Goal: Task Accomplishment & Management: Manage account settings

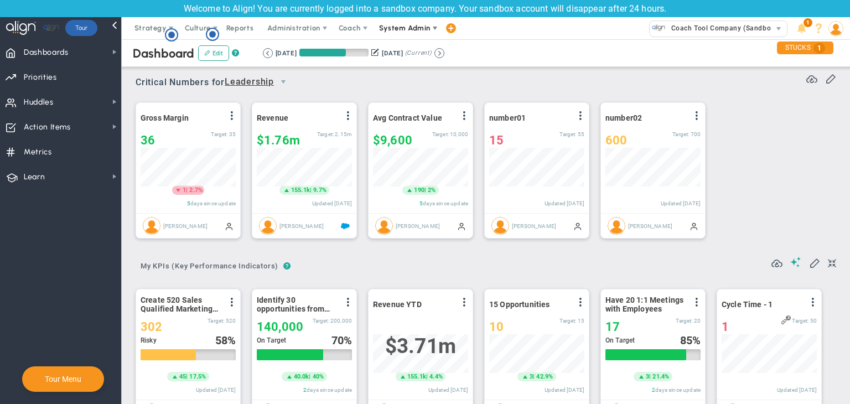
click at [385, 28] on span "System Admin" at bounding box center [404, 28] width 51 height 8
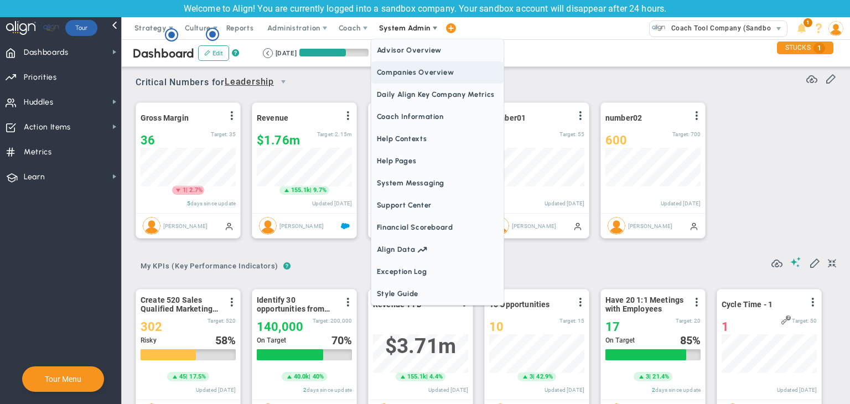
click at [418, 77] on span "Companies Overview" at bounding box center [437, 72] width 132 height 22
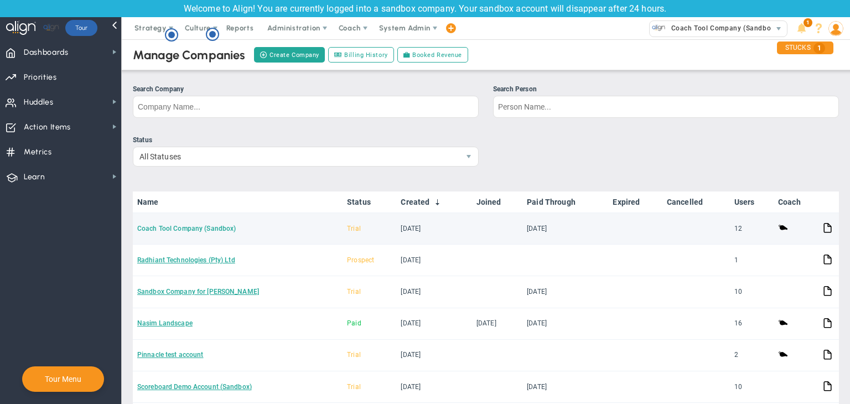
click at [212, 228] on link "Coach Tool Company (Sandbox)" at bounding box center [186, 229] width 99 height 8
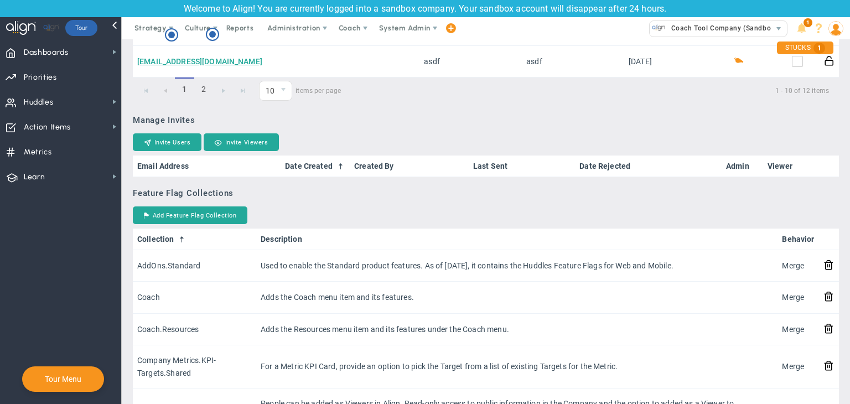
scroll to position [830, 0]
click at [219, 213] on button "Add Feature Flag Collection" at bounding box center [190, 215] width 115 height 18
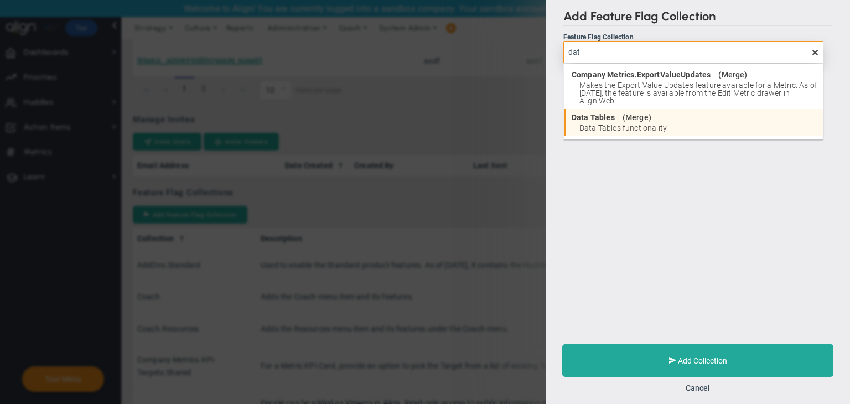
click at [697, 118] on div "Data Tables ( Merge )" at bounding box center [695, 117] width 246 height 8
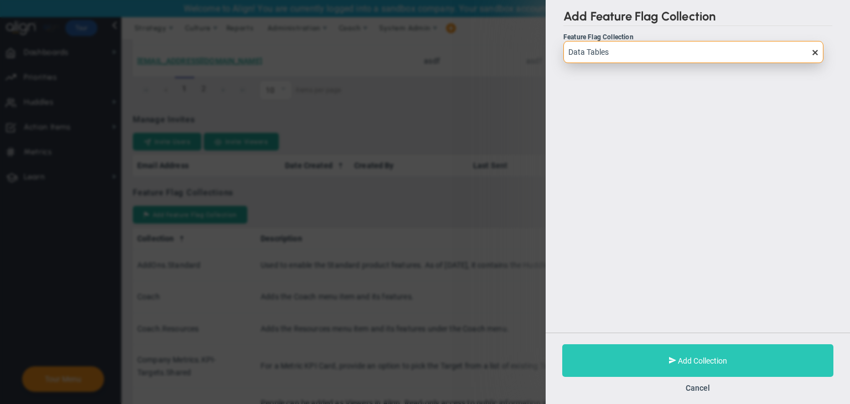
type input "Data Tables"
click at [708, 351] on button "Add Collection" at bounding box center [697, 360] width 271 height 33
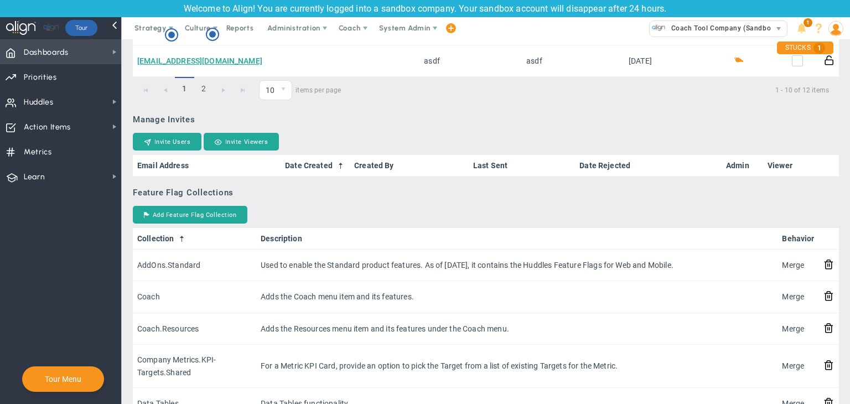
drag, startPoint x: 95, startPoint y: 45, endPoint x: 100, endPoint y: 39, distance: 7.4
click at [96, 42] on span "Dashboards Dashboards" at bounding box center [60, 51] width 121 height 25
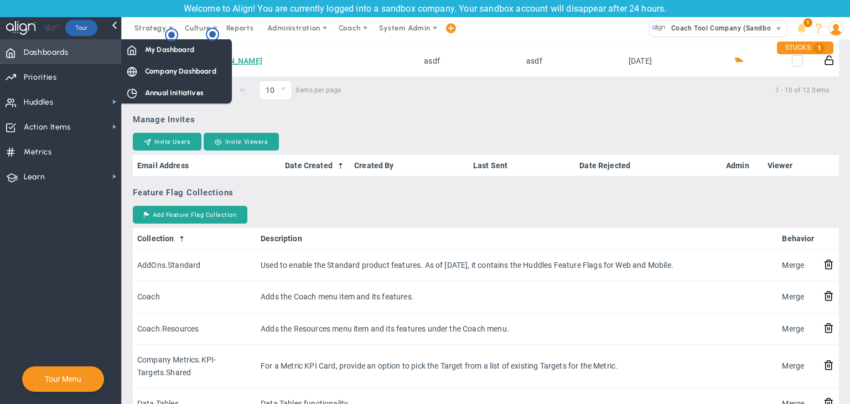
drag, startPoint x: 99, startPoint y: 45, endPoint x: 115, endPoint y: 47, distance: 16.1
click at [100, 45] on span "Dashboards Dashboards" at bounding box center [60, 51] width 121 height 25
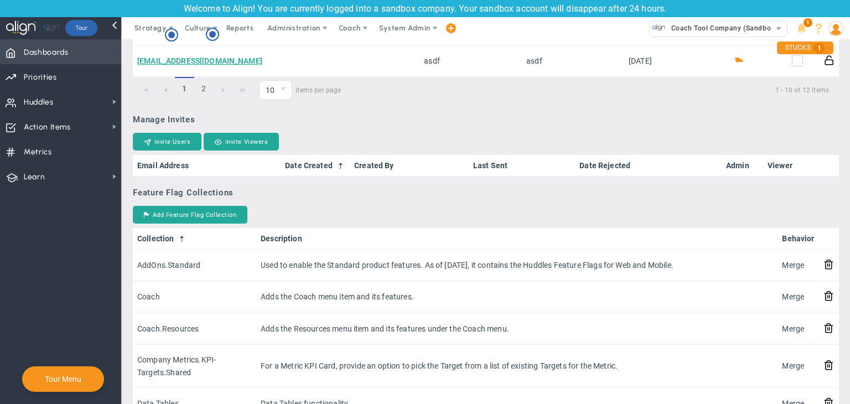
click at [113, 51] on span at bounding box center [114, 52] width 9 height 9
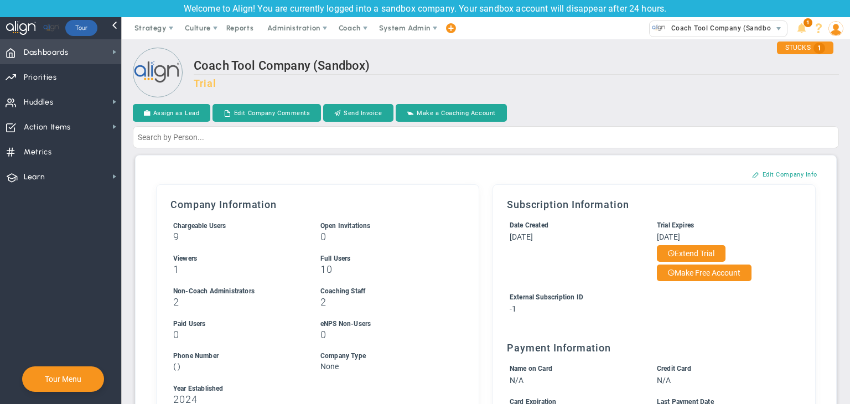
click at [77, 46] on span "Dashboards Dashboards" at bounding box center [60, 51] width 121 height 25
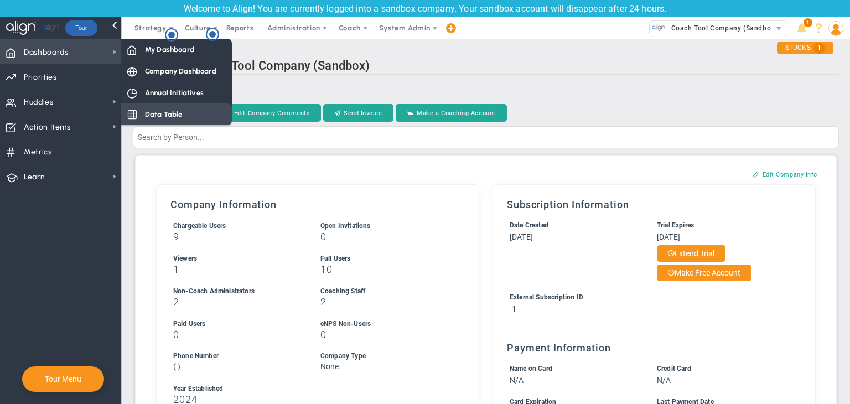
click at [159, 116] on span "Data Table" at bounding box center [164, 114] width 38 height 11
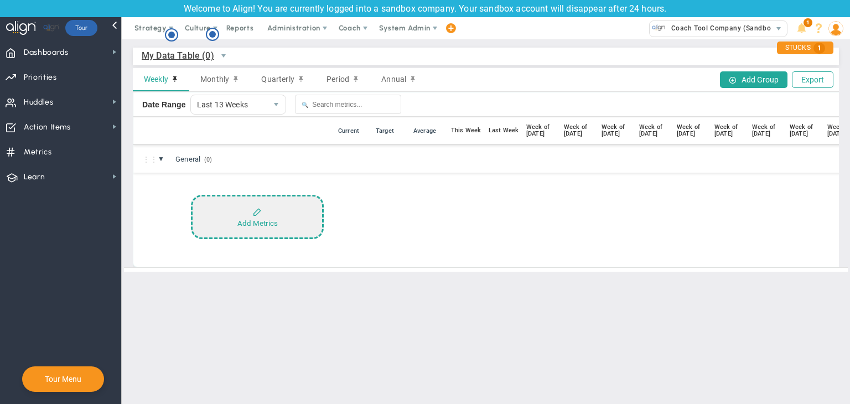
click at [292, 214] on button "Add Metrics" at bounding box center [257, 217] width 133 height 44
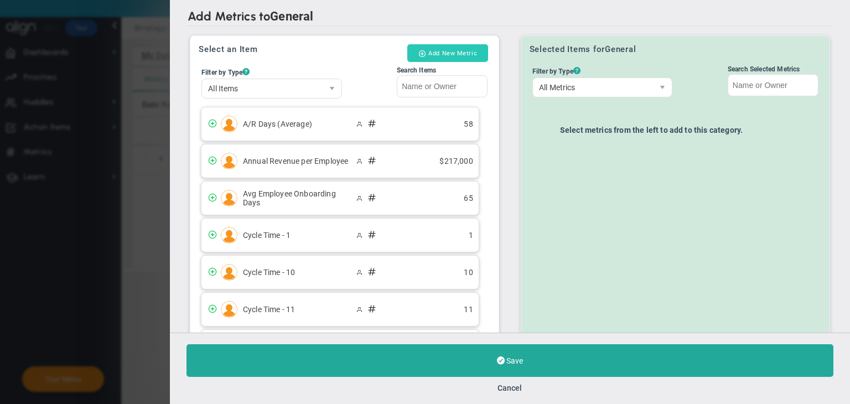
click at [449, 51] on button "Add New Metric" at bounding box center [447, 53] width 81 height 18
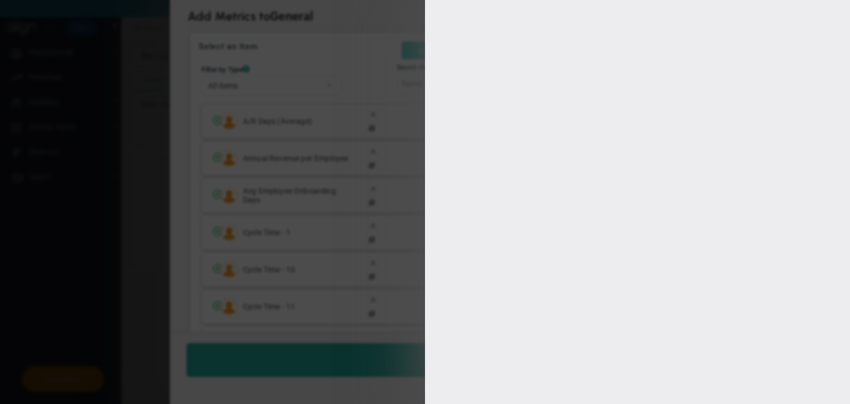
type input "[PERSON_NAME]"
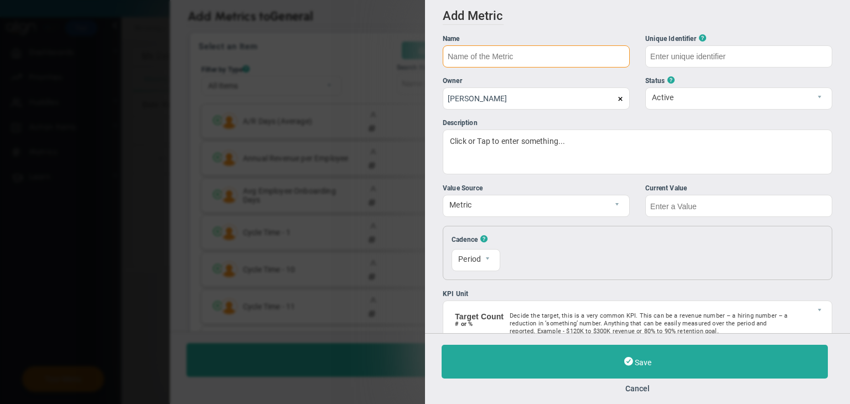
click at [516, 58] on input "text" at bounding box center [536, 56] width 187 height 22
type input "Metric 22/08"
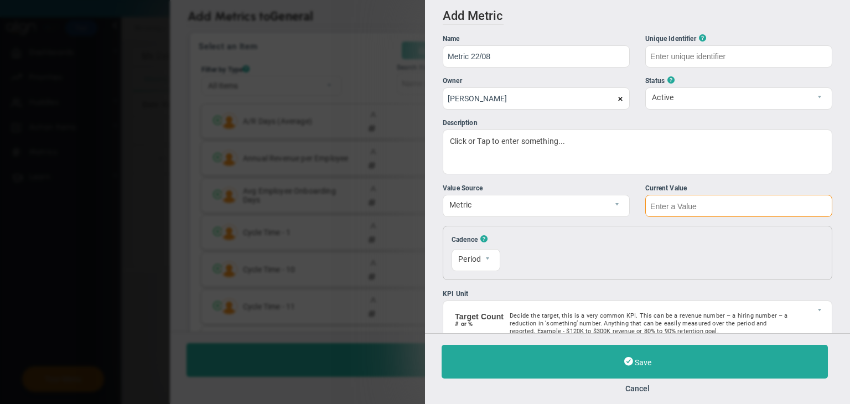
click at [677, 200] on input "text" at bounding box center [738, 206] width 187 height 22
type input "Metric-22/08"
type input "500"
click at [611, 338] on div "Save Cancel" at bounding box center [637, 368] width 425 height 71
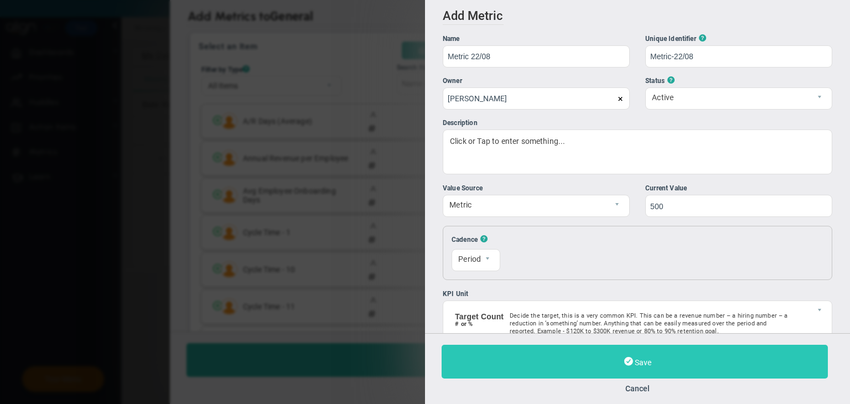
click at [596, 351] on button "Save" at bounding box center [635, 362] width 386 height 34
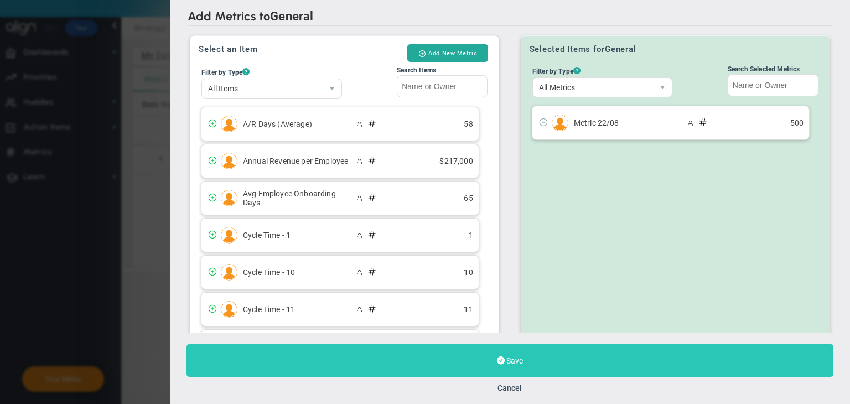
click at [542, 363] on button "Save" at bounding box center [510, 360] width 647 height 33
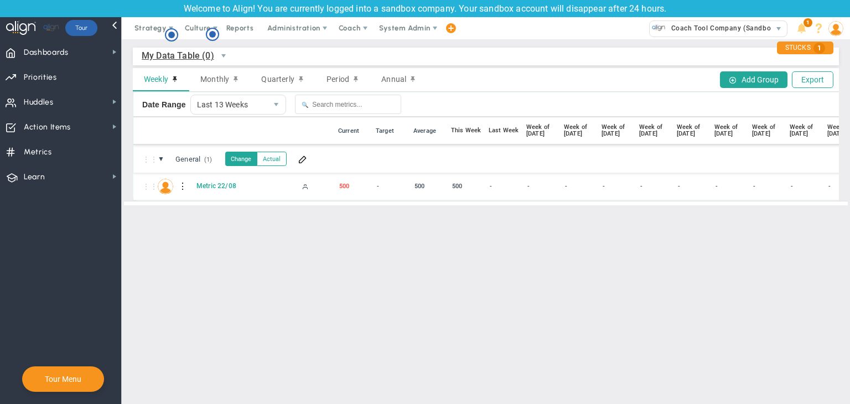
click at [184, 184] on div at bounding box center [183, 187] width 8 height 18
click at [218, 188] on div "Edit" at bounding box center [228, 189] width 76 height 23
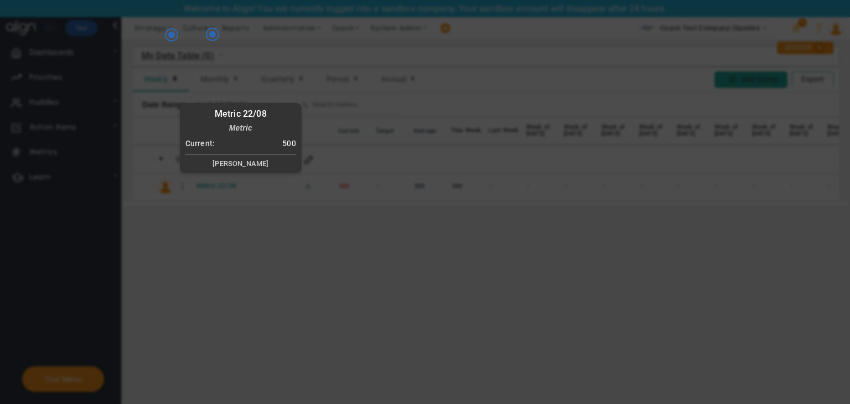
radio input "true"
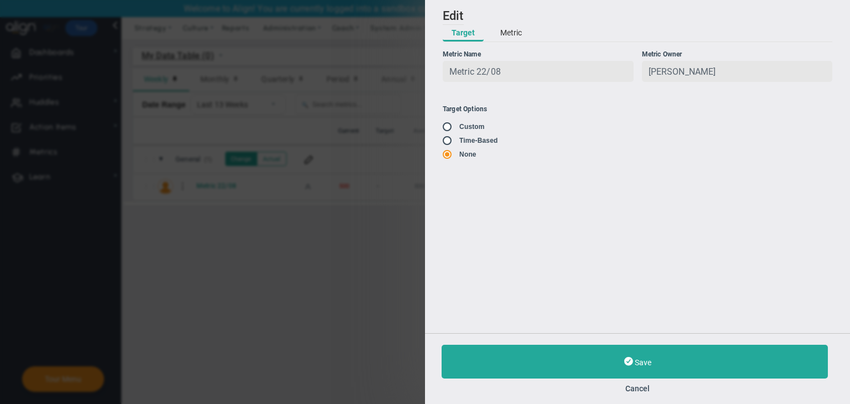
click at [443, 143] on span at bounding box center [448, 140] width 11 height 9
drag, startPoint x: 450, startPoint y: 142, endPoint x: 473, endPoint y: 139, distance: 23.4
click at [451, 142] on input "radio" at bounding box center [451, 141] width 11 height 9
radio input "true"
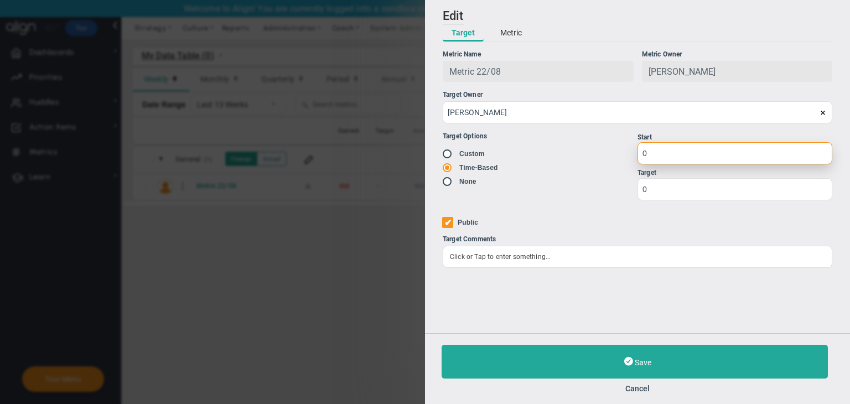
click at [691, 156] on input "0" at bounding box center [735, 153] width 195 height 22
type input "1"
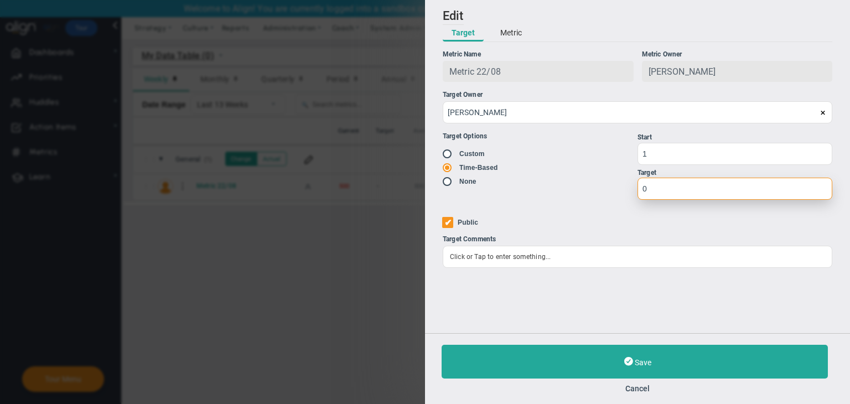
click at [681, 192] on input "0" at bounding box center [735, 189] width 195 height 22
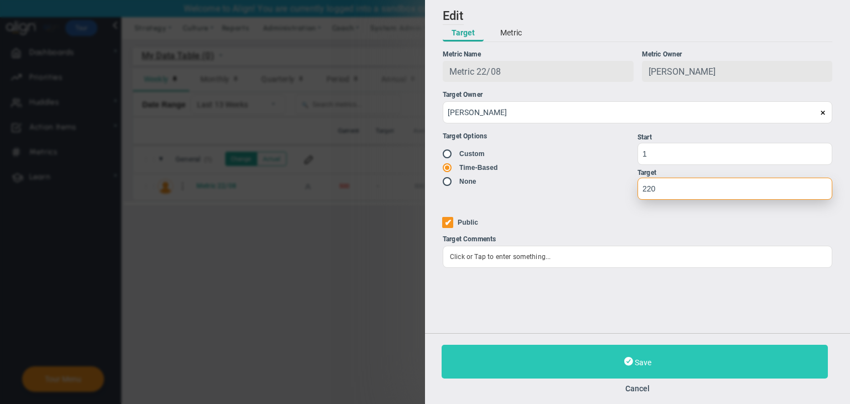
type input "220"
click at [671, 369] on button "Save" at bounding box center [635, 362] width 386 height 34
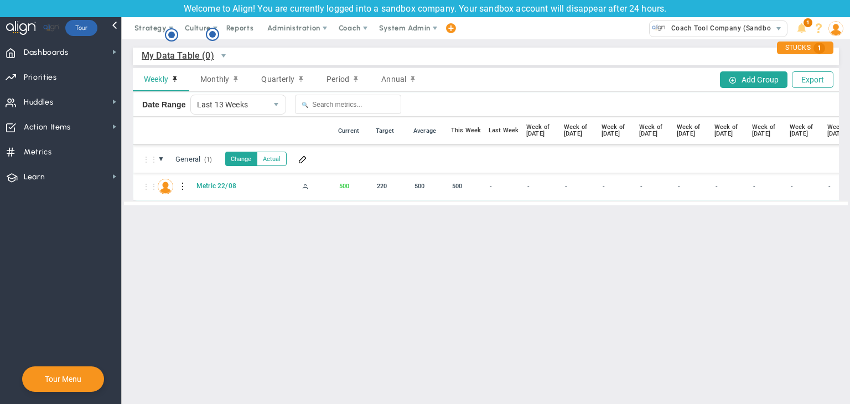
click at [181, 183] on div at bounding box center [183, 187] width 8 height 18
click at [219, 190] on div "Edit" at bounding box center [228, 189] width 76 height 23
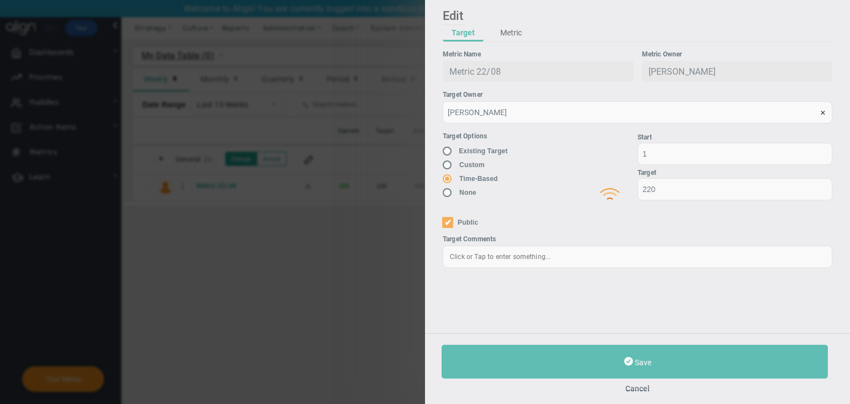
click at [514, 37] on div at bounding box center [637, 188] width 425 height 404
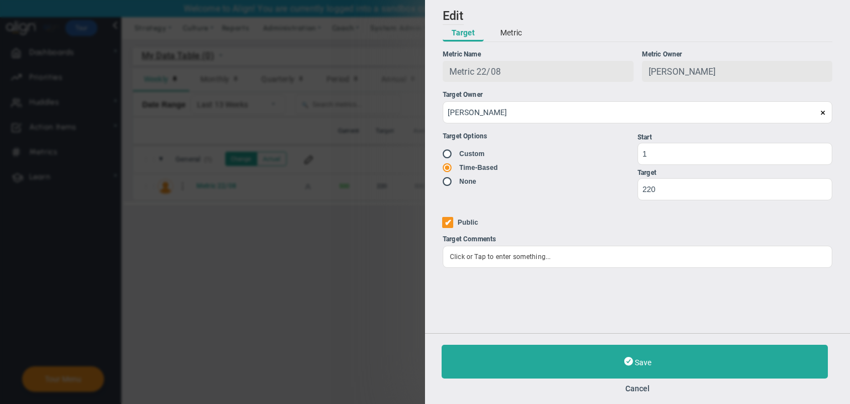
click at [508, 34] on button "Metric" at bounding box center [510, 33] width 39 height 17
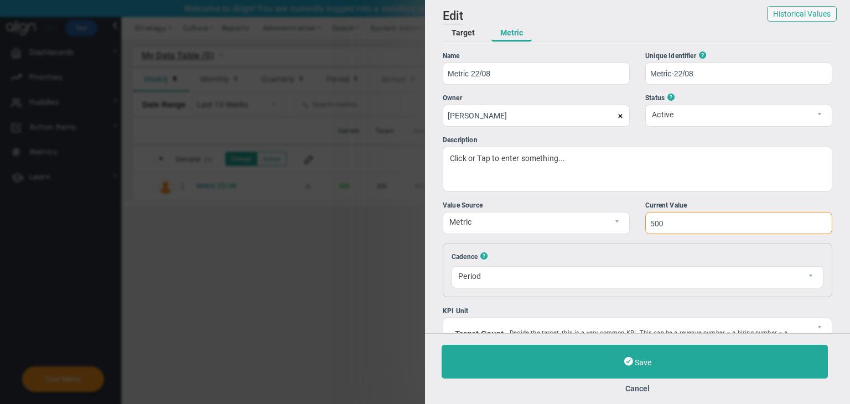
click at [681, 226] on input "500" at bounding box center [738, 223] width 187 height 22
type input "5"
paste input "3521"
type input "3521"
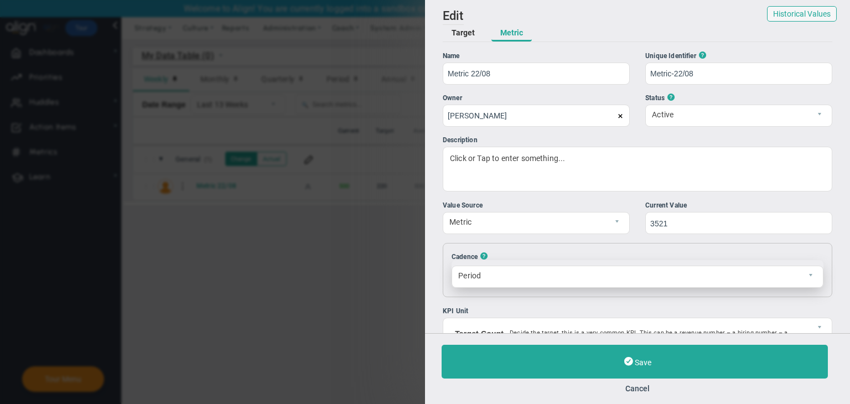
drag, startPoint x: 573, startPoint y: 244, endPoint x: 587, endPoint y: 264, distance: 23.9
click at [583, 261] on div "Cadence ? Period Period Resets On Sunday 0 The first of each month 1 Reset Value" at bounding box center [638, 270] width 390 height 54
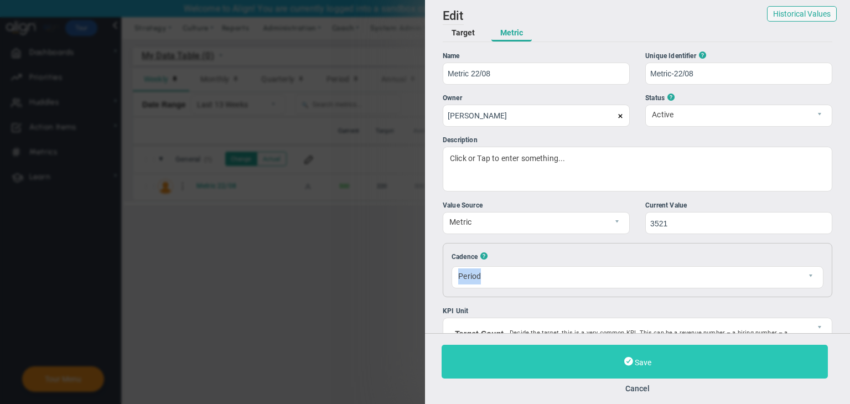
click at [670, 350] on button "Save" at bounding box center [635, 362] width 386 height 34
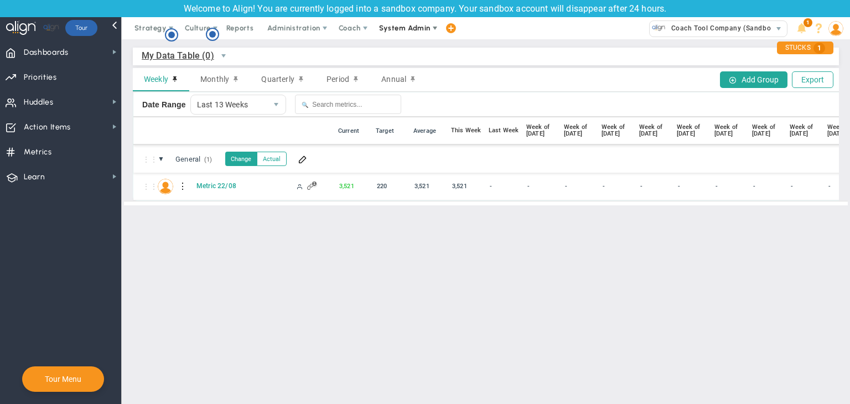
click at [392, 27] on span "System Admin" at bounding box center [404, 28] width 51 height 8
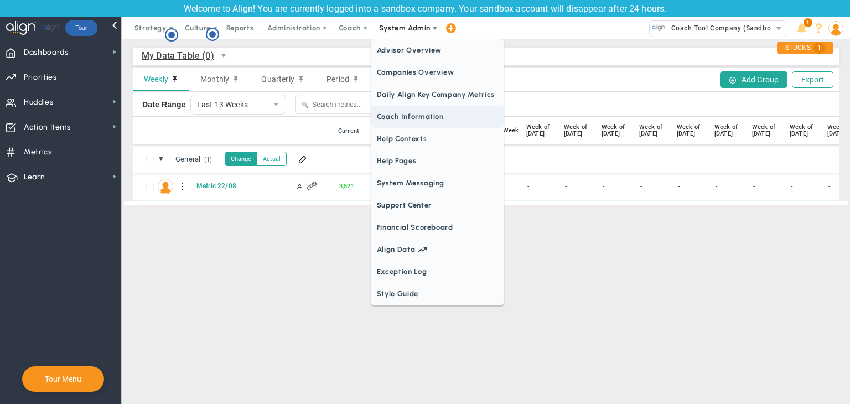
click at [422, 121] on span "Coach Information" at bounding box center [437, 117] width 132 height 22
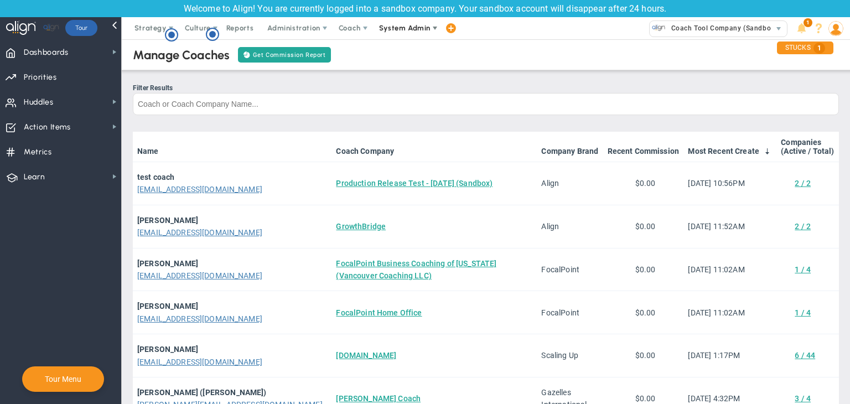
click at [427, 24] on span "System Admin" at bounding box center [404, 28] width 51 height 8
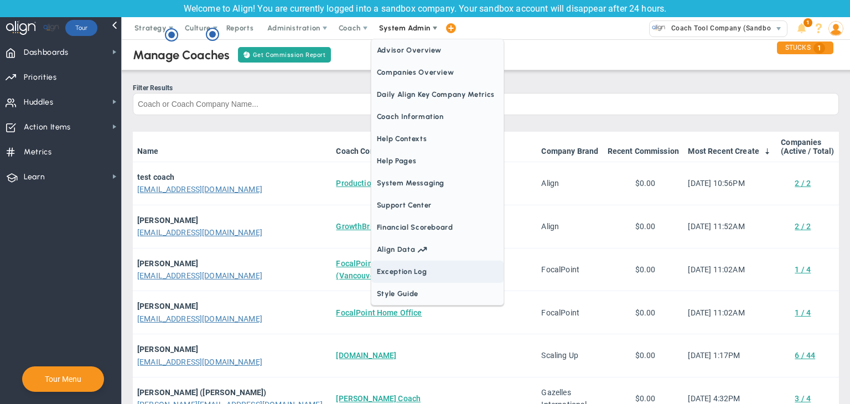
click at [407, 271] on span "Exception Log" at bounding box center [437, 272] width 132 height 22
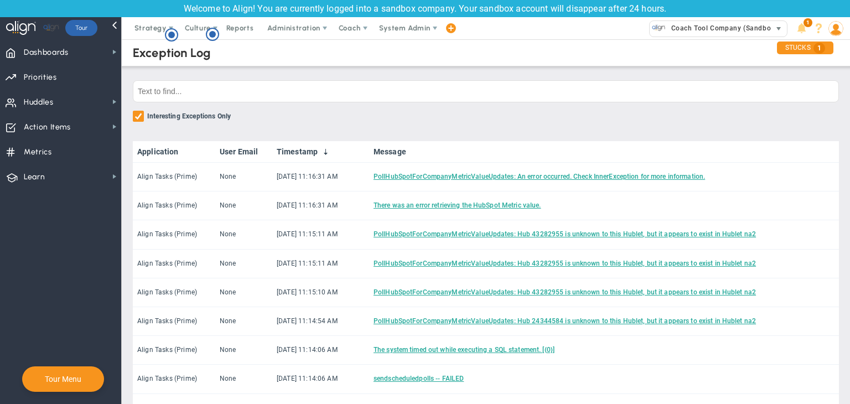
click at [697, 18] on span "Coach Tool Company (Sandbox) 33476" at bounding box center [718, 28] width 149 height 22
click at [693, 25] on span "Coach Tool Company (Sandbox)" at bounding box center [721, 28] width 111 height 14
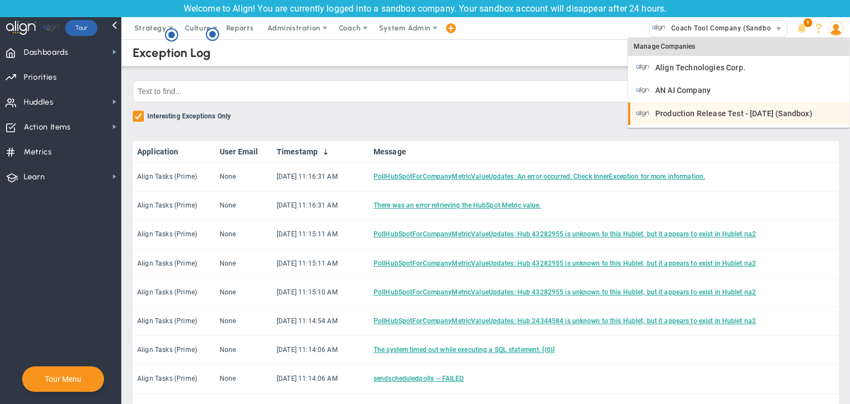
click at [698, 110] on span "Production Release Test - [DATE] (Sandbox)" at bounding box center [733, 114] width 157 height 8
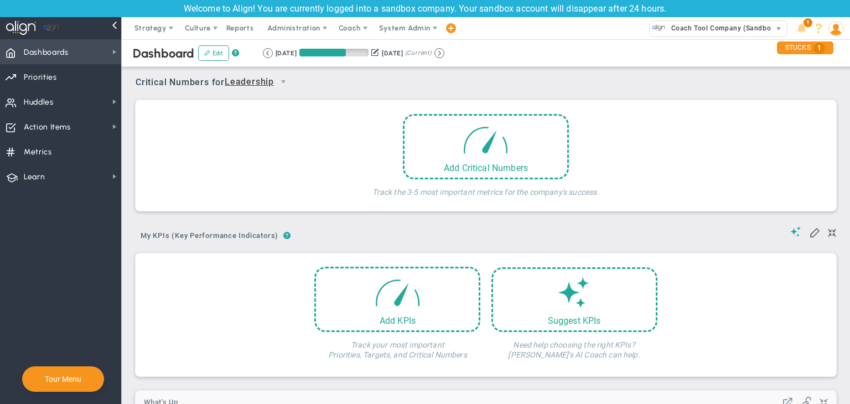
click at [76, 55] on span "Dashboards Dashboards" at bounding box center [60, 51] width 121 height 25
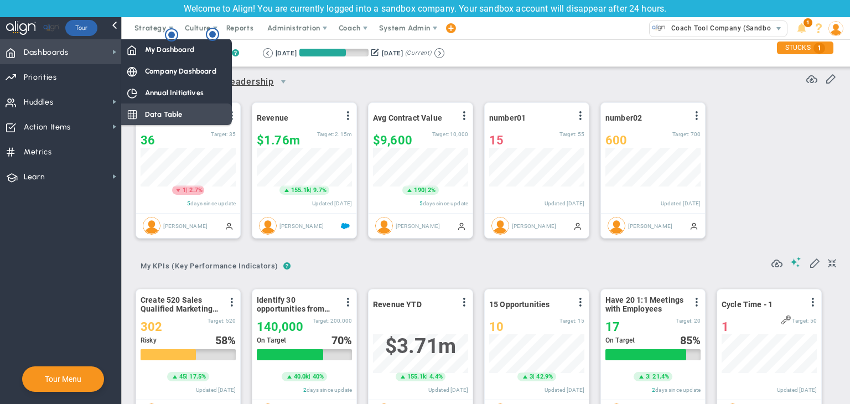
click at [162, 107] on div "Data Table" at bounding box center [176, 114] width 111 height 22
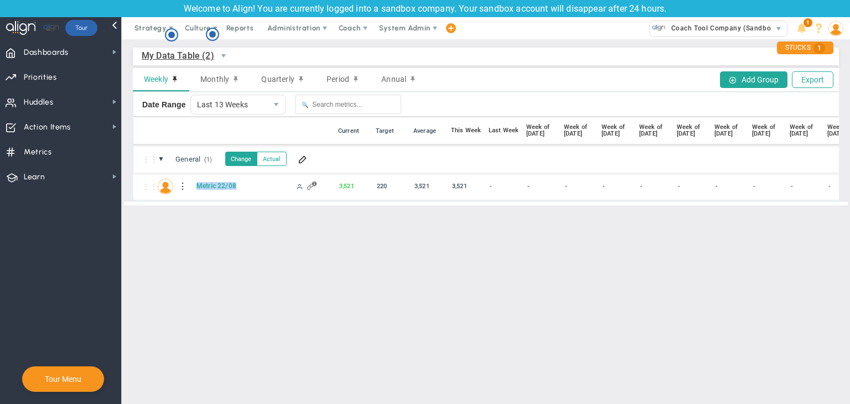
drag, startPoint x: 244, startPoint y: 184, endPoint x: 186, endPoint y: 191, distance: 58.0
click at [186, 191] on div "⋮⋮ M2 Metric 22/08 - -" at bounding box center [559, 187] width 853 height 28
copy div "Metric 22/08"
click at [58, 59] on span "Dashboards" at bounding box center [46, 52] width 45 height 23
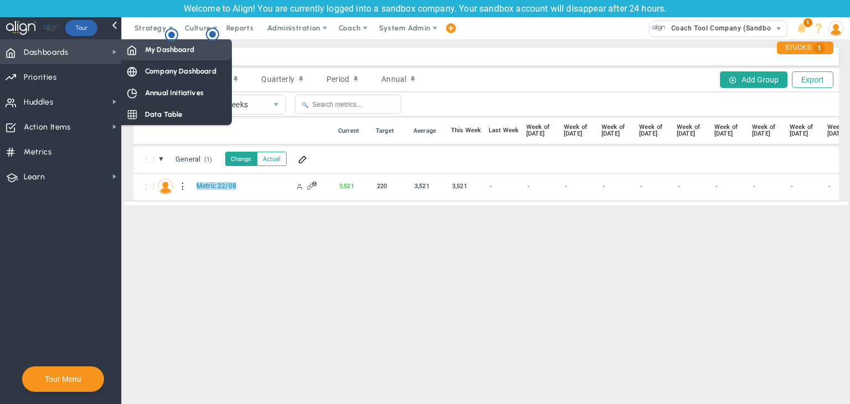
click at [149, 55] on div "My Dashboard" at bounding box center [176, 50] width 111 height 22
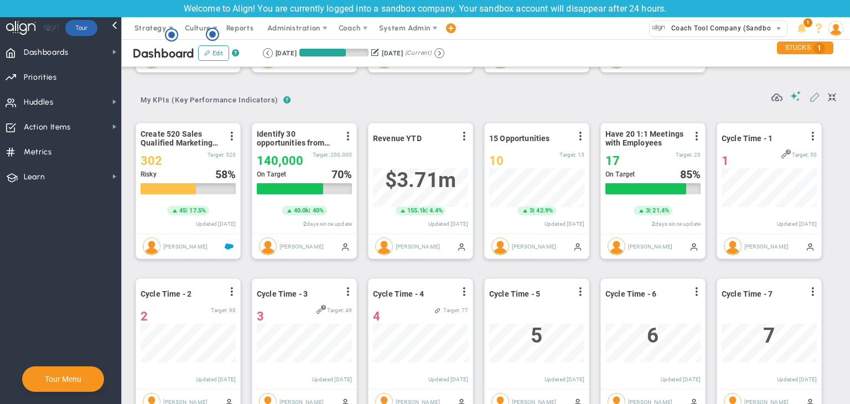
click at [809, 99] on span at bounding box center [814, 96] width 11 height 11
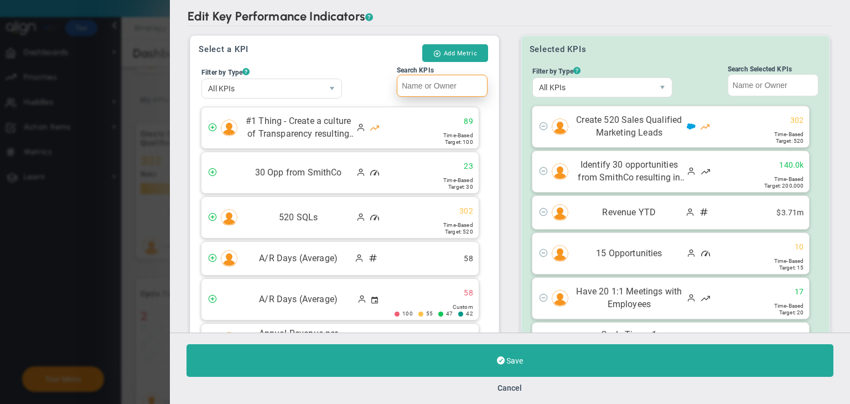
click at [466, 89] on input "Search KPIs" at bounding box center [442, 86] width 91 height 22
paste input "Metric 22/08"
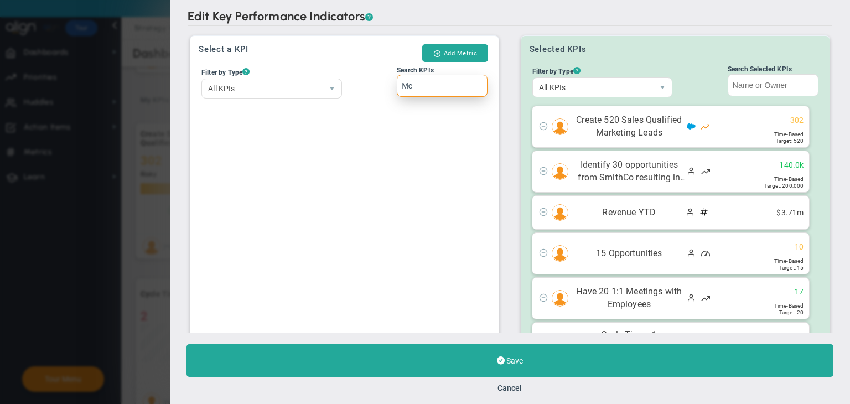
type input "M"
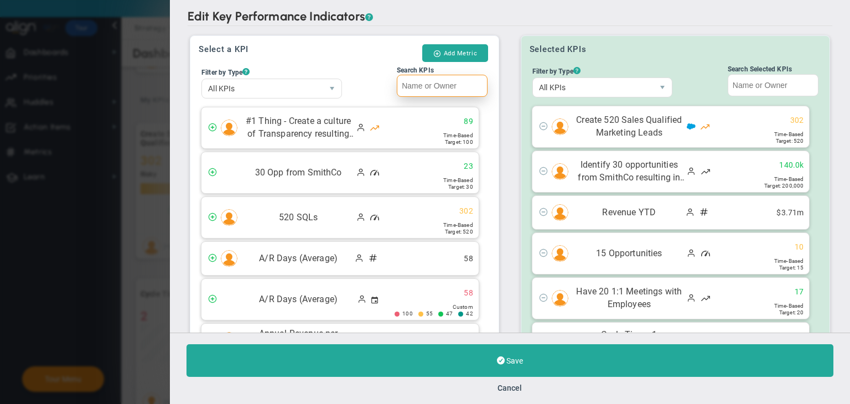
paste input "Metric 22/08"
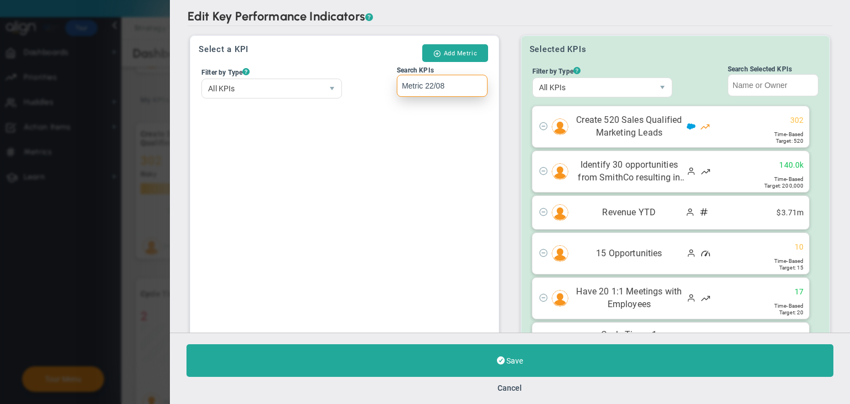
click at [401, 85] on input "Metric 22/08" at bounding box center [442, 86] width 91 height 22
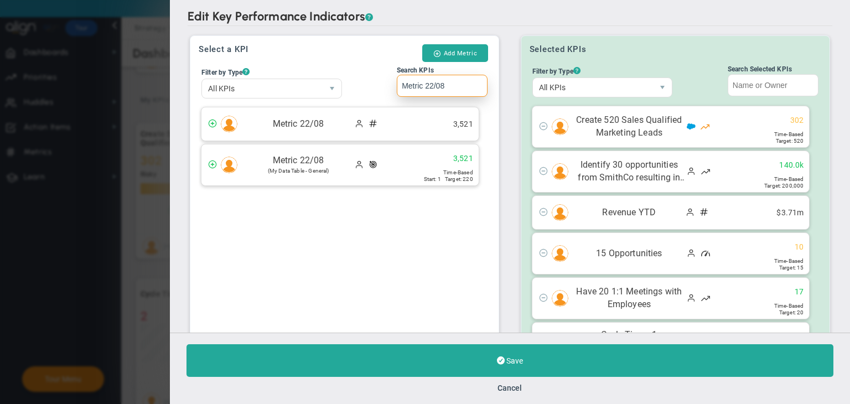
click at [418, 163] on div "Metric 22/08 (My Data Table - General) 3,521" at bounding box center [339, 164] width 277 height 41
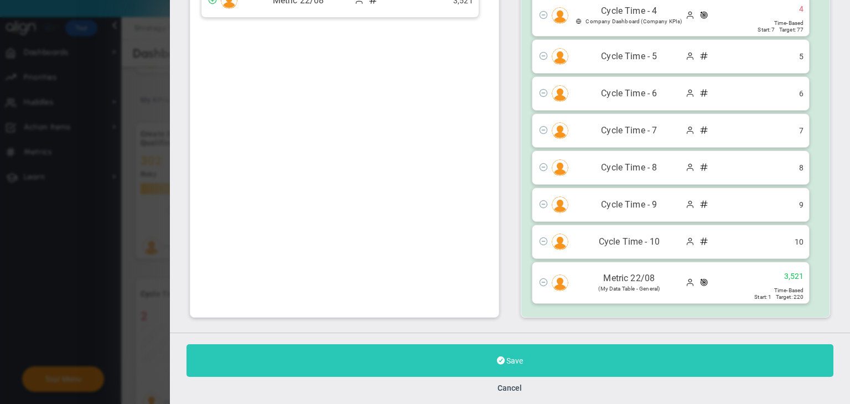
type input "Metric 22/08"
click at [445, 354] on button "Save" at bounding box center [510, 360] width 647 height 33
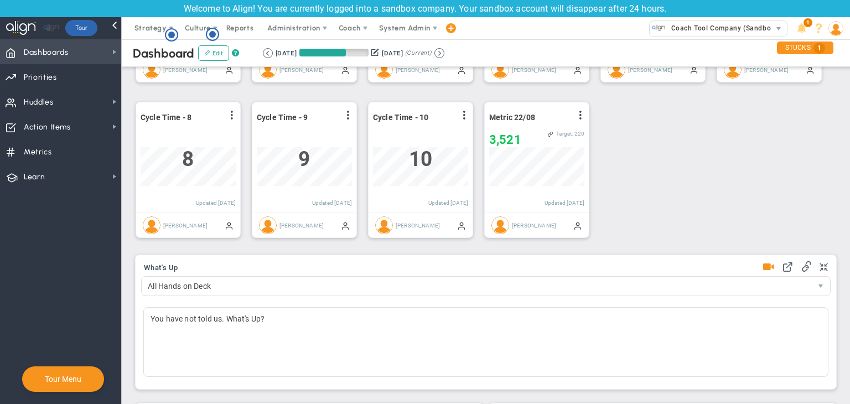
click at [82, 55] on span "Dashboards Dashboards" at bounding box center [60, 51] width 121 height 25
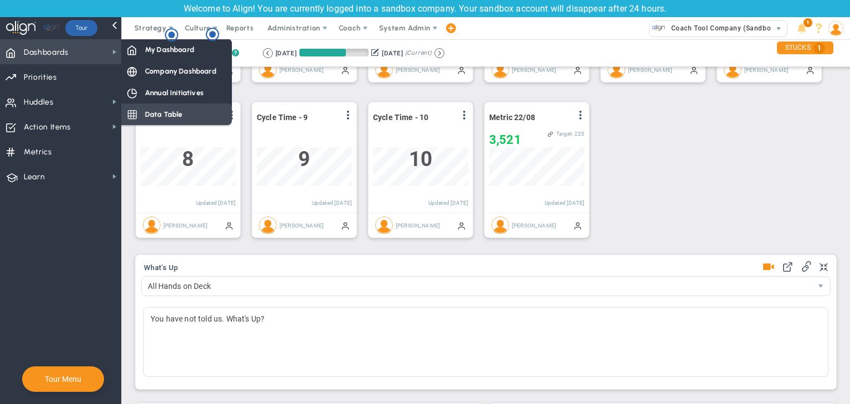
click at [159, 116] on span "Data Table" at bounding box center [164, 114] width 38 height 11
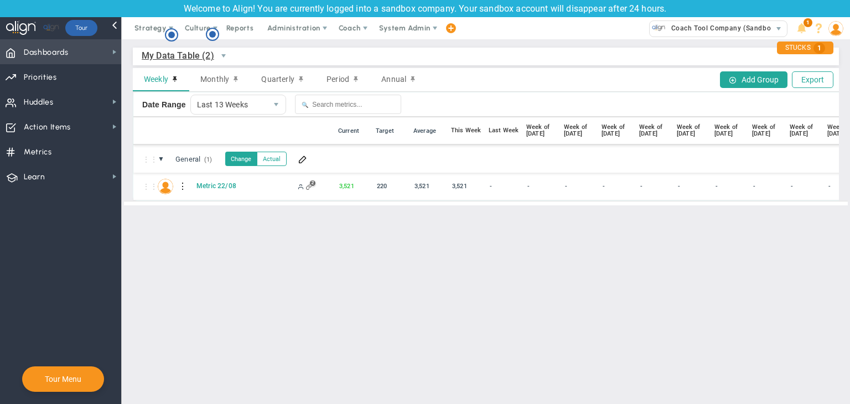
click at [46, 40] on span "Dashboards Dashboards" at bounding box center [60, 51] width 121 height 25
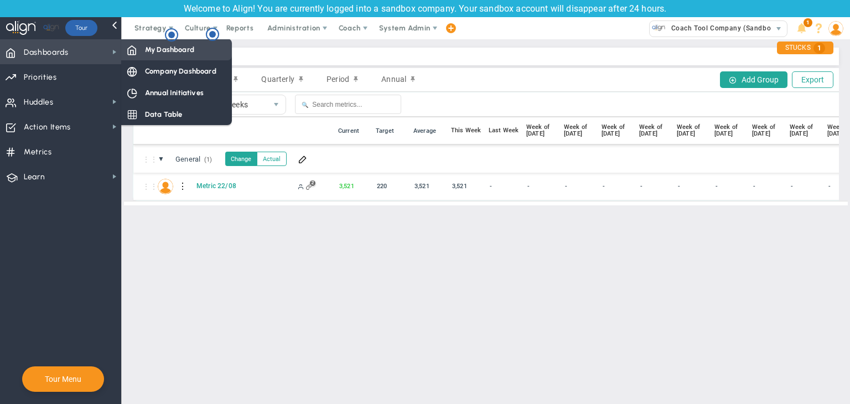
click at [138, 49] on div "My Dashboard" at bounding box center [176, 50] width 111 height 22
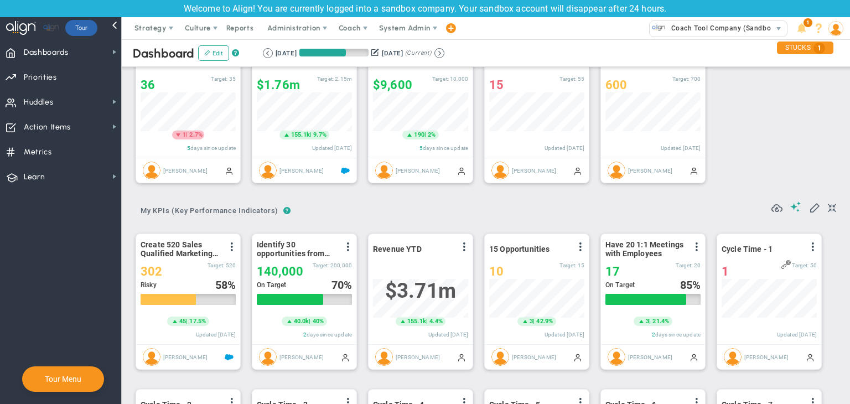
scroll to position [553423, 553367]
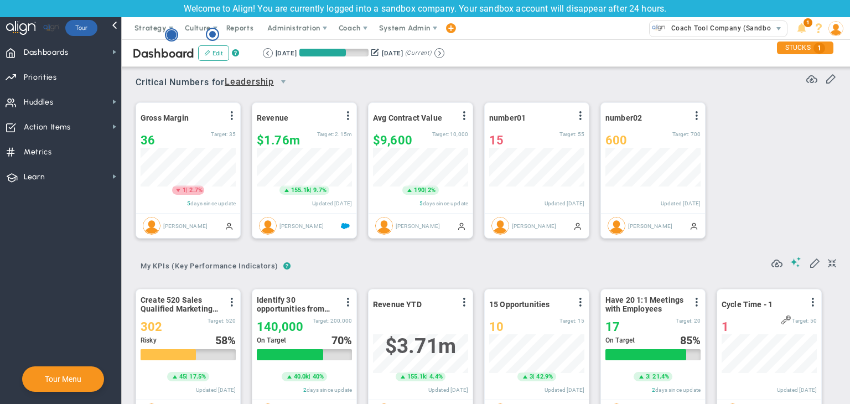
click at [171, 36] on circle "Hotspot (open by clicking or pressing space/enter)" at bounding box center [172, 35] width 10 height 10
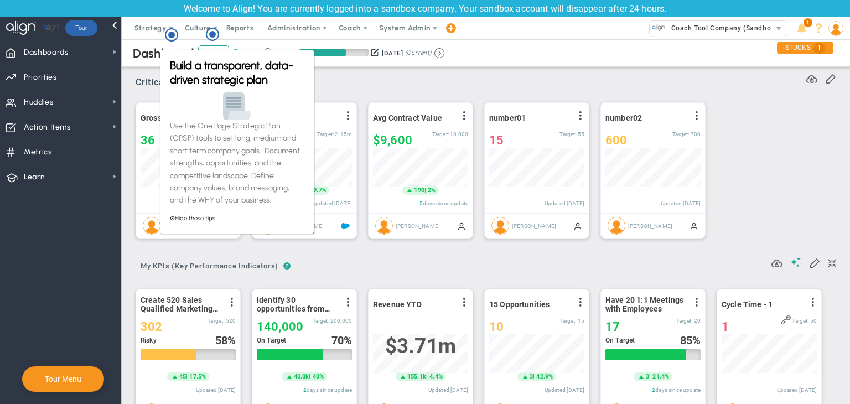
click at [324, 85] on div "Critical Numbers for Leadership 115385 Critical Numbers for Leadership Critical…" at bounding box center [486, 78] width 701 height 29
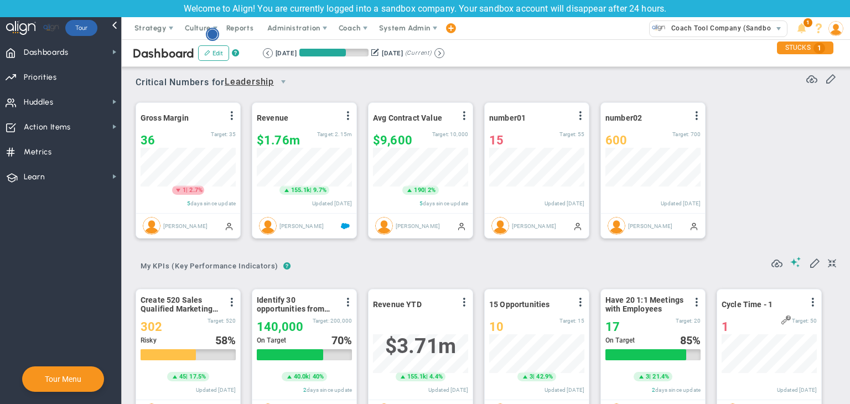
scroll to position [0, 0]
click at [213, 38] on circle "Hotspot (open by clicking or pressing space/enter)" at bounding box center [213, 34] width 10 height 10
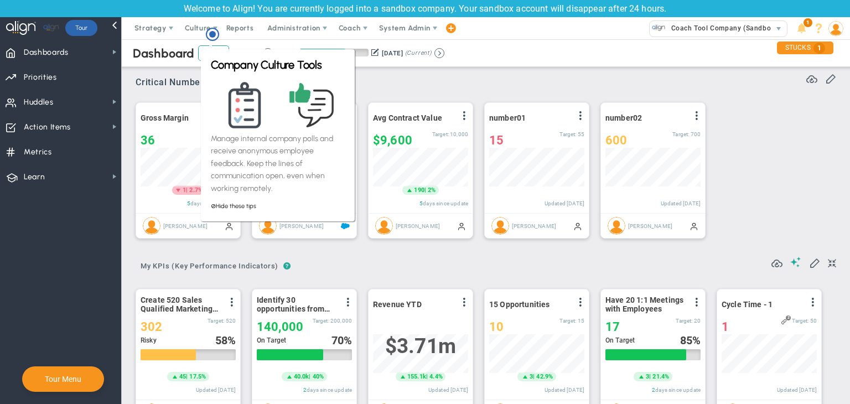
drag, startPoint x: 367, startPoint y: 80, endPoint x: 361, endPoint y: 79, distance: 6.2
click at [366, 80] on div "Critical Numbers for Leadership 115385 Critical Numbers for Leadership Critical…" at bounding box center [486, 78] width 701 height 29
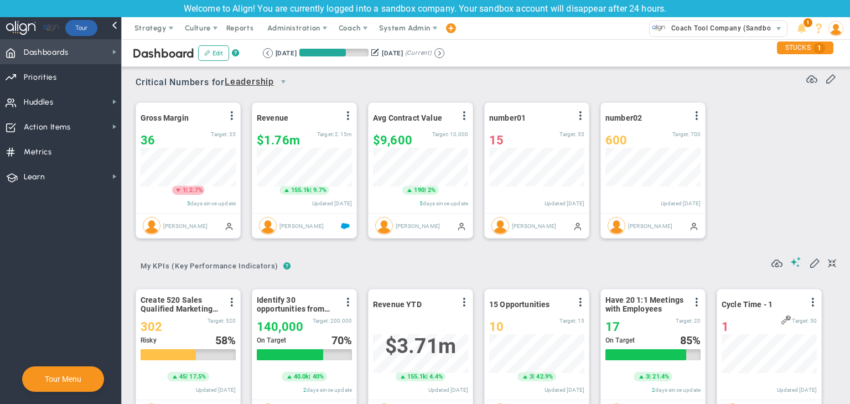
click at [94, 60] on span "Dashboards Dashboards" at bounding box center [60, 51] width 121 height 25
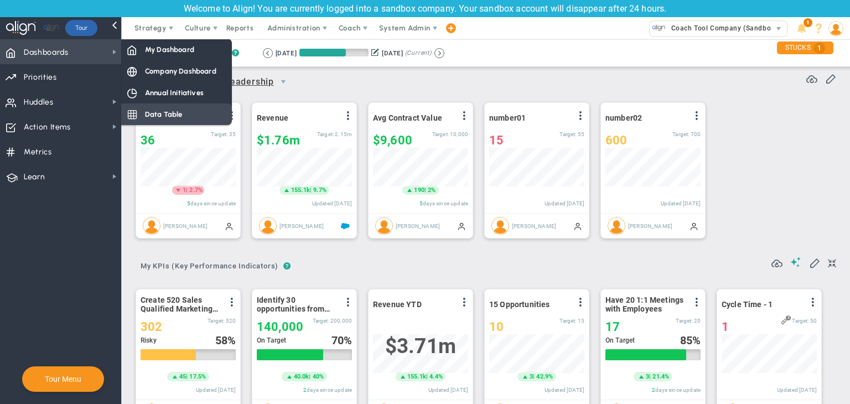
click at [161, 110] on span "Data Table" at bounding box center [164, 114] width 38 height 11
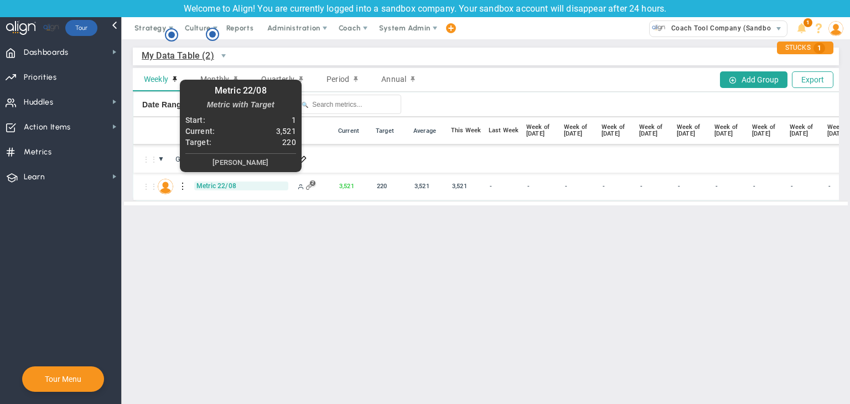
click at [219, 185] on span "Metric 22/08" at bounding box center [241, 186] width 94 height 9
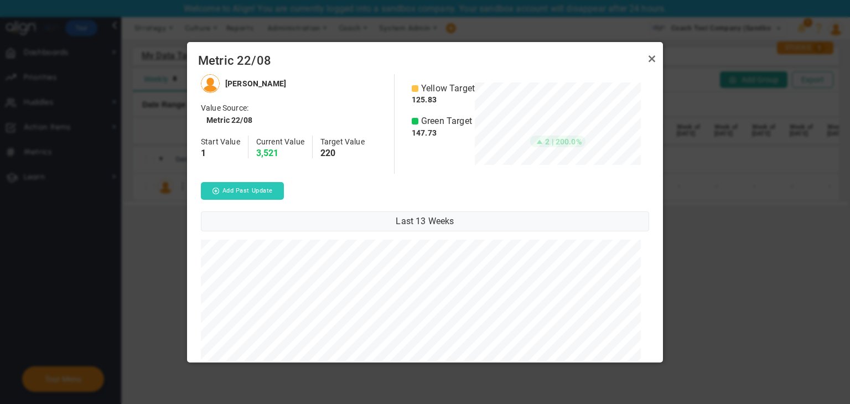
scroll to position [553174, 552987]
click at [268, 188] on button "Add Past Update" at bounding box center [242, 191] width 83 height 18
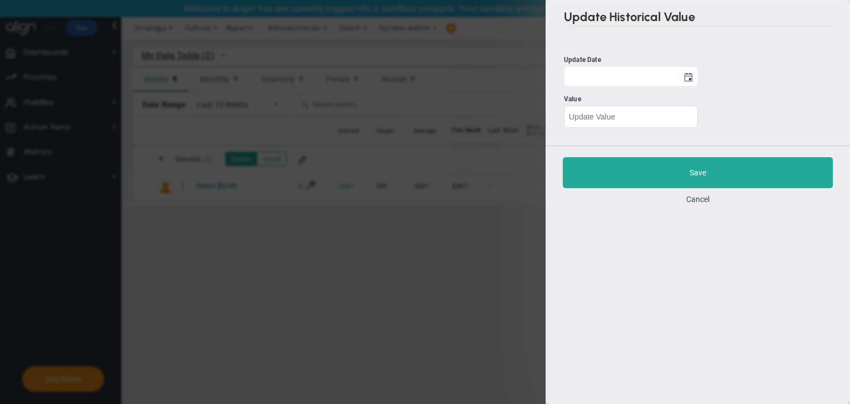
scroll to position [288, 467]
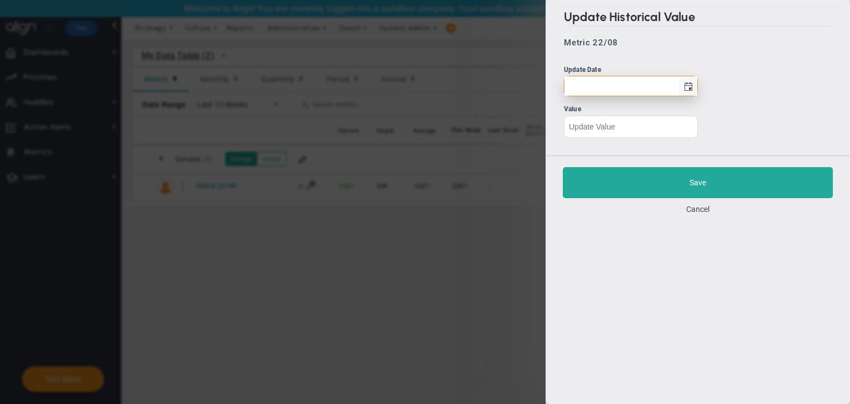
click at [691, 87] on span "select" at bounding box center [688, 86] width 9 height 9
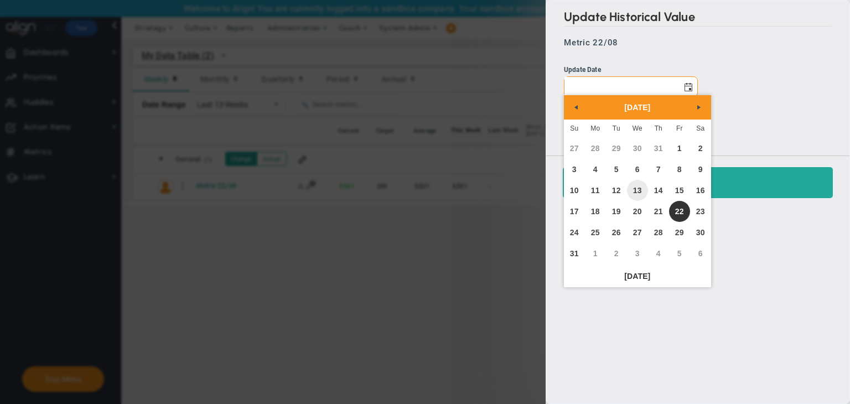
click at [637, 193] on link "13" at bounding box center [637, 190] width 21 height 21
type input "Wednesday, August 13, 2025"
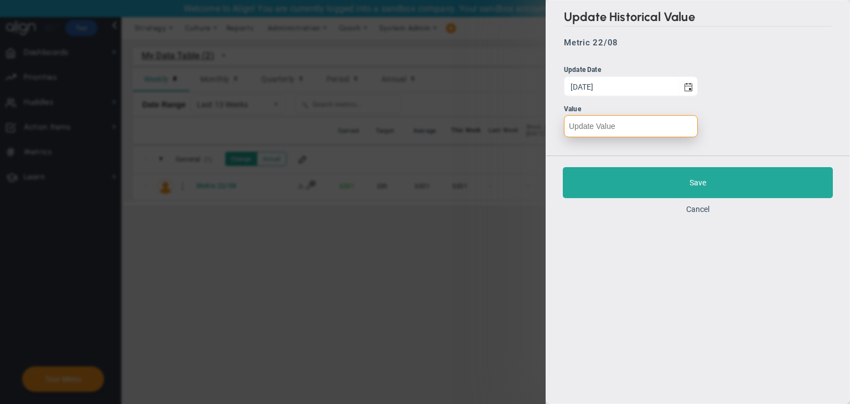
click at [643, 127] on input "number" at bounding box center [631, 126] width 134 height 22
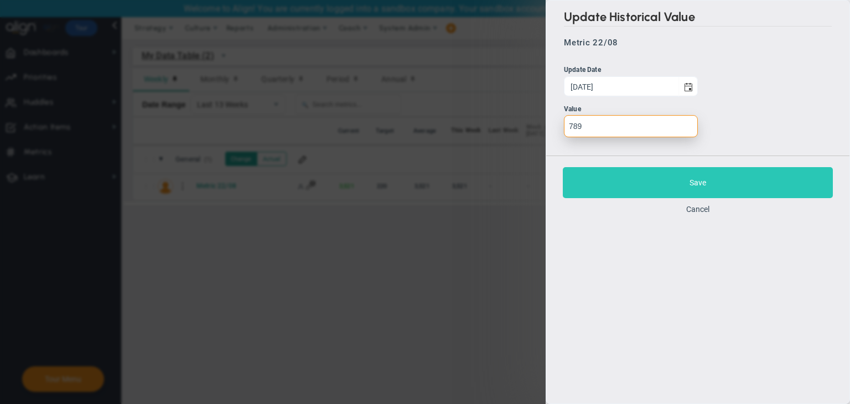
type input "789"
click at [752, 188] on button "Save" at bounding box center [698, 182] width 270 height 31
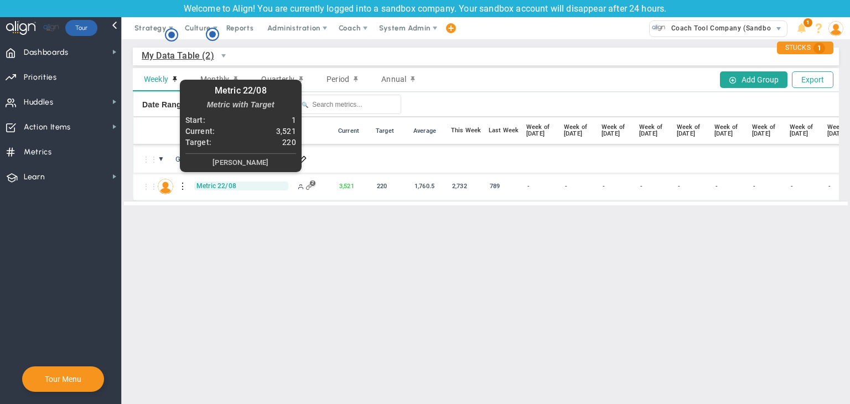
click at [217, 186] on span "Metric 22/08" at bounding box center [241, 186] width 94 height 9
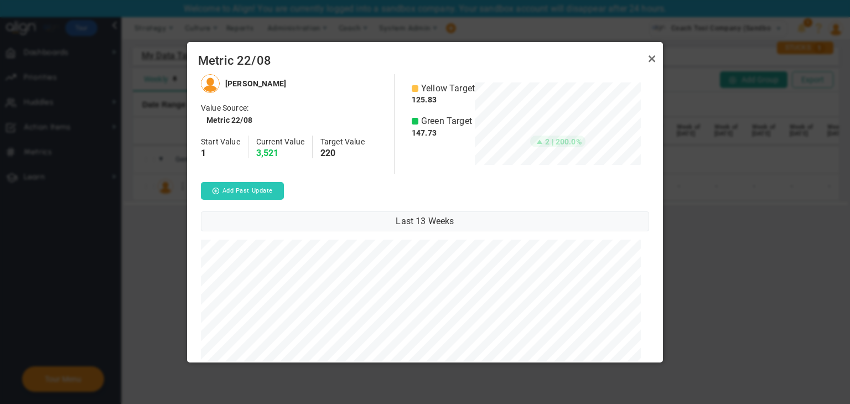
scroll to position [553174, 552987]
click at [242, 184] on button "Add Past Update" at bounding box center [242, 191] width 83 height 18
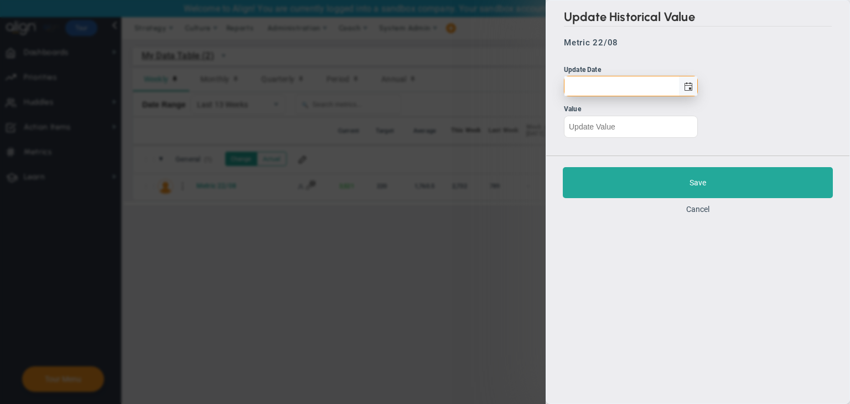
click at [687, 88] on span "select" at bounding box center [688, 86] width 9 height 9
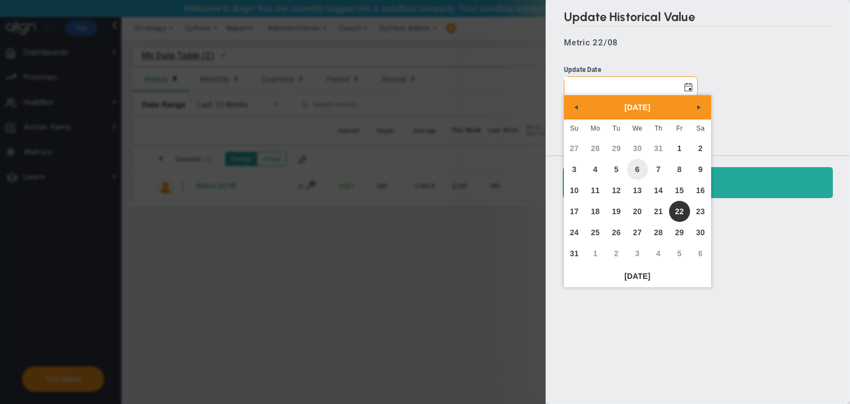
click at [639, 173] on link "6" at bounding box center [637, 169] width 21 height 21
type input "Wednesday, August 6, 2025"
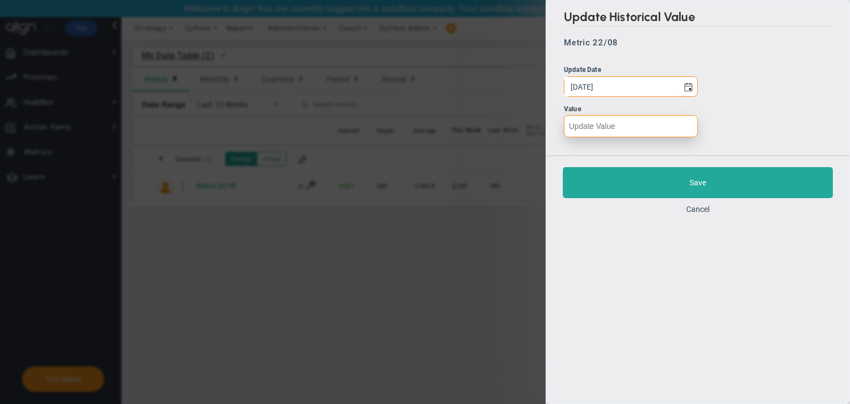
click at [624, 131] on input "number" at bounding box center [631, 126] width 134 height 22
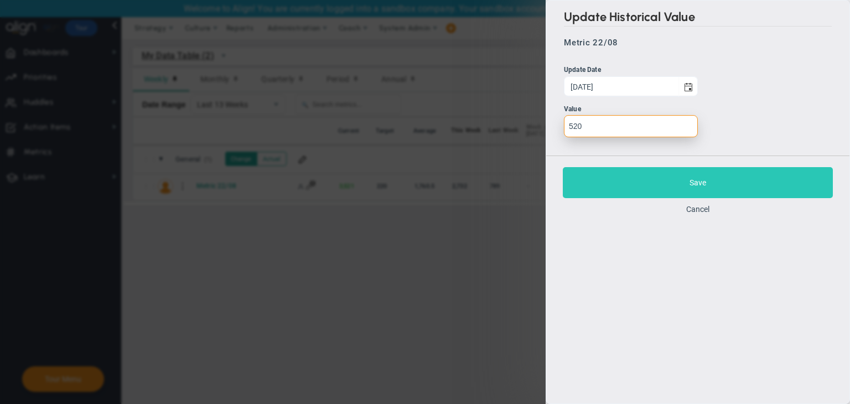
type input "520"
click at [629, 170] on button "Save" at bounding box center [698, 182] width 270 height 31
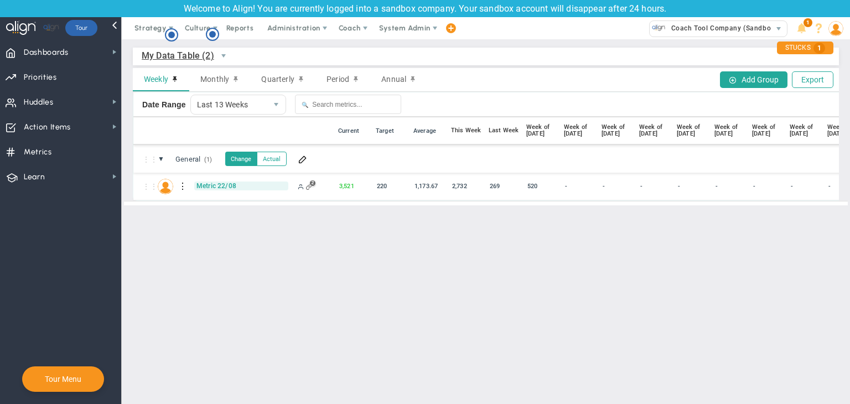
click at [213, 187] on span "Metric 22/08" at bounding box center [241, 186] width 94 height 9
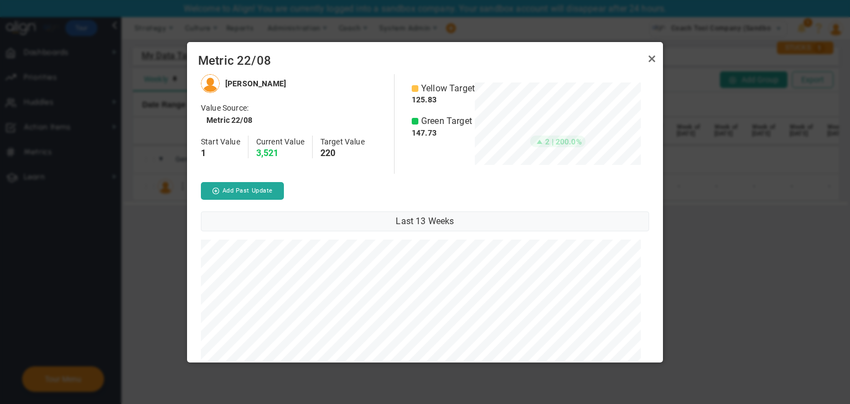
scroll to position [553174, 552987]
click at [266, 192] on button "Add Past Update" at bounding box center [242, 191] width 83 height 18
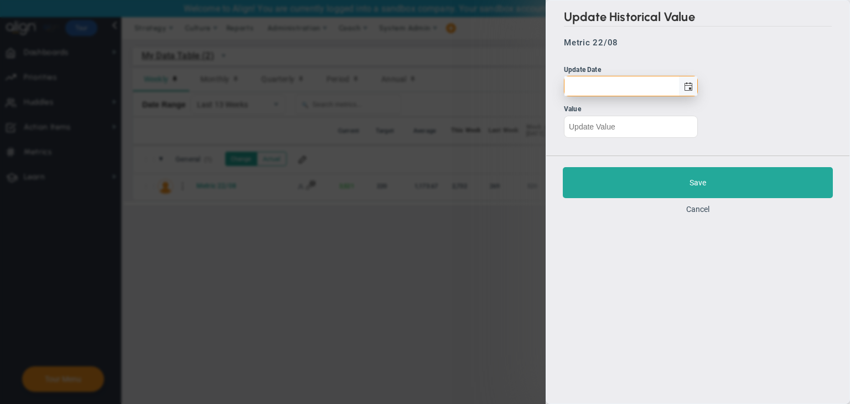
click at [687, 87] on span "select" at bounding box center [688, 86] width 9 height 9
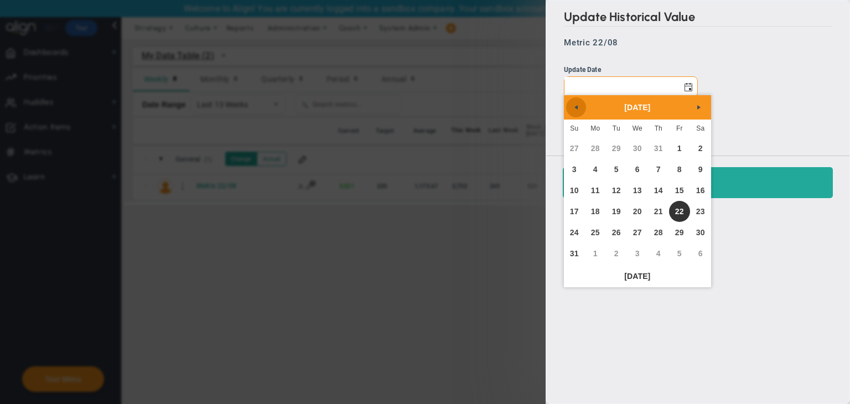
click at [576, 106] on span "Previous" at bounding box center [576, 107] width 9 height 9
click at [632, 233] on link "30" at bounding box center [637, 232] width 21 height 21
type input "Wednesday, July 30, 2025"
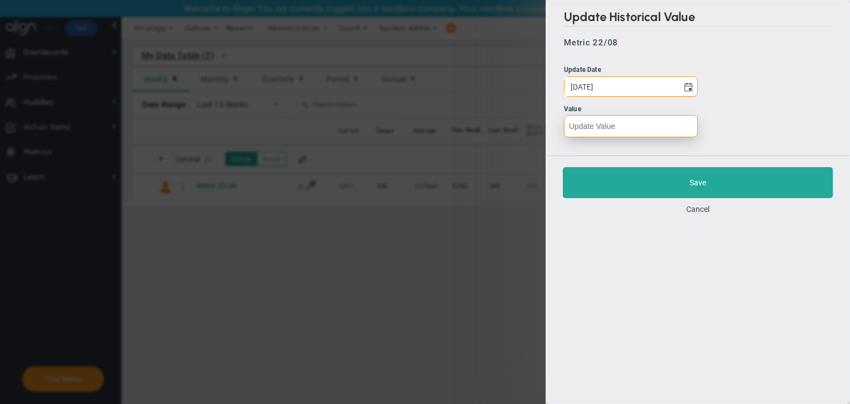
click at [674, 125] on input "number" at bounding box center [631, 126] width 134 height 22
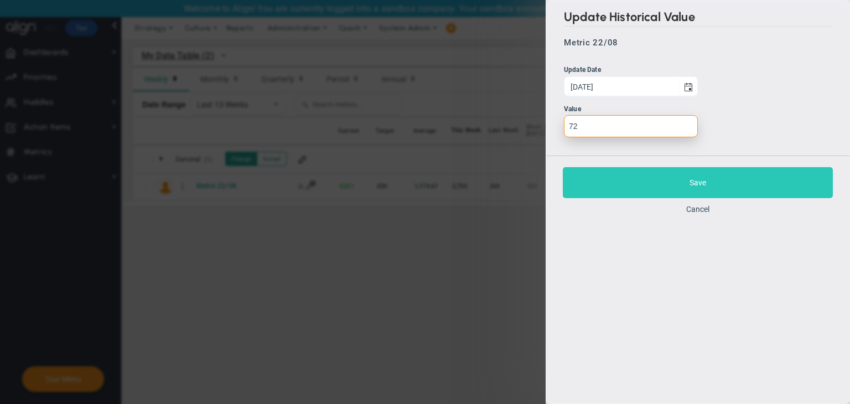
type input "72"
click at [681, 173] on button "Save" at bounding box center [698, 182] width 270 height 31
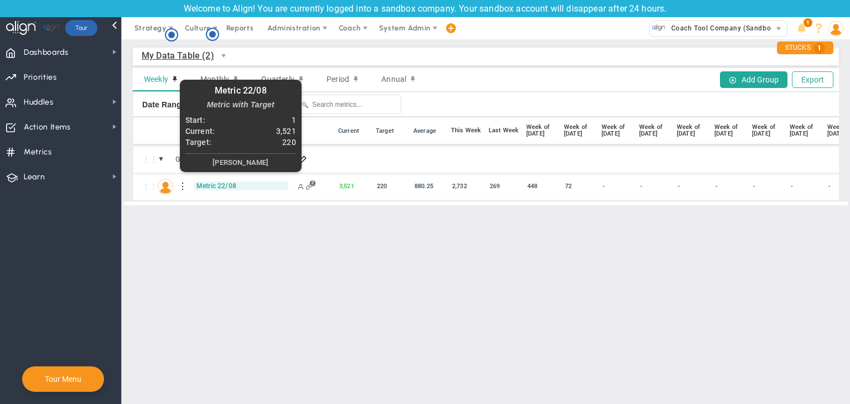
click at [213, 187] on span "Metric 22/08" at bounding box center [241, 186] width 94 height 9
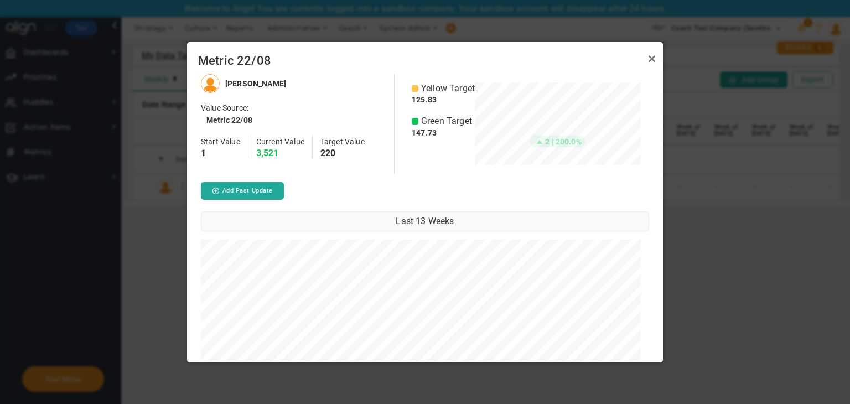
scroll to position [553174, 552987]
click at [262, 188] on button "Add Past Update" at bounding box center [242, 191] width 83 height 18
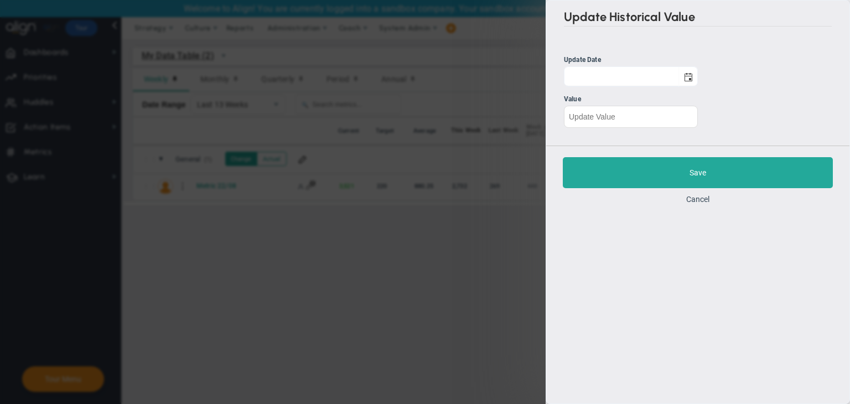
scroll to position [288, 467]
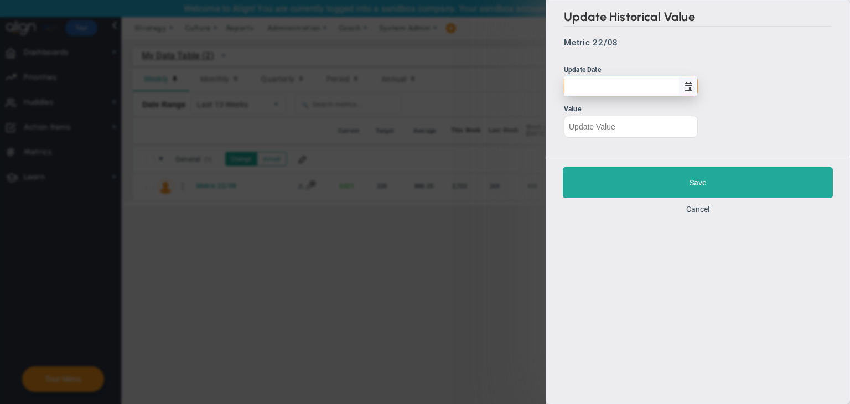
click at [689, 84] on span "select" at bounding box center [688, 86] width 9 height 9
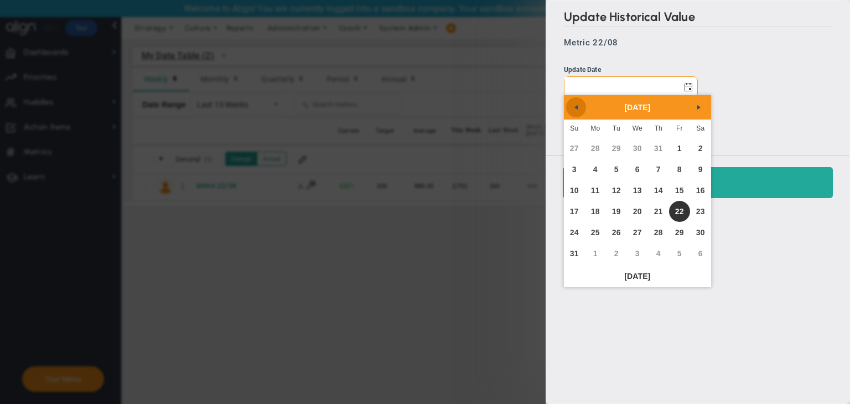
click at [574, 103] on span "Previous" at bounding box center [576, 107] width 9 height 9
drag, startPoint x: 632, startPoint y: 215, endPoint x: 629, endPoint y: 182, distance: 33.9
click at [632, 214] on link "23" at bounding box center [637, 211] width 21 height 21
type input "Wednesday, July 23, 2025"
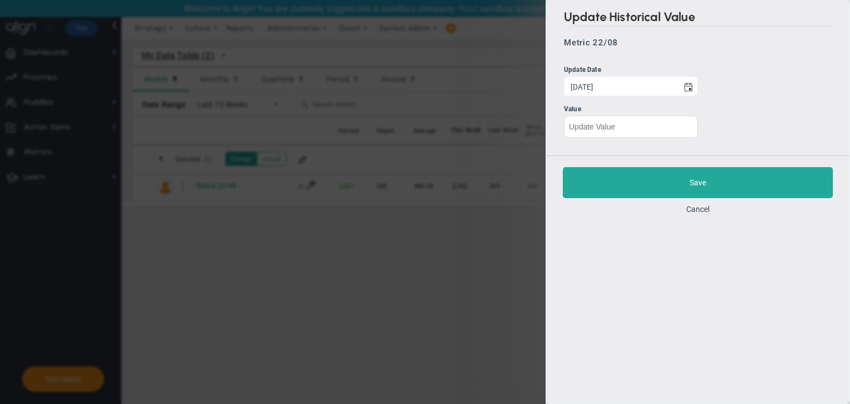
click at [623, 140] on div "Update Historical Value Metric 22/08 Update Date Wednesday, July 23, 2025 Value" at bounding box center [697, 78] width 303 height 155
click at [629, 125] on input "number" at bounding box center [631, 126] width 134 height 22
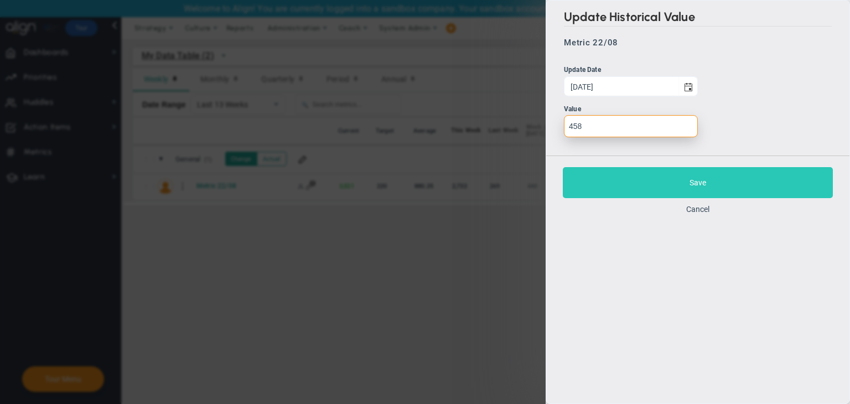
type input "458"
click at [635, 185] on button "Save" at bounding box center [698, 182] width 270 height 31
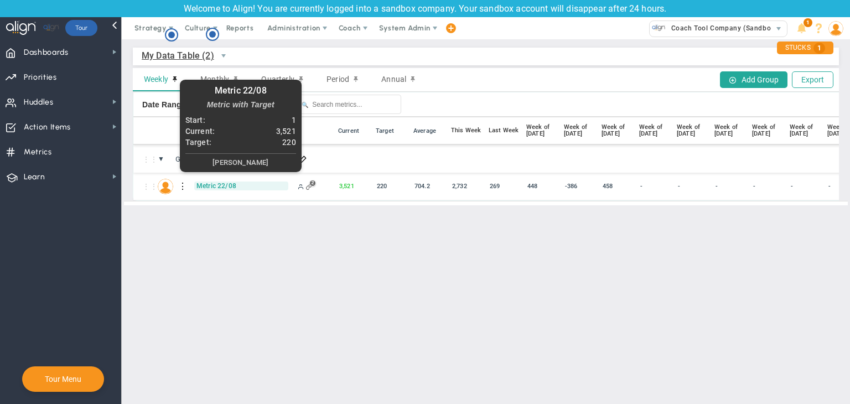
click at [224, 187] on span "Metric 22/08" at bounding box center [241, 186] width 94 height 9
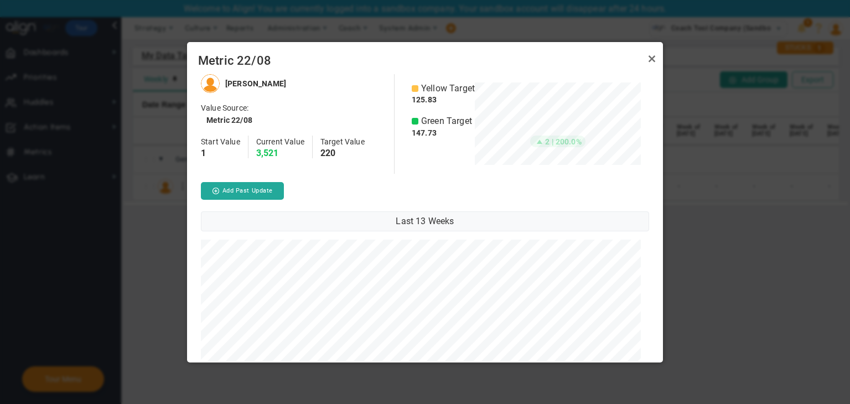
scroll to position [553174, 552987]
click at [267, 190] on button "Add Past Update" at bounding box center [242, 191] width 83 height 18
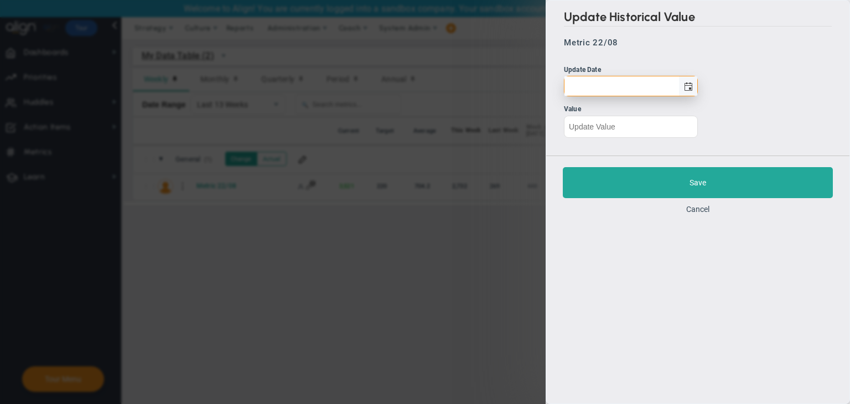
click at [689, 91] on span "select" at bounding box center [688, 85] width 19 height 19
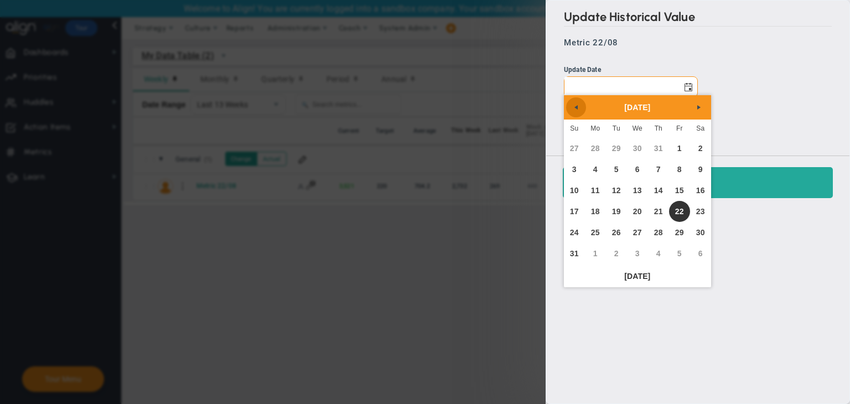
click at [567, 106] on link "Previous" at bounding box center [576, 107] width 20 height 20
click at [636, 190] on link "16" at bounding box center [637, 190] width 21 height 21
type input "Wednesday, July 16, 2025"
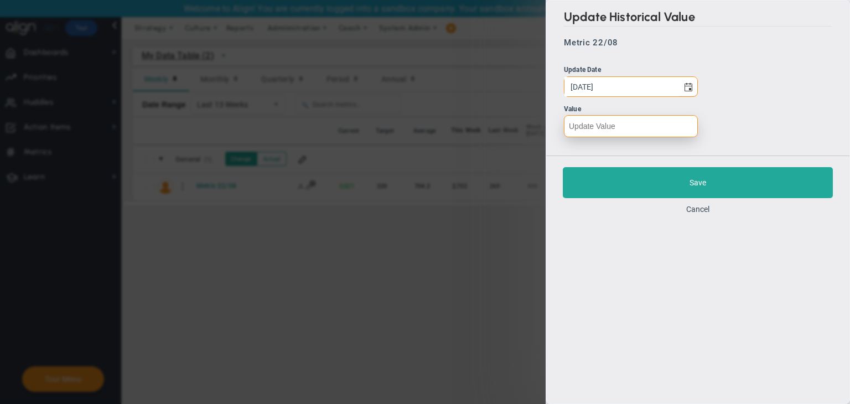
click at [629, 137] on li "Value" at bounding box center [631, 121] width 134 height 34
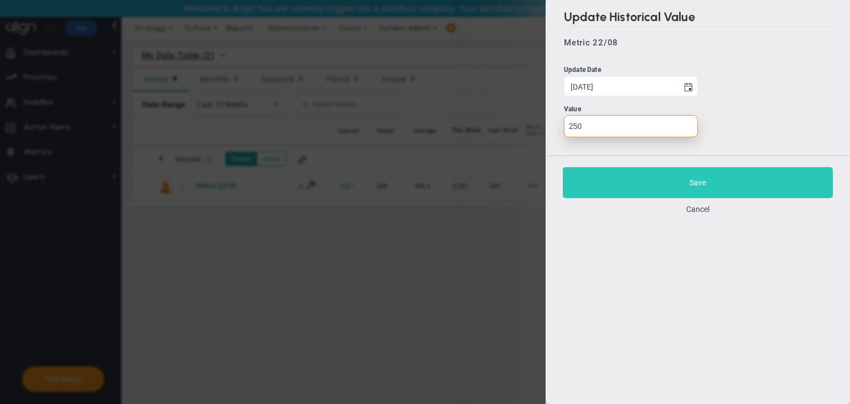
type input "250"
click at [629, 186] on button "Save" at bounding box center [698, 182] width 270 height 31
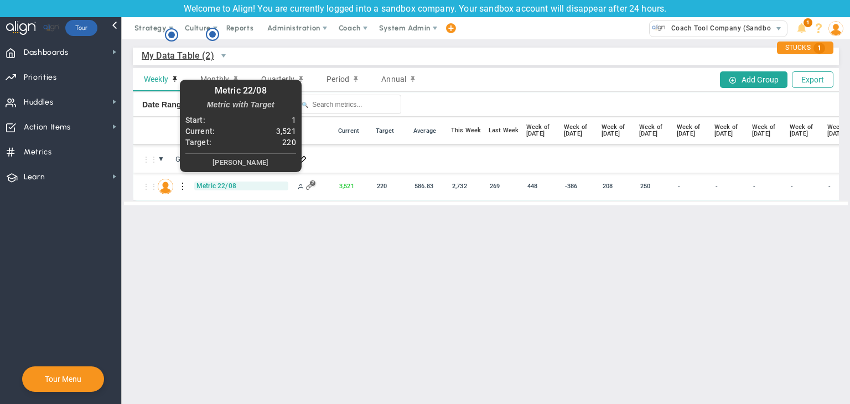
click at [216, 187] on span "Metric 22/08" at bounding box center [241, 186] width 94 height 9
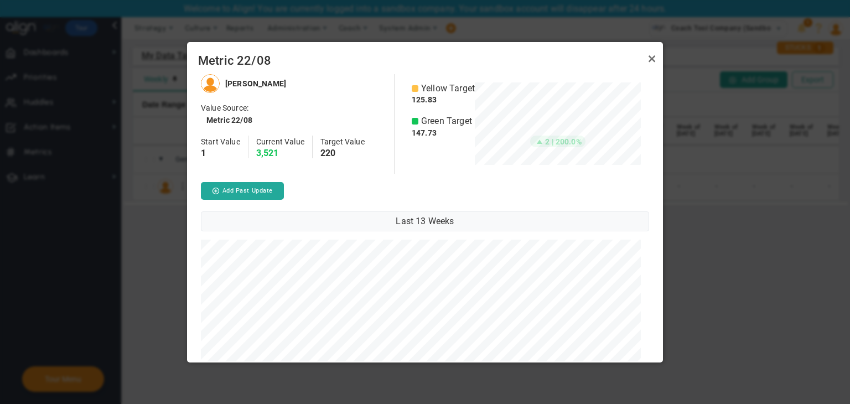
scroll to position [553174, 552987]
click at [263, 189] on button "Add Past Update" at bounding box center [242, 191] width 83 height 18
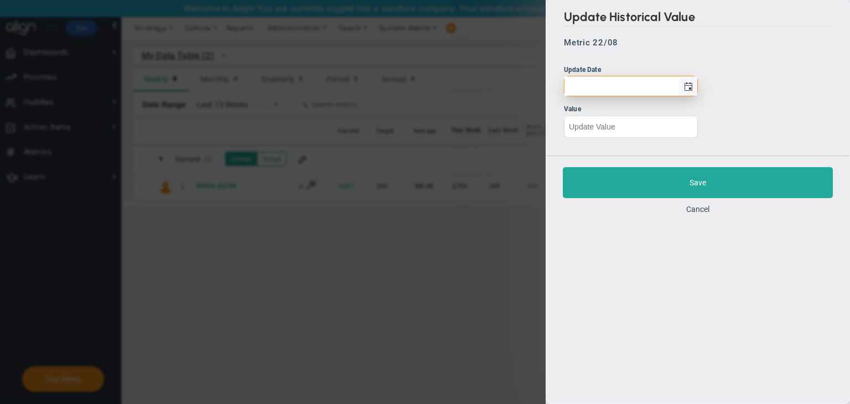
click at [690, 91] on span "select" at bounding box center [688, 86] width 9 height 9
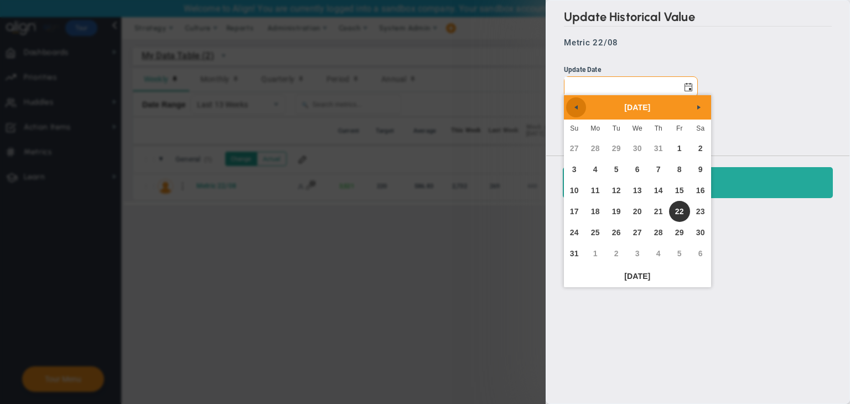
click at [584, 105] on link "Previous" at bounding box center [576, 107] width 20 height 20
click at [636, 172] on link "9" at bounding box center [637, 169] width 21 height 21
type input "Wednesday, July 9, 2025"
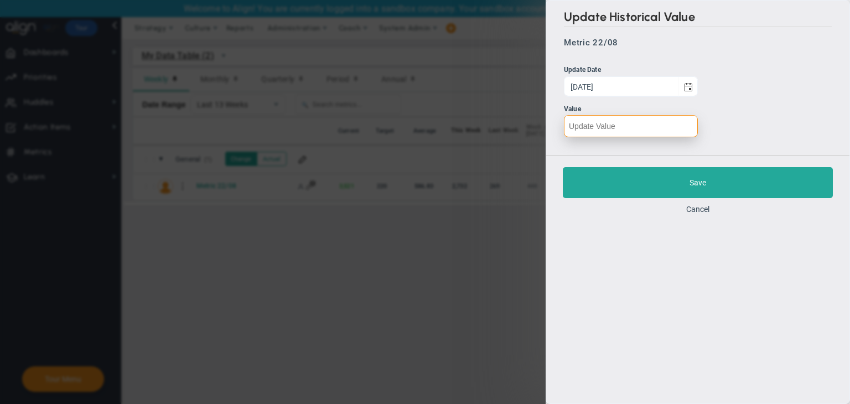
click at [623, 131] on input "number" at bounding box center [631, 126] width 134 height 22
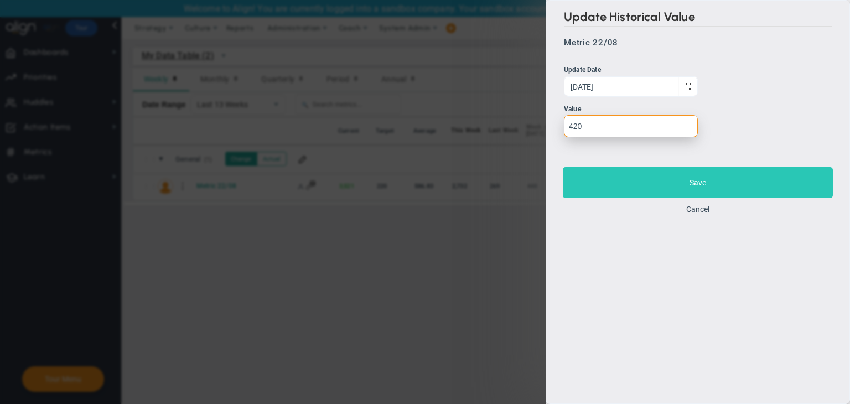
type input "420"
click at [668, 180] on button "Save" at bounding box center [698, 182] width 270 height 31
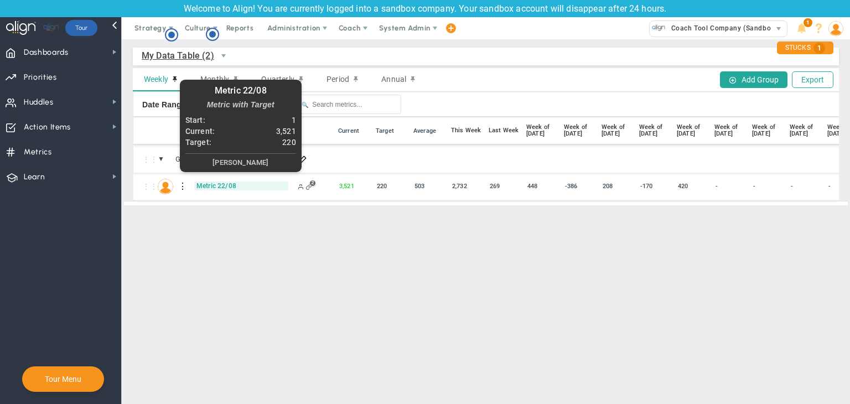
click at [208, 185] on span "Metric 22/08" at bounding box center [241, 186] width 94 height 9
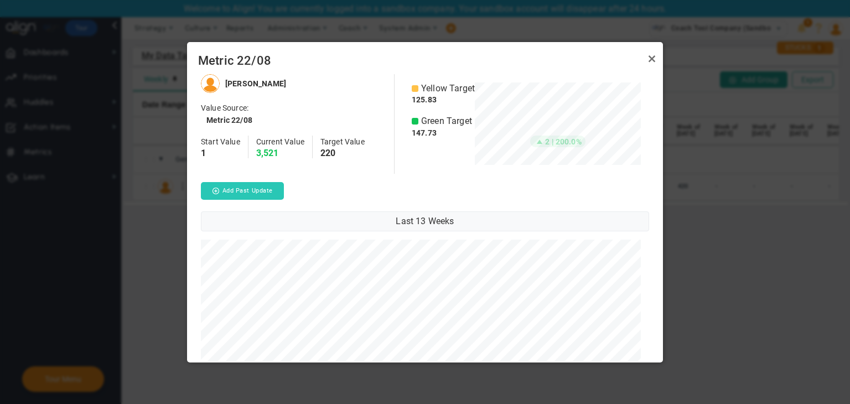
scroll to position [553174, 552987]
click at [259, 192] on button "Add Past Update" at bounding box center [242, 191] width 83 height 18
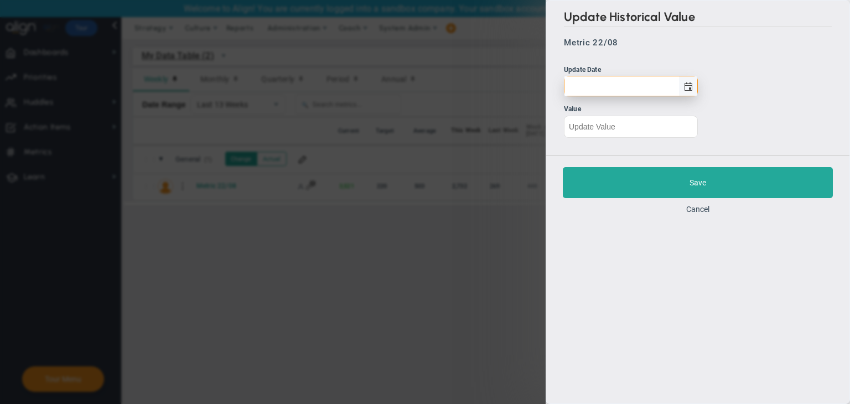
click at [680, 93] on span "select" at bounding box center [688, 85] width 19 height 19
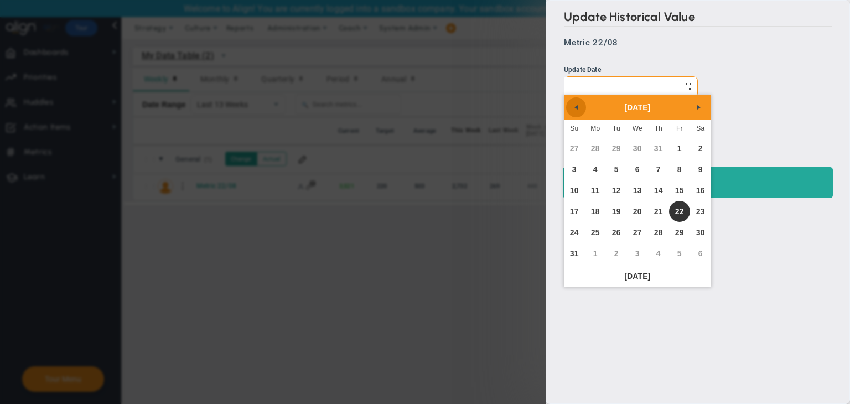
click at [577, 101] on link "Previous" at bounding box center [576, 107] width 20 height 20
click at [639, 152] on link "2" at bounding box center [637, 148] width 21 height 21
type input "Wednesday, July 2, 2025"
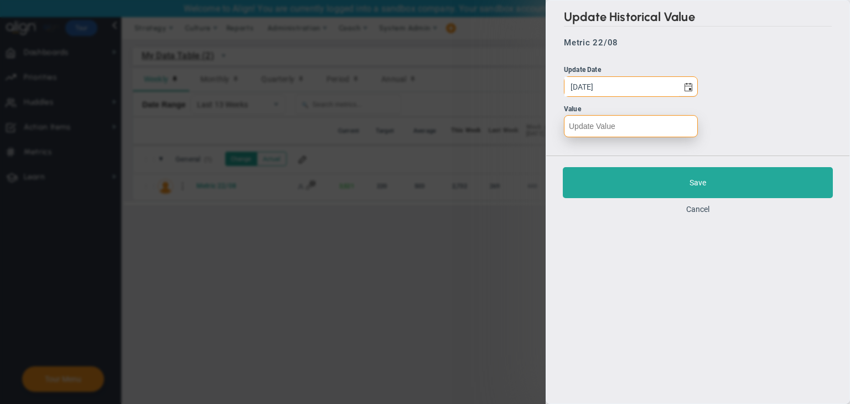
click at [639, 135] on input "number" at bounding box center [631, 126] width 134 height 22
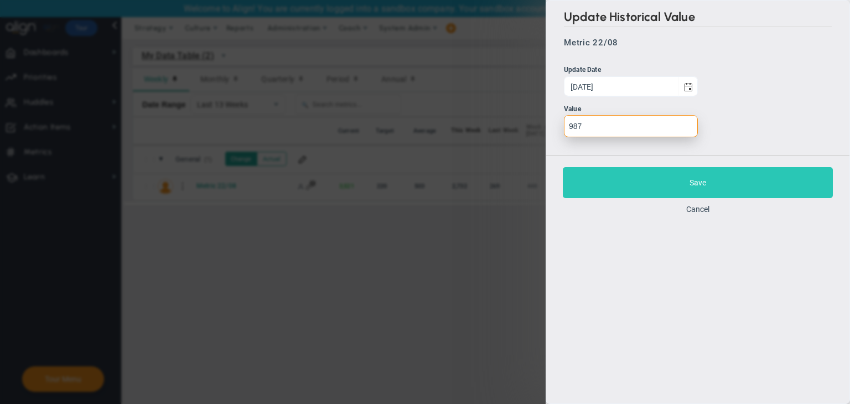
type input "987"
click at [649, 182] on button "Save" at bounding box center [698, 182] width 270 height 31
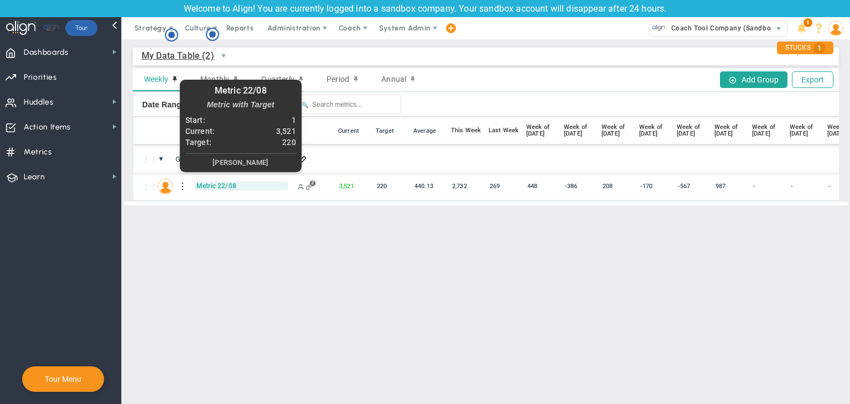
click at [212, 182] on span "Metric 22/08" at bounding box center [241, 186] width 94 height 9
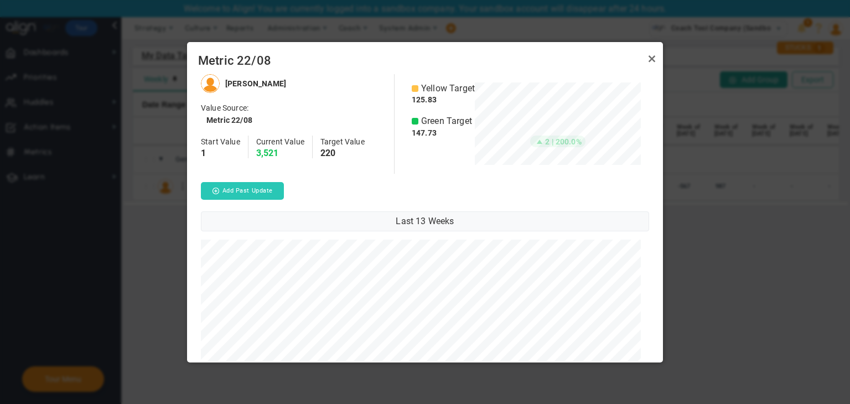
scroll to position [553174, 552987]
click at [257, 197] on button "Add Past Update" at bounding box center [242, 191] width 83 height 18
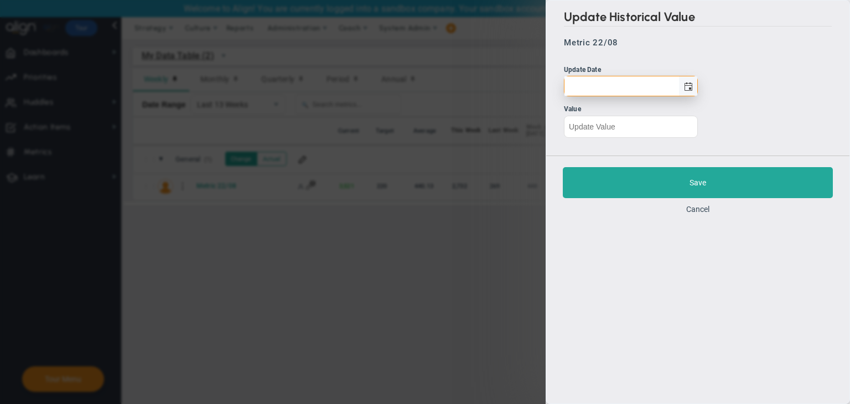
click at [694, 81] on span "select" at bounding box center [688, 85] width 19 height 19
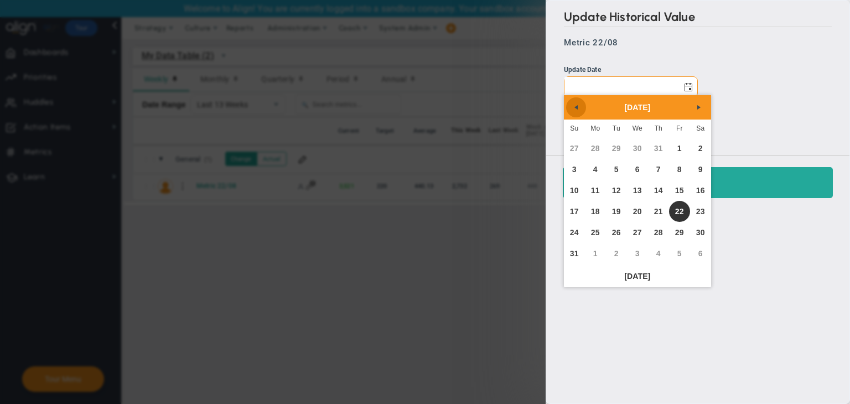
click at [568, 111] on link "Previous" at bounding box center [576, 107] width 20 height 20
click at [680, 216] on link "25" at bounding box center [679, 211] width 21 height 21
type input "Friday, July 25, 2025"
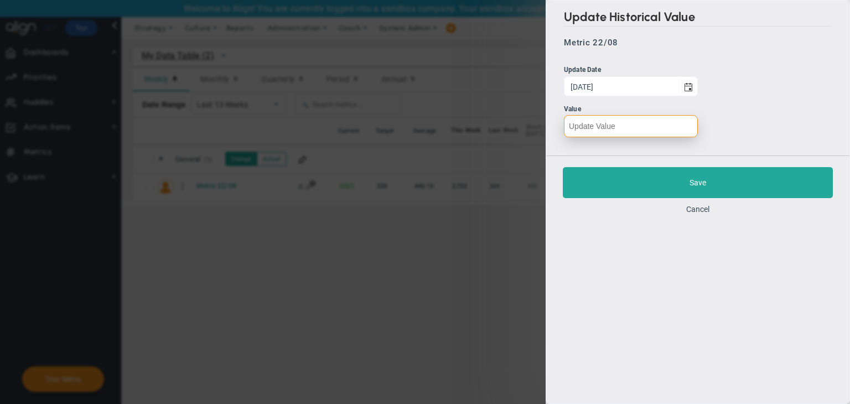
click at [666, 121] on input "number" at bounding box center [631, 126] width 134 height 22
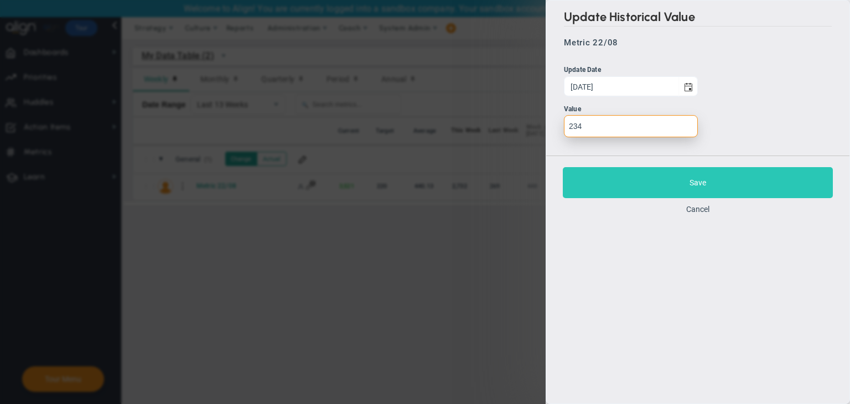
type input "234"
click at [701, 179] on button "Save" at bounding box center [698, 182] width 270 height 31
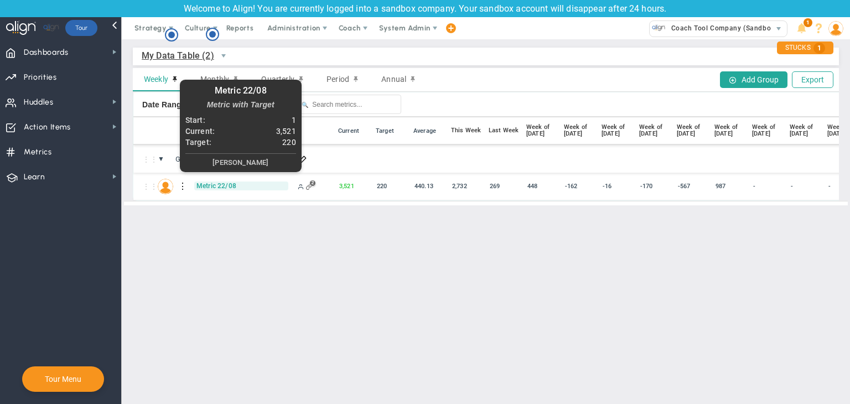
click at [213, 187] on span "Metric 22/08" at bounding box center [241, 186] width 94 height 9
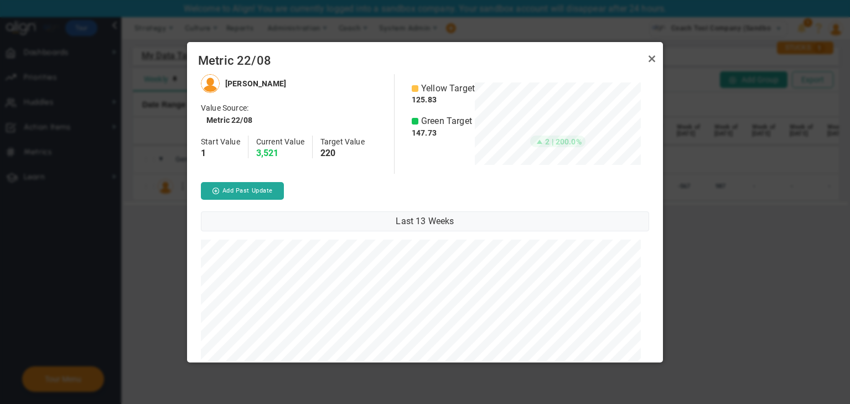
scroll to position [553174, 552987]
click at [253, 190] on button "Add Past Update" at bounding box center [242, 191] width 83 height 18
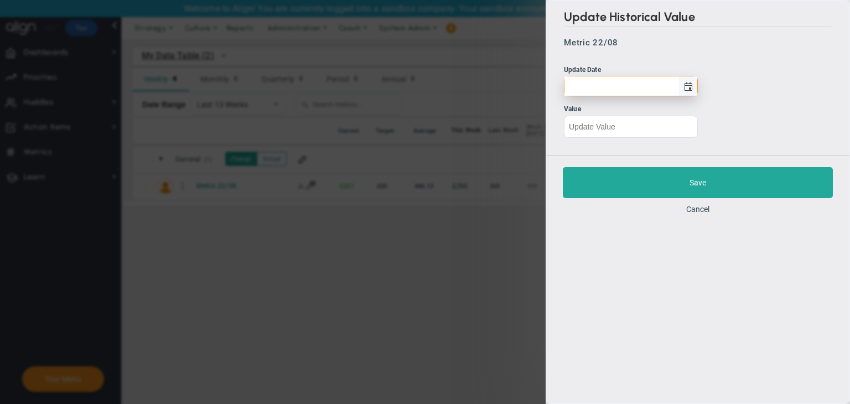
click at [684, 89] on span "select" at bounding box center [688, 86] width 9 height 9
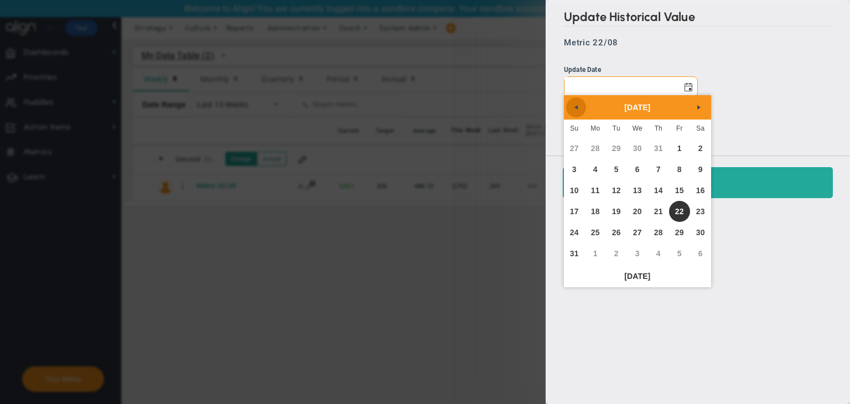
click at [567, 110] on link "Previous" at bounding box center [576, 107] width 20 height 20
click at [568, 109] on link "Previous" at bounding box center [576, 107] width 20 height 20
click at [640, 193] on link "18" at bounding box center [637, 190] width 21 height 21
type input "Wednesday, June 18, 2025"
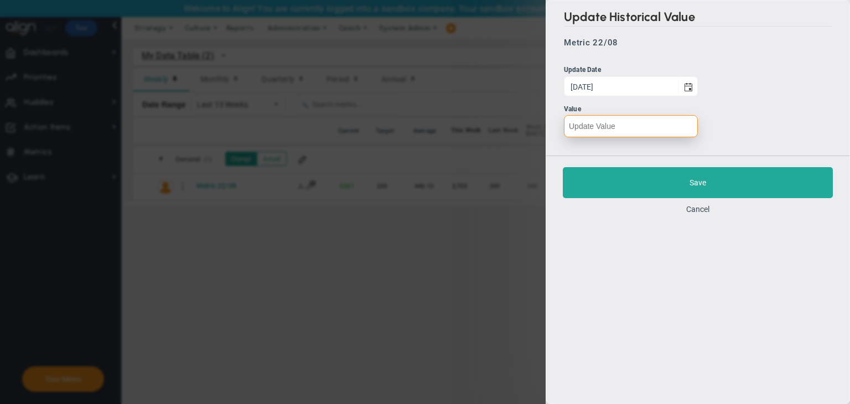
click at [644, 133] on input "number" at bounding box center [631, 126] width 134 height 22
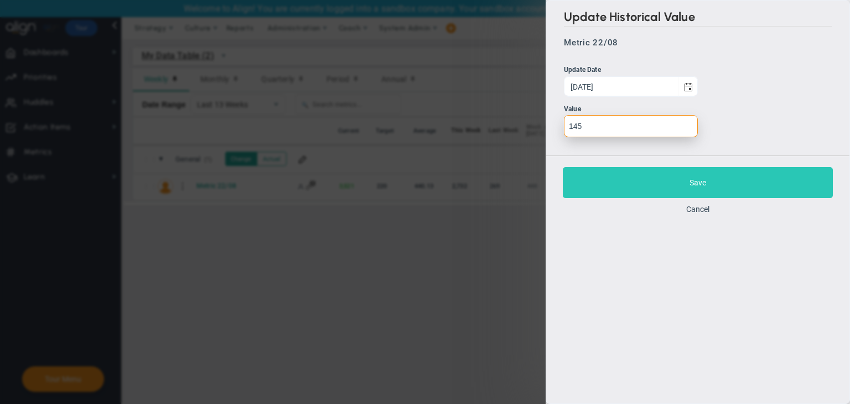
type input "145"
click at [640, 193] on button "Save" at bounding box center [698, 182] width 270 height 31
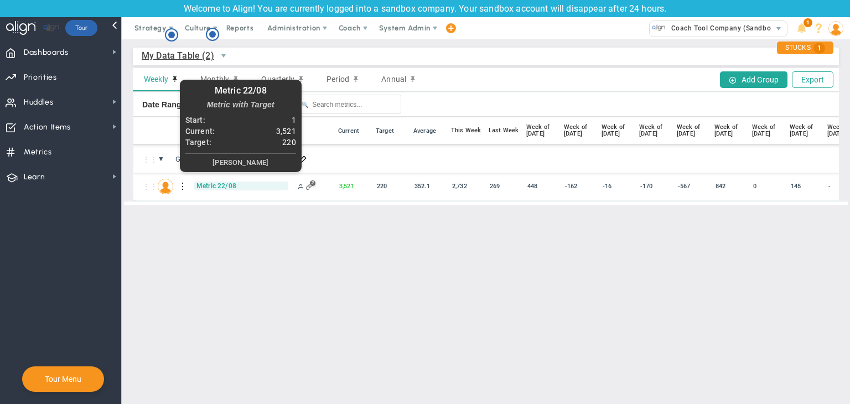
click at [221, 186] on span "Metric 22/08" at bounding box center [241, 186] width 94 height 9
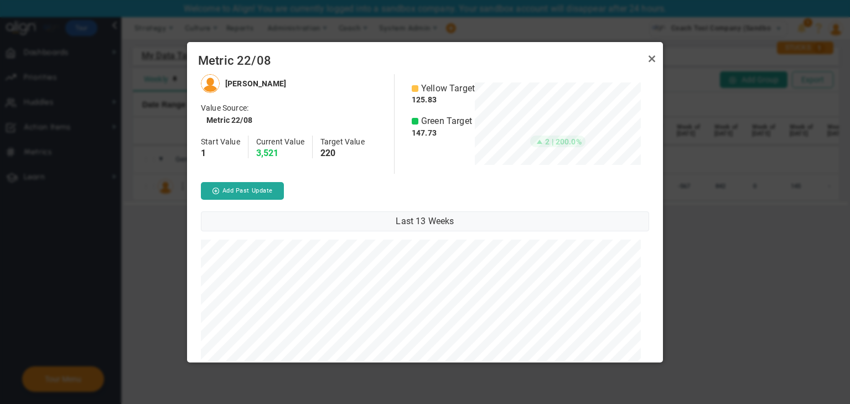
scroll to position [553174, 552987]
click at [280, 191] on button "Add Past Update" at bounding box center [242, 191] width 83 height 18
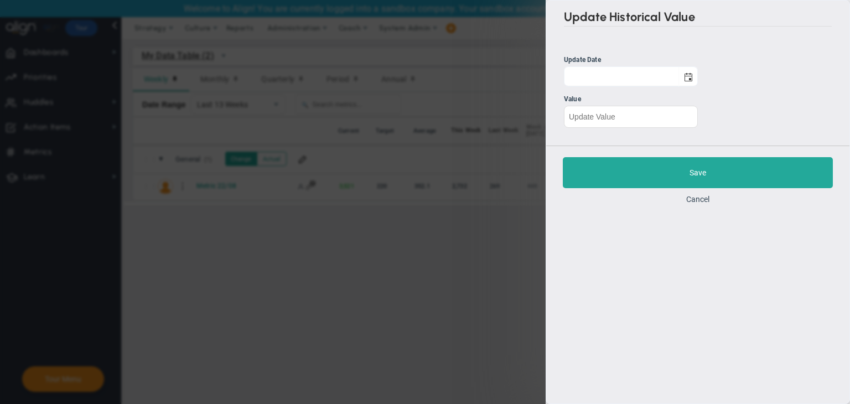
scroll to position [288, 467]
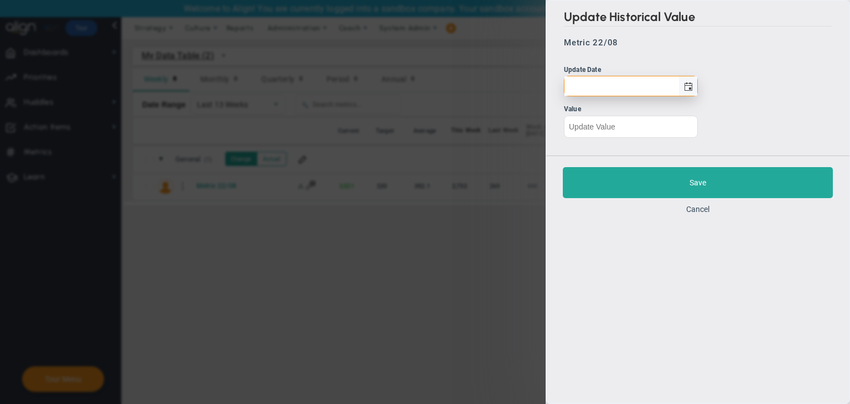
click at [695, 94] on span "select" at bounding box center [688, 85] width 19 height 19
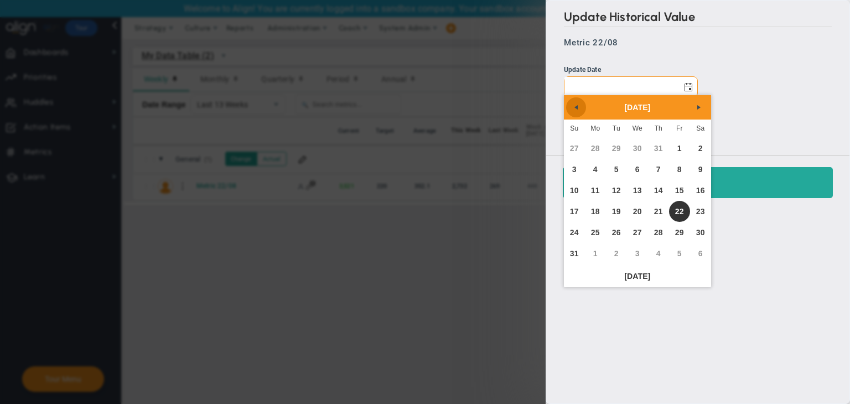
click at [572, 106] on span "Previous" at bounding box center [576, 107] width 9 height 9
click at [567, 114] on div "June 2025" at bounding box center [637, 107] width 147 height 24
click at [644, 169] on link "11" at bounding box center [637, 169] width 21 height 21
type input "Wednesday, June 11, 2025"
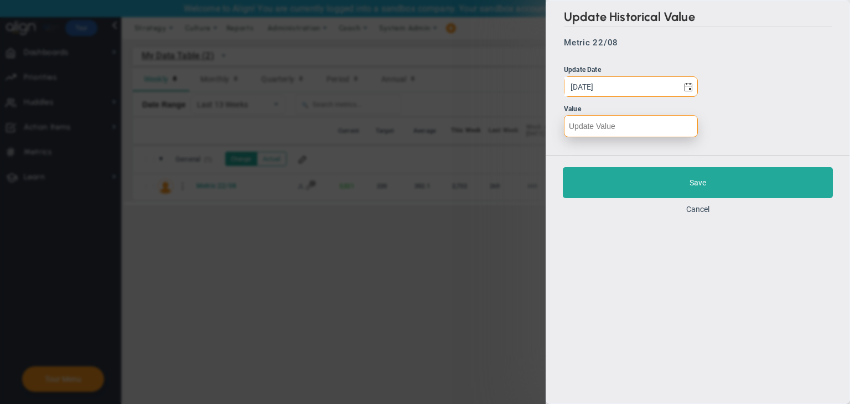
click at [633, 128] on input "number" at bounding box center [631, 126] width 134 height 22
type input "1"
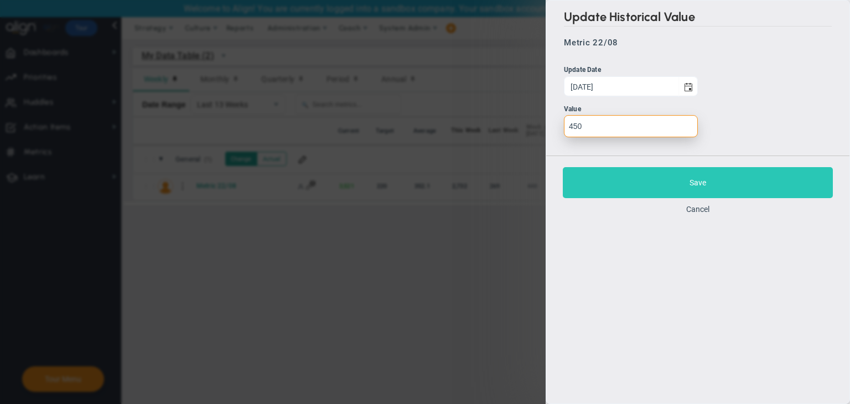
type input "450"
click at [639, 169] on button "Save" at bounding box center [698, 182] width 270 height 31
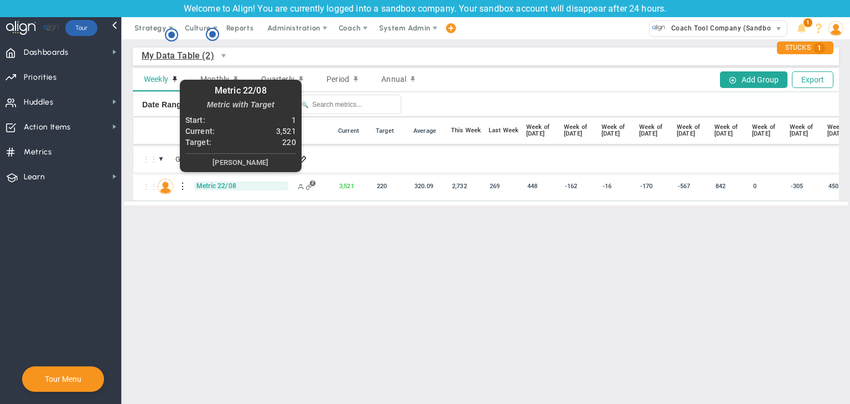
click at [214, 185] on span "Metric 22/08" at bounding box center [241, 186] width 94 height 9
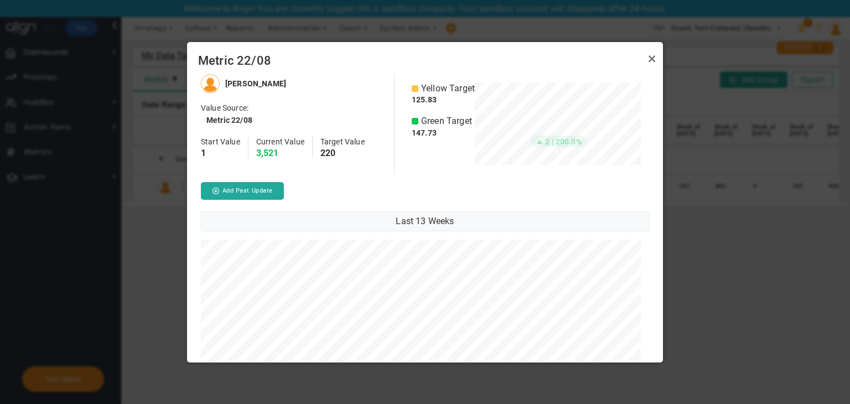
scroll to position [553174, 552987]
click at [265, 196] on button "Add Past Update" at bounding box center [242, 191] width 83 height 18
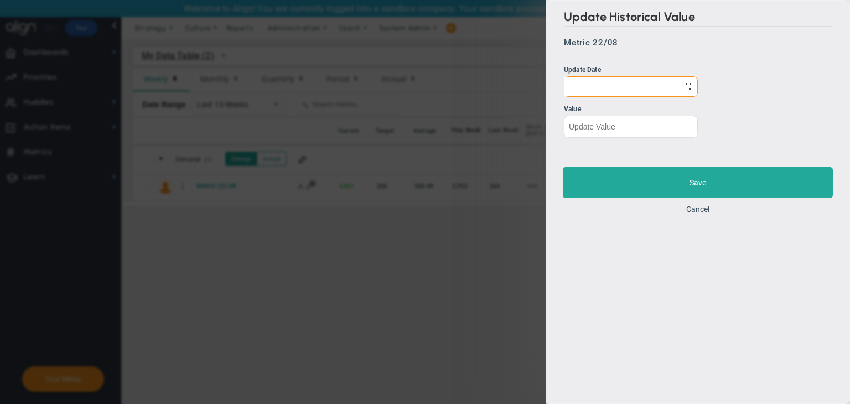
click at [686, 97] on ul "Update Date Value" at bounding box center [698, 101] width 268 height 73
click at [691, 91] on span "select" at bounding box center [688, 86] width 9 height 9
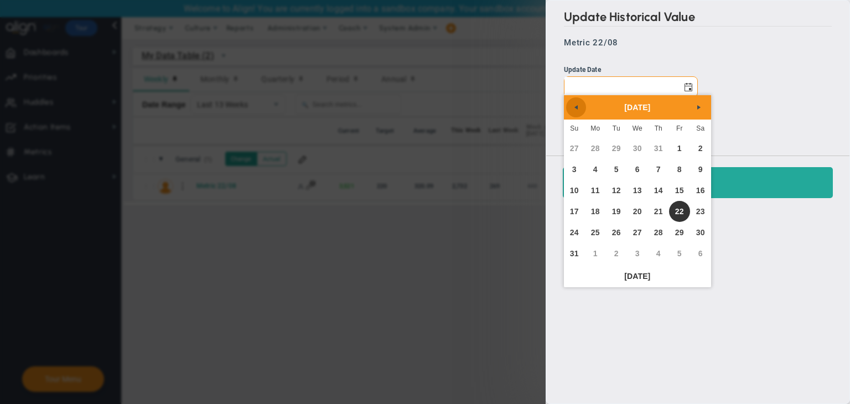
click at [580, 106] on link "Previous" at bounding box center [576, 107] width 20 height 20
click at [581, 106] on link "Previous" at bounding box center [576, 107] width 20 height 20
click at [636, 151] on link "4" at bounding box center [637, 148] width 21 height 21
type input "Wednesday, June 4, 2025"
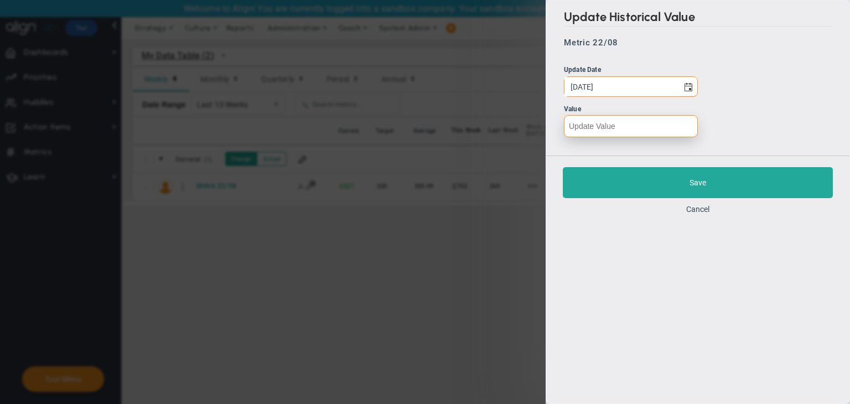
click at [644, 123] on input "number" at bounding box center [631, 126] width 134 height 22
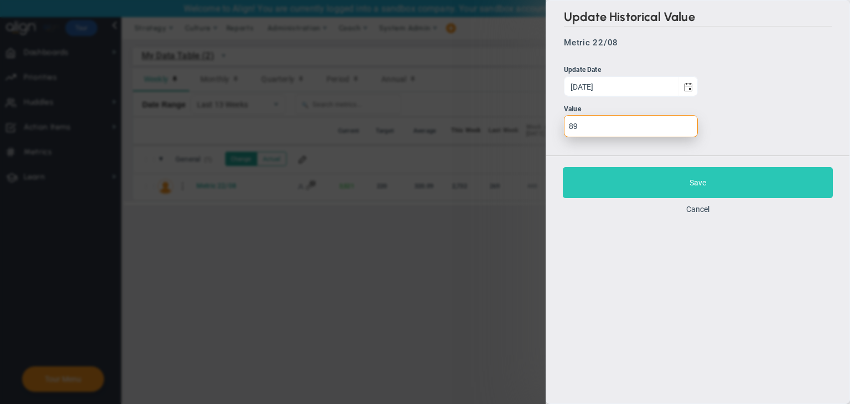
type input "89"
click at [653, 193] on button "Save" at bounding box center [698, 182] width 270 height 31
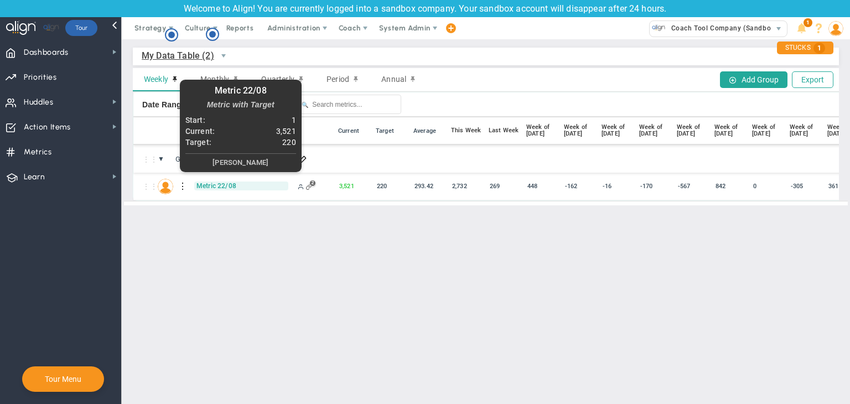
click at [210, 187] on span "Metric 22/08" at bounding box center [241, 186] width 94 height 9
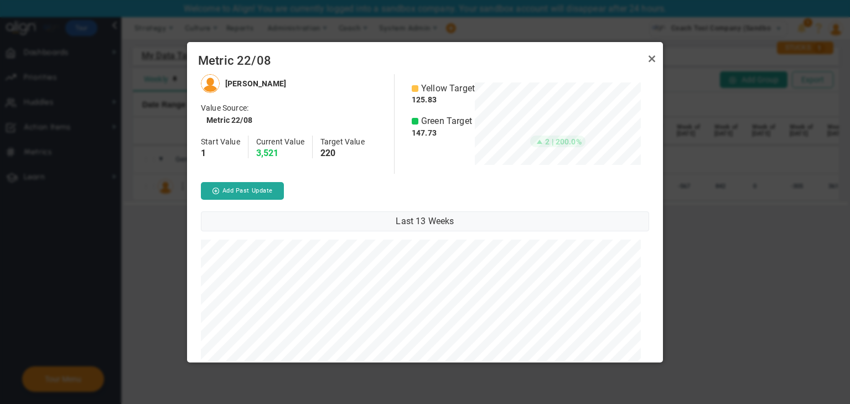
scroll to position [553174, 552987]
click at [235, 184] on button "Add Past Update" at bounding box center [242, 191] width 83 height 18
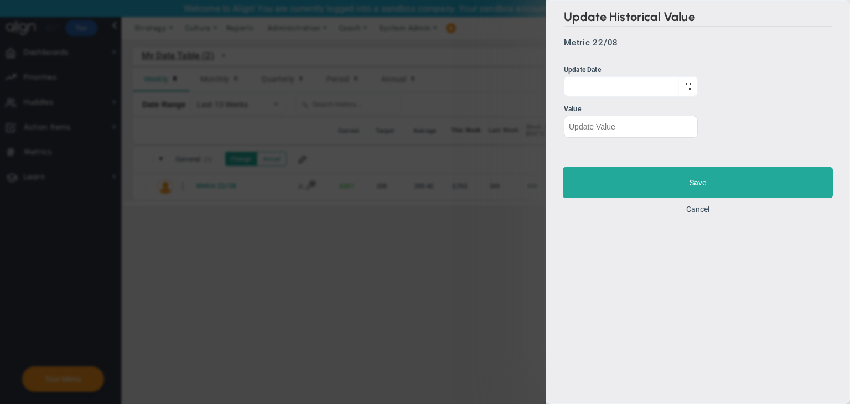
scroll to position [288, 467]
click at [691, 84] on span "select" at bounding box center [688, 86] width 9 height 9
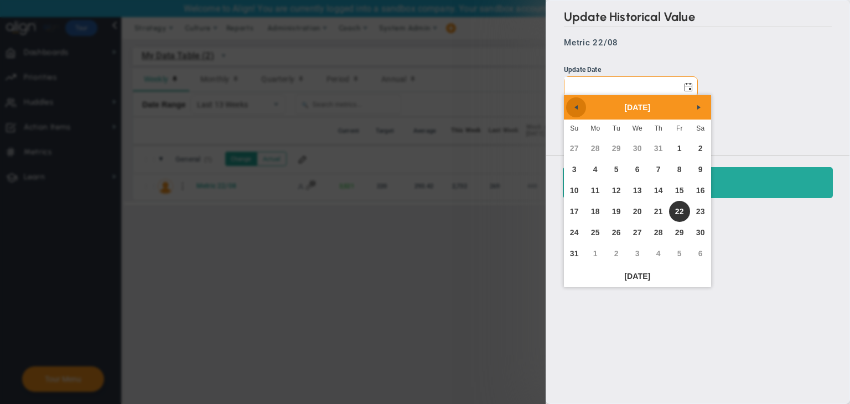
click at [574, 107] on span "Previous" at bounding box center [576, 107] width 9 height 9
click at [637, 230] on link "28" at bounding box center [637, 232] width 21 height 21
type input "Wednesday, May 28, 2025"
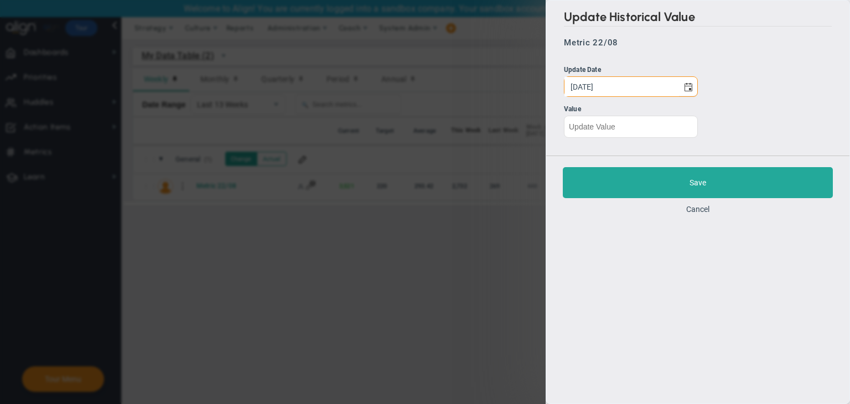
click at [639, 143] on div "Update Historical Value Metric 22/08 Update Date Wednesday, May 28, 2025 Value" at bounding box center [697, 78] width 303 height 155
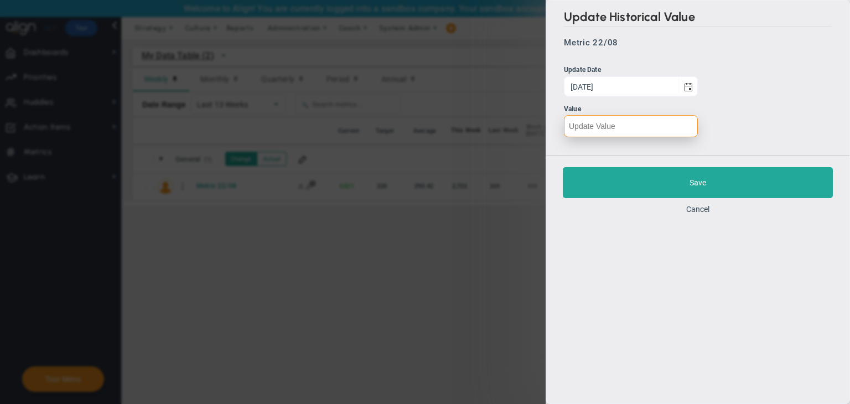
click at [639, 129] on input "number" at bounding box center [631, 126] width 134 height 22
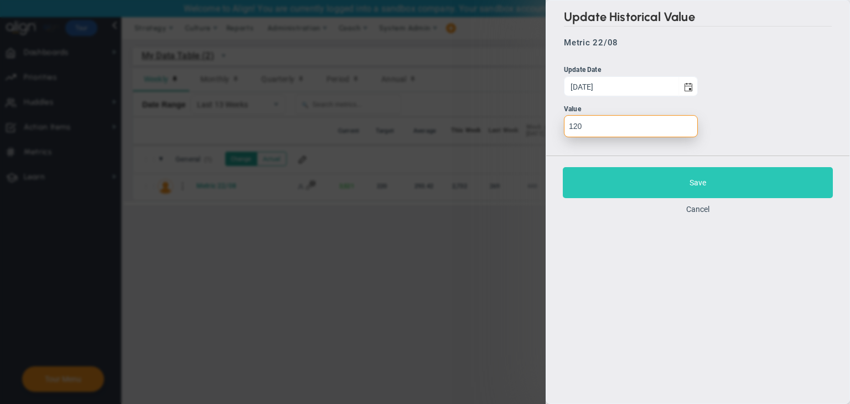
type input "120"
click at [661, 173] on button "Save" at bounding box center [698, 182] width 270 height 31
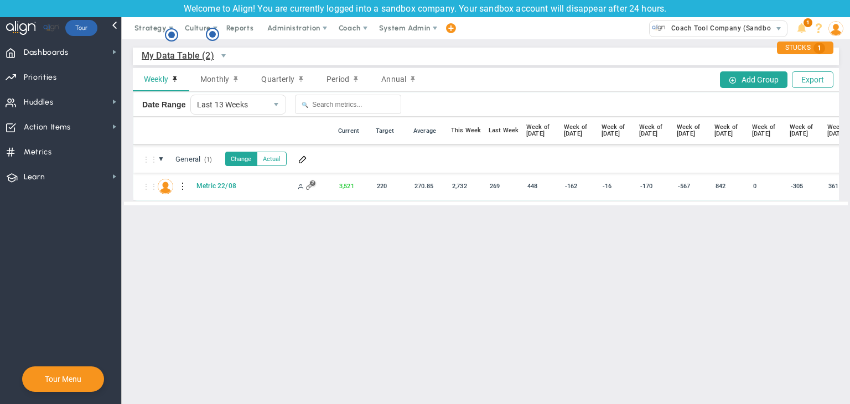
scroll to position [0, 130]
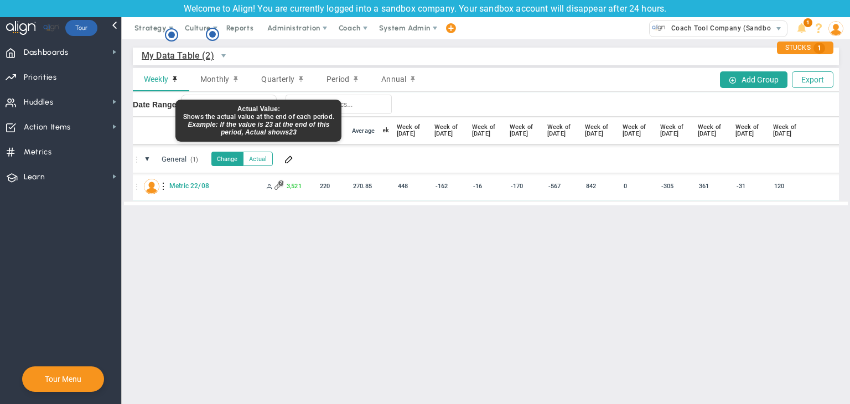
click at [261, 161] on button "Actual" at bounding box center [258, 159] width 30 height 14
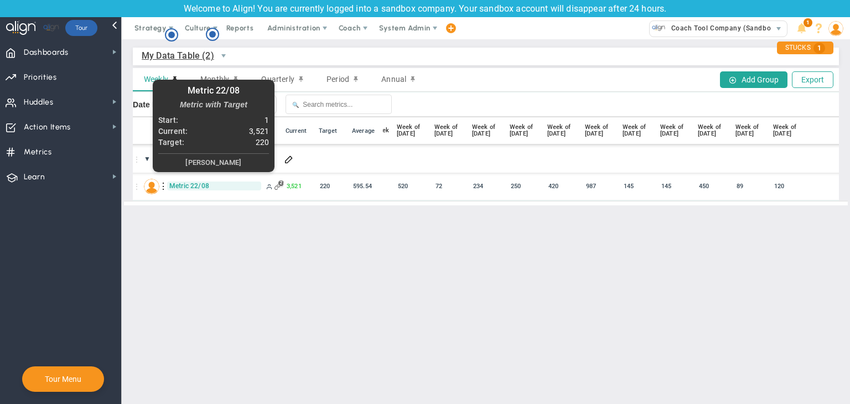
click at [185, 189] on span "Metric 22/08" at bounding box center [214, 186] width 94 height 9
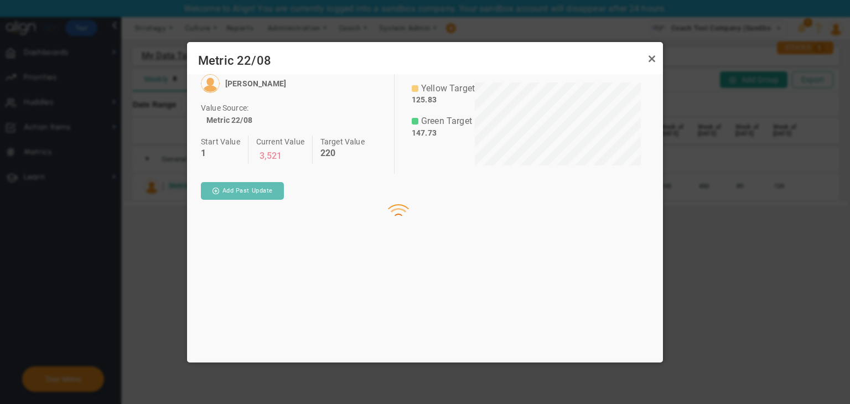
scroll to position [82, 166]
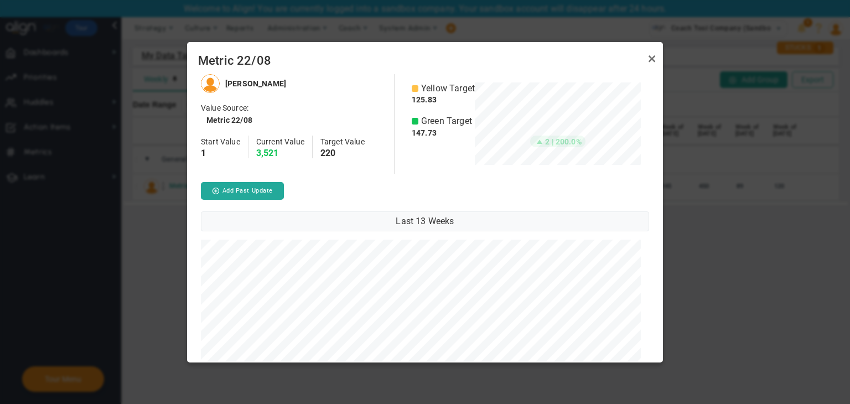
click at [270, 187] on button "Add Past Update" at bounding box center [242, 191] width 83 height 18
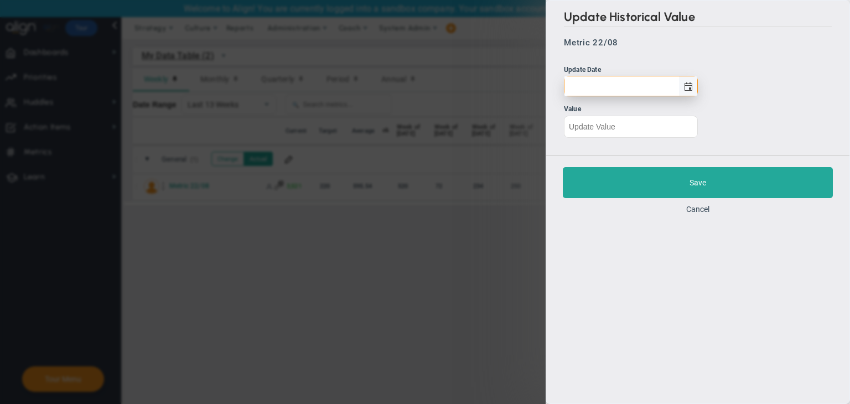
click at [690, 95] on span "select" at bounding box center [688, 85] width 19 height 19
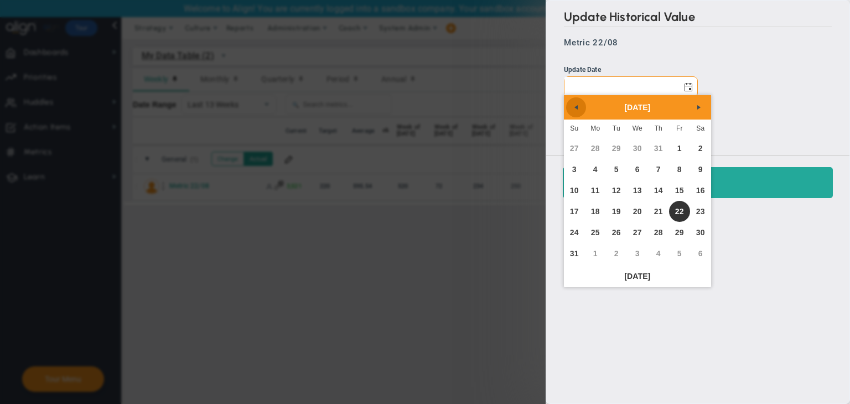
click at [576, 110] on span "Previous" at bounding box center [576, 107] width 9 height 9
click at [678, 215] on link "25" at bounding box center [679, 211] width 21 height 21
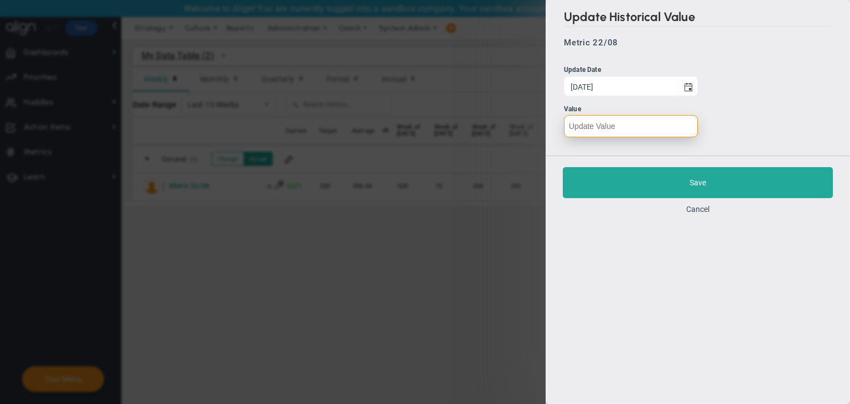
click at [644, 131] on input "number" at bounding box center [631, 126] width 134 height 22
click at [691, 87] on span "select" at bounding box center [688, 86] width 9 height 9
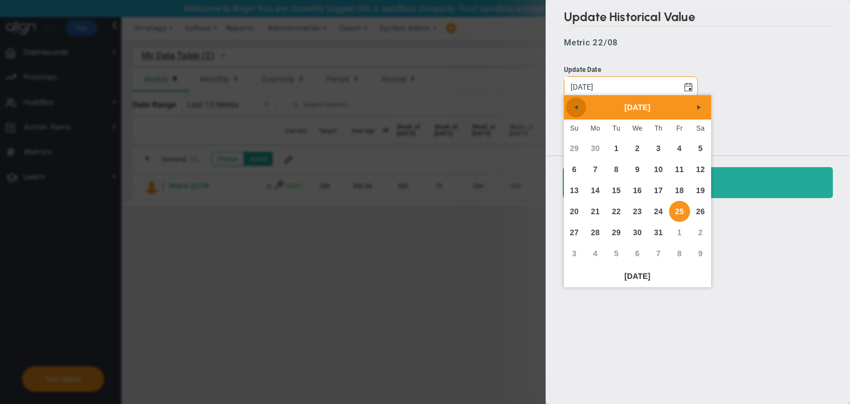
click at [581, 112] on link "Previous" at bounding box center [576, 107] width 20 height 20
click at [640, 208] on link "25" at bounding box center [637, 211] width 21 height 21
type input "Wednesday, June 25, 2025"
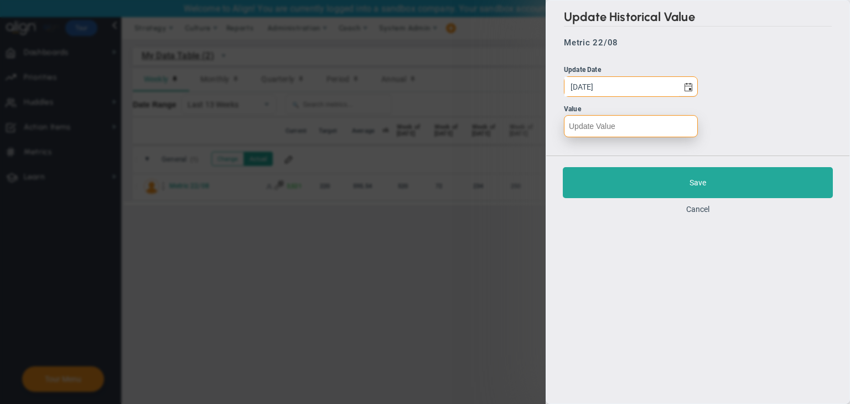
click at [640, 126] on input "number" at bounding box center [631, 126] width 134 height 22
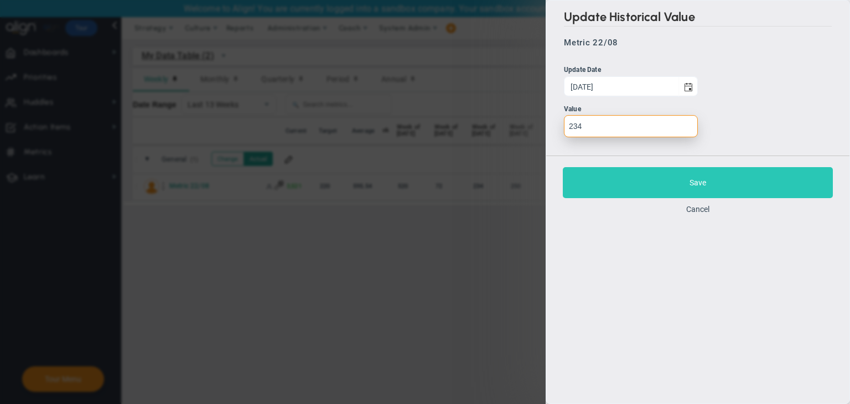
type input "234"
click at [658, 185] on button "Save" at bounding box center [698, 182] width 270 height 31
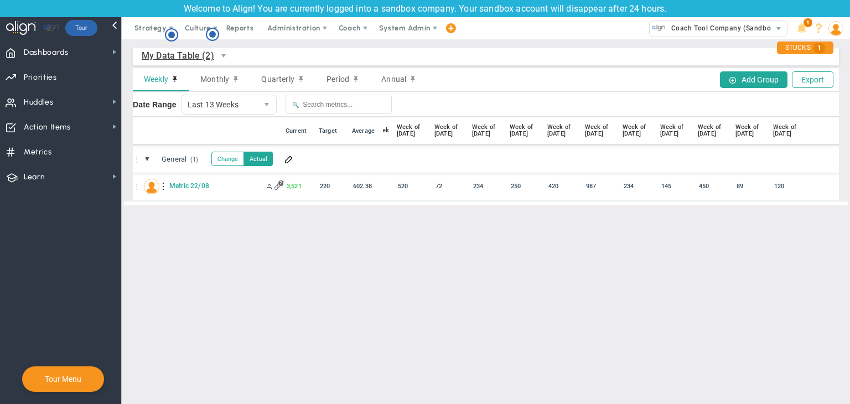
click at [210, 159] on div "⋮⋮ ▼ General (1) General Change Actual" at bounding box center [430, 159] width 853 height 28
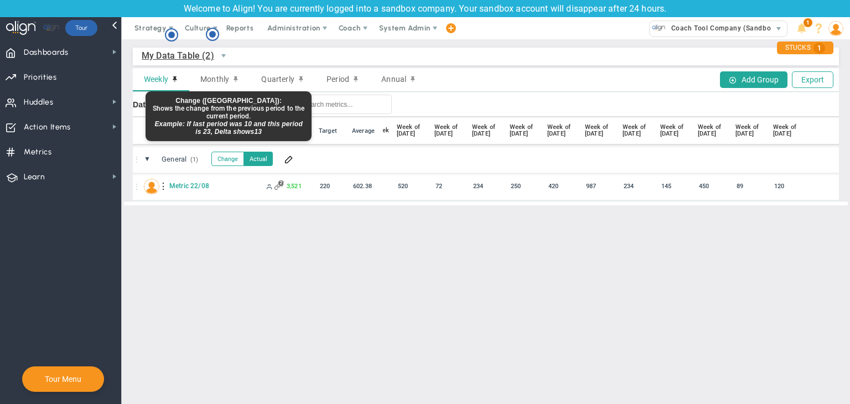
click at [236, 159] on button "Change" at bounding box center [227, 159] width 33 height 14
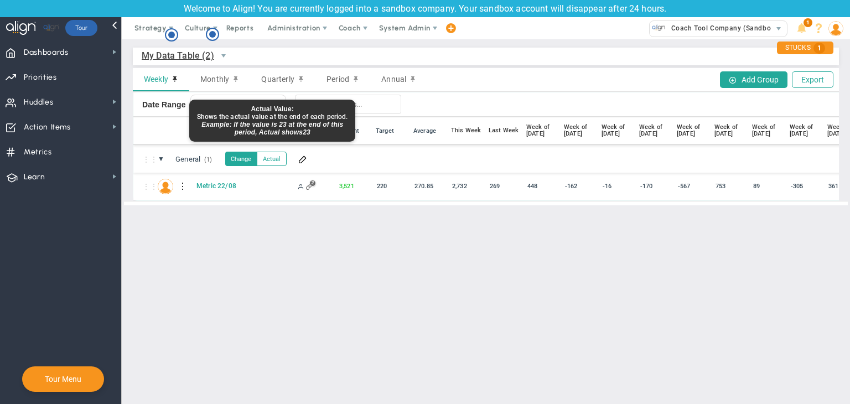
click at [275, 157] on button "Actual" at bounding box center [272, 159] width 30 height 14
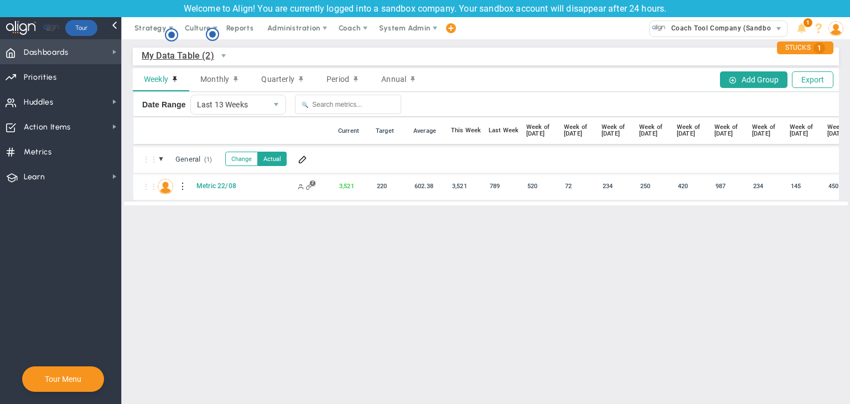
click at [61, 49] on span "Dashboards" at bounding box center [46, 52] width 45 height 23
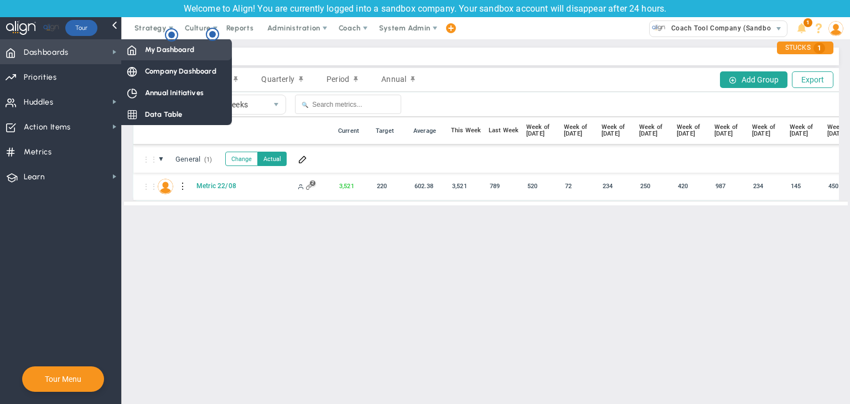
click at [162, 49] on span "My Dashboard" at bounding box center [169, 49] width 49 height 11
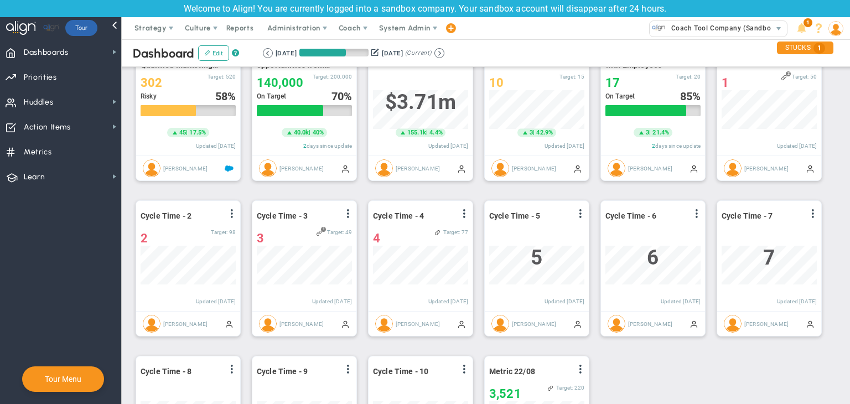
scroll to position [553423, 553367]
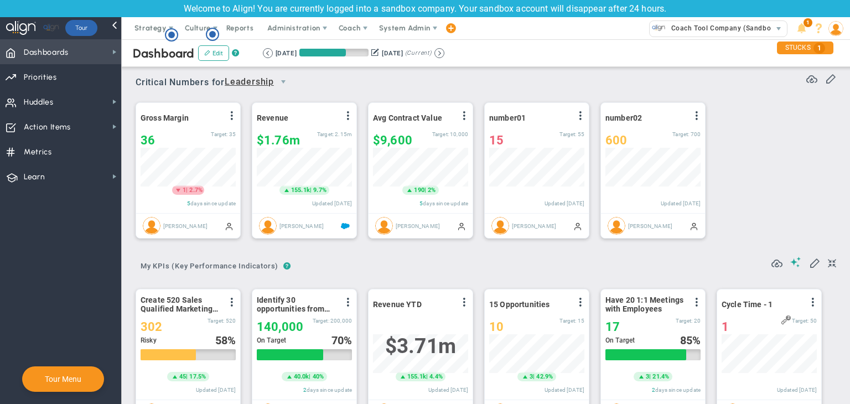
click at [89, 55] on span "Dashboards Dashboards" at bounding box center [60, 51] width 121 height 25
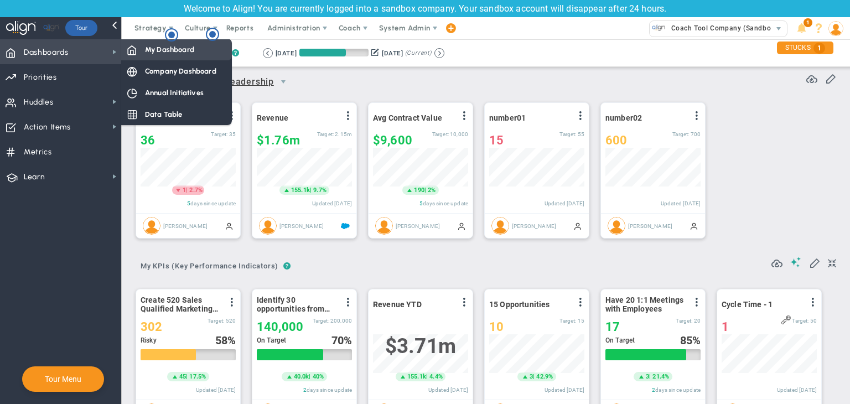
click at [163, 48] on span "My Dashboard" at bounding box center [169, 49] width 49 height 11
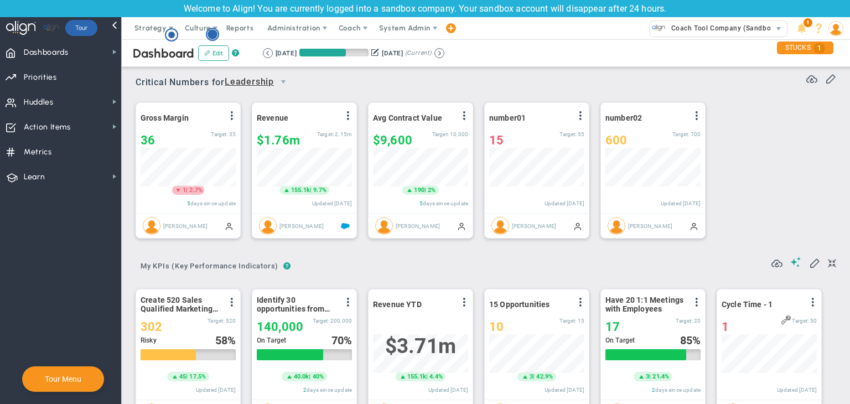
click at [207, 33] on icon "Hotspot (open by clicking or pressing space/enter)" at bounding box center [212, 34] width 13 height 13
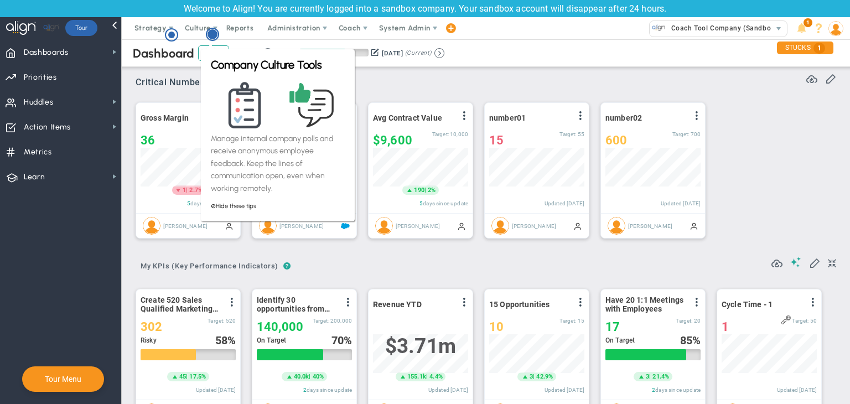
click at [210, 34] on circle "Hotspot (open by clicking or pressing space/enter)" at bounding box center [213, 34] width 10 height 10
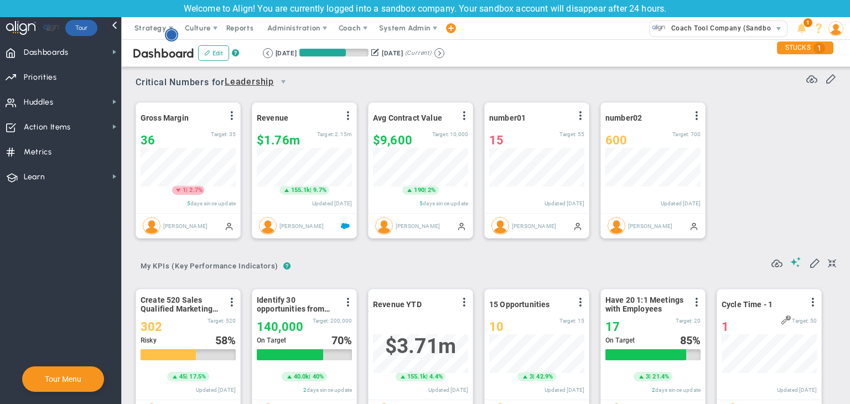
click at [174, 32] on circle "Hotspot (open by clicking or pressing space/enter)" at bounding box center [172, 35] width 10 height 10
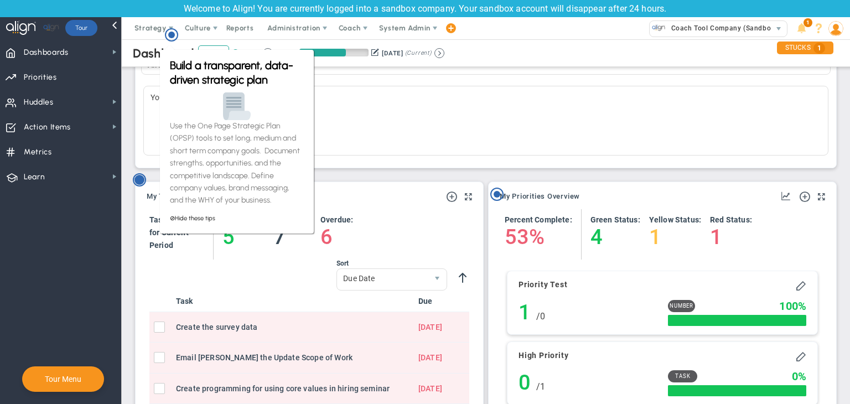
click at [138, 182] on circle "Hotspot (open by clicking or pressing space/enter)" at bounding box center [139, 180] width 10 height 10
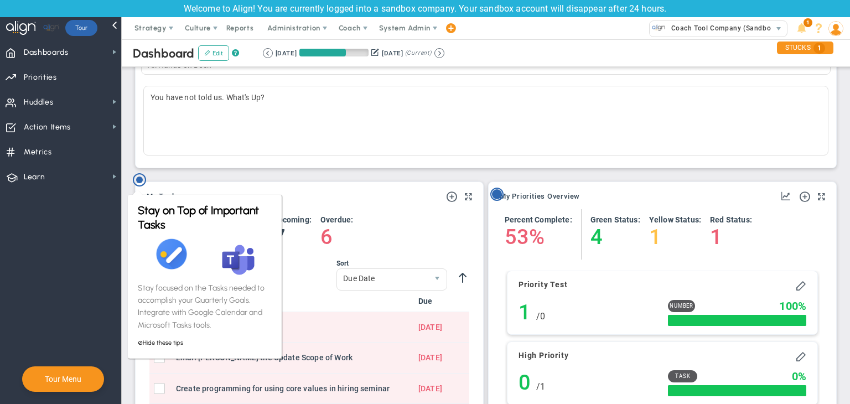
click at [494, 194] on circle "Hotspot (open by clicking or pressing space/enter)" at bounding box center [497, 194] width 10 height 10
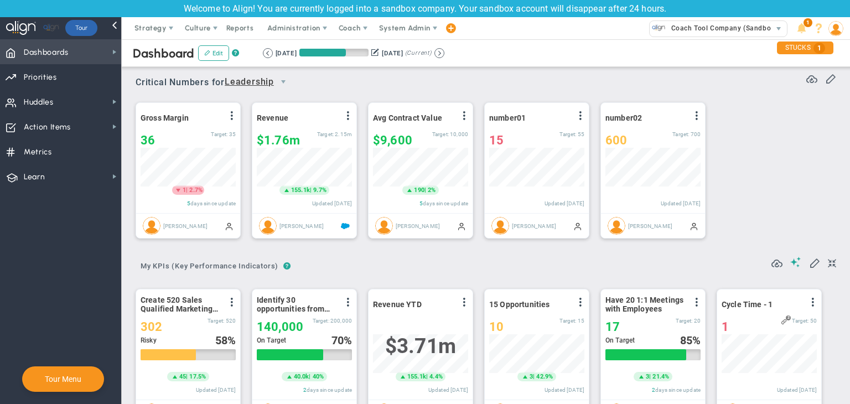
click at [97, 45] on span "Dashboards Dashboards" at bounding box center [60, 51] width 121 height 25
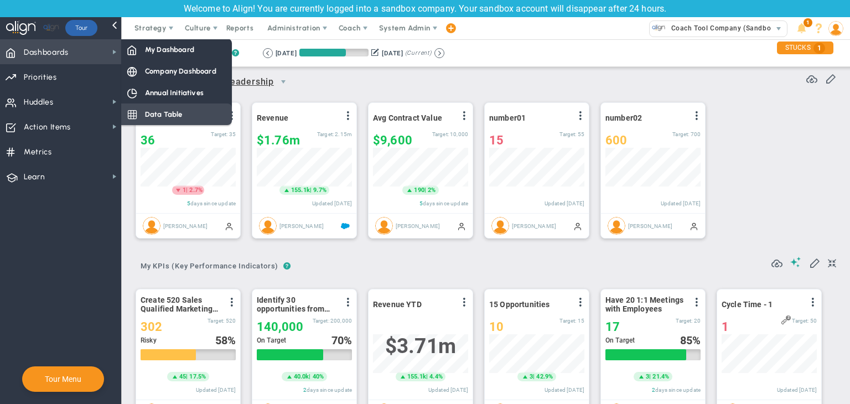
click at [176, 111] on span "Data Table" at bounding box center [164, 114] width 38 height 11
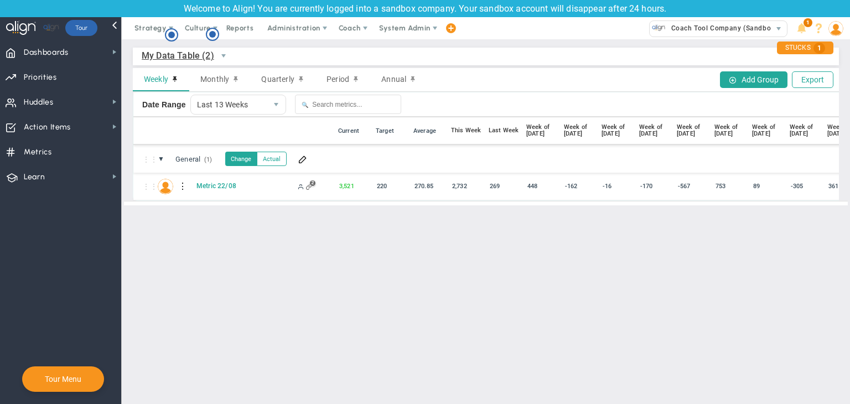
click at [185, 182] on div at bounding box center [183, 187] width 8 height 18
click at [222, 189] on div "Edit" at bounding box center [228, 189] width 76 height 23
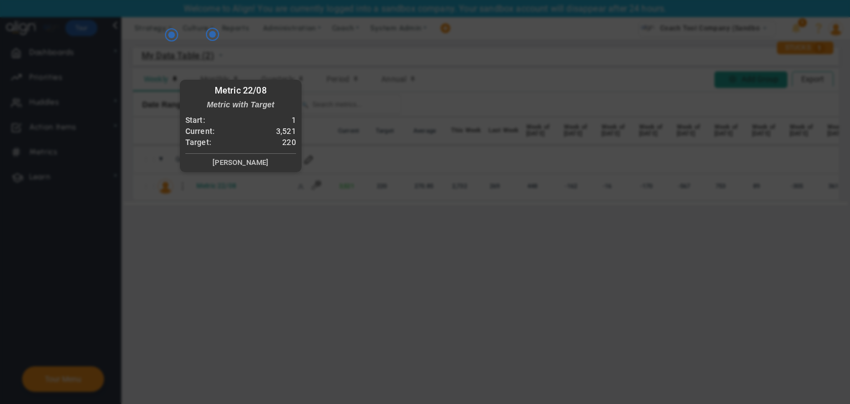
radio input "true"
checkbox input "false"
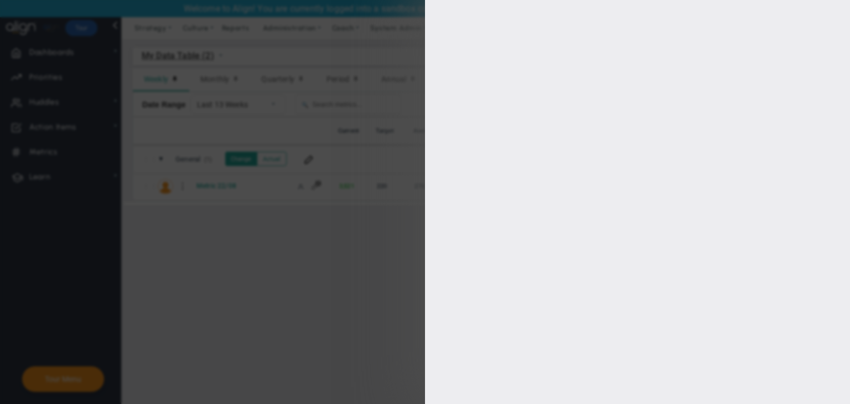
type input "Metric 22/08"
type input "Metric-22/08"
type input "3521"
type input "1"
type input "220"
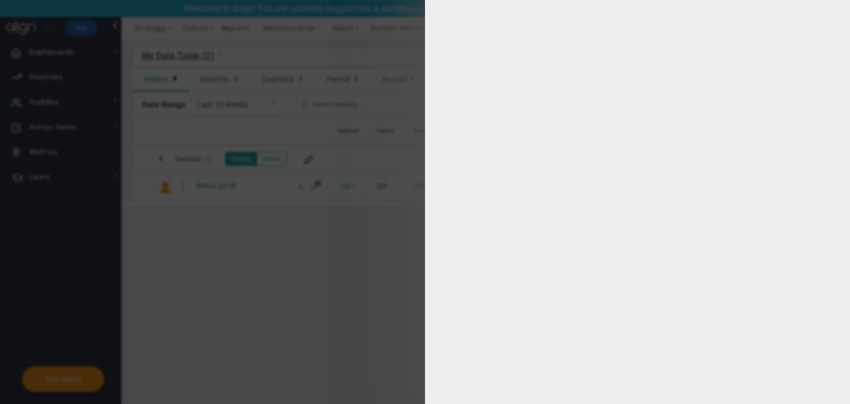
checkbox input "true"
type input "[PERSON_NAME]"
radio input "true"
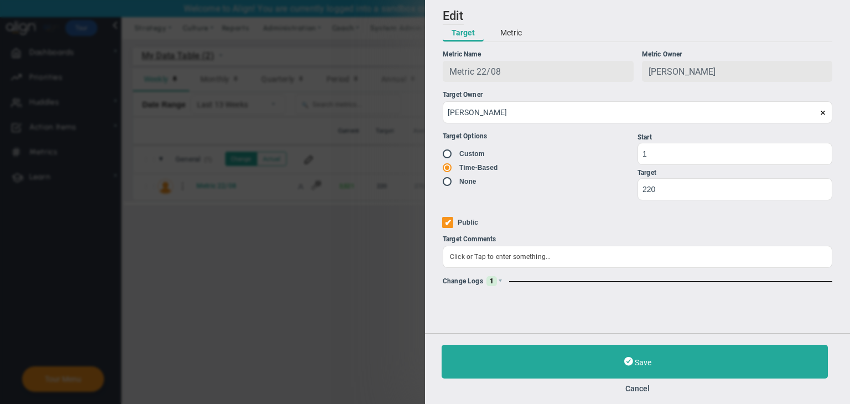
click at [516, 29] on button "Metric" at bounding box center [510, 33] width 39 height 17
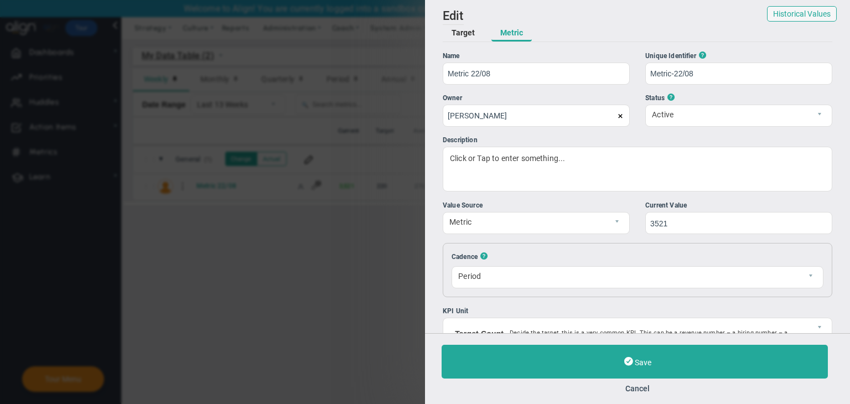
click at [676, 216] on div "Current Value 3521" at bounding box center [738, 217] width 187 height 34
drag, startPoint x: 676, startPoint y: 228, endPoint x: 635, endPoint y: 235, distance: 41.6
click at [635, 235] on div "Add Edit Metric Historical Values Target Metric Name Metric 22/08 Unique Identi…" at bounding box center [637, 166] width 425 height 333
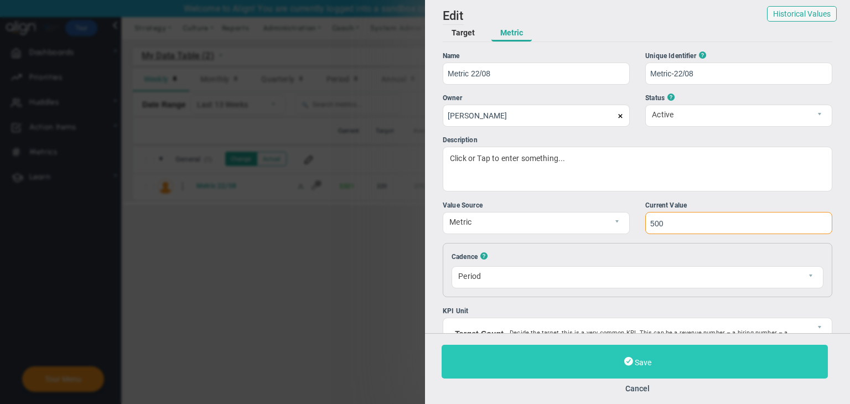
type input "500"
click at [665, 366] on button "Save" at bounding box center [635, 362] width 386 height 34
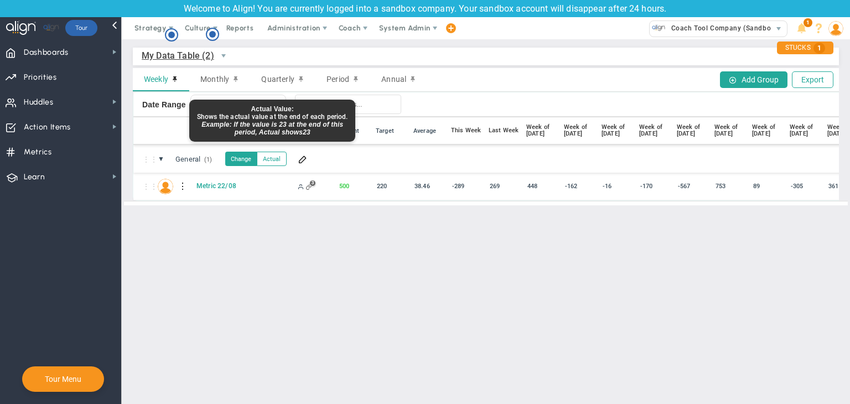
click at [279, 158] on button "Actual" at bounding box center [272, 159] width 30 height 14
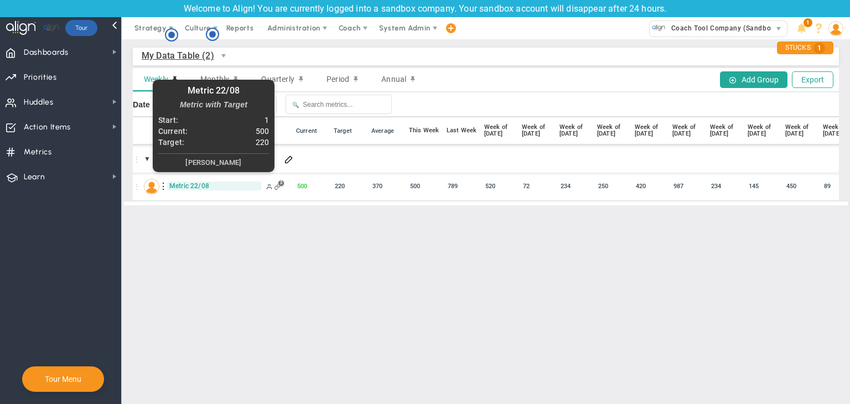
click at [193, 187] on span "Metric 22/08" at bounding box center [214, 186] width 94 height 9
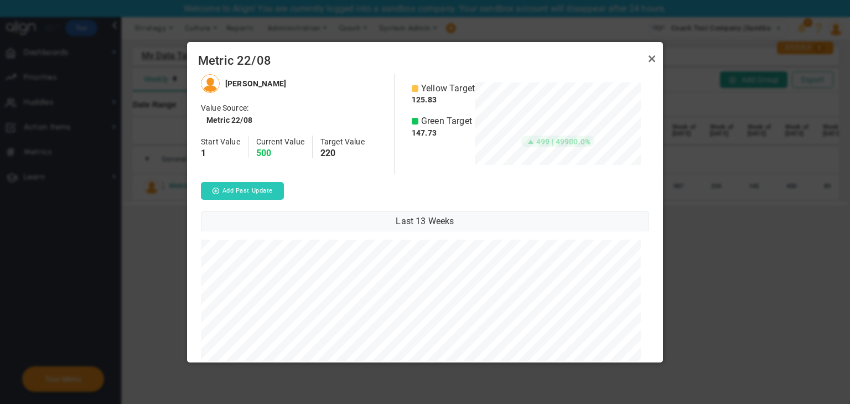
click at [266, 190] on button "Add Past Update" at bounding box center [242, 191] width 83 height 18
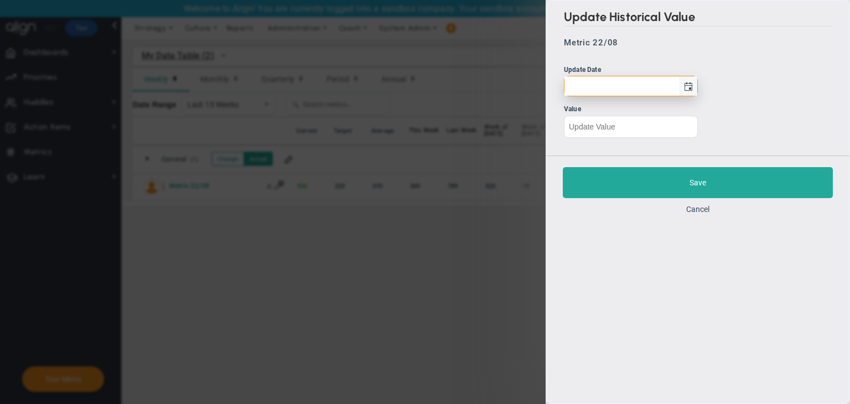
click at [684, 85] on span "select" at bounding box center [688, 86] width 9 height 9
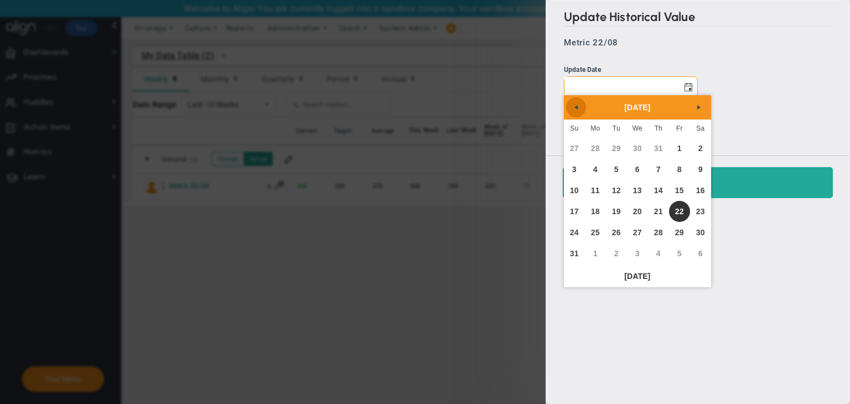
click at [578, 107] on span "Previous" at bounding box center [576, 107] width 9 height 9
click at [643, 211] on link "23" at bounding box center [637, 211] width 21 height 21
type input "Wednesday, July 23, 2025"
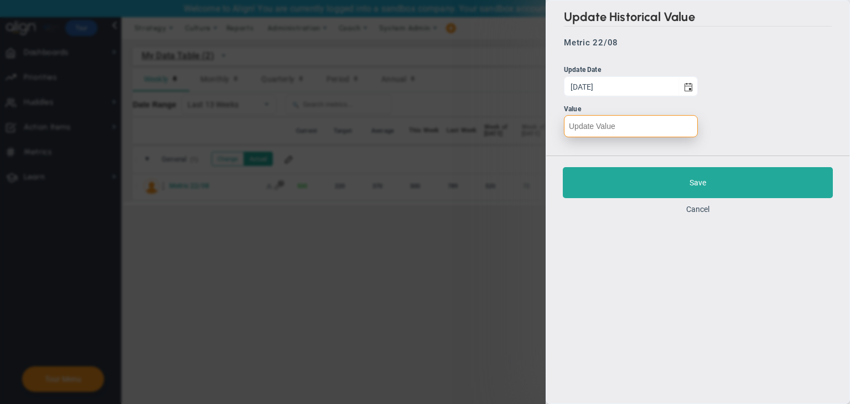
click at [617, 129] on input "number" at bounding box center [631, 126] width 134 height 22
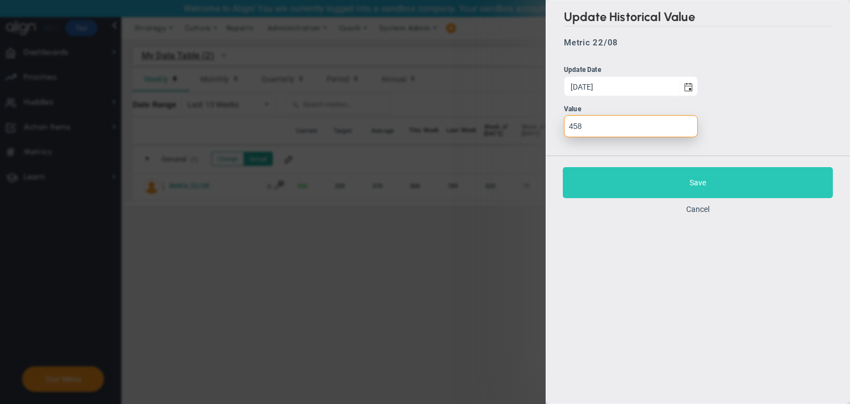
type input "458"
click at [641, 173] on button "Save" at bounding box center [698, 182] width 270 height 31
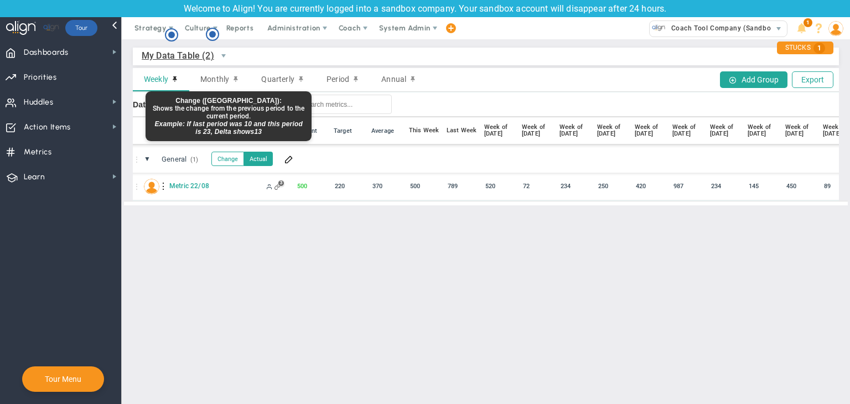
click at [226, 158] on button "Change" at bounding box center [227, 159] width 33 height 14
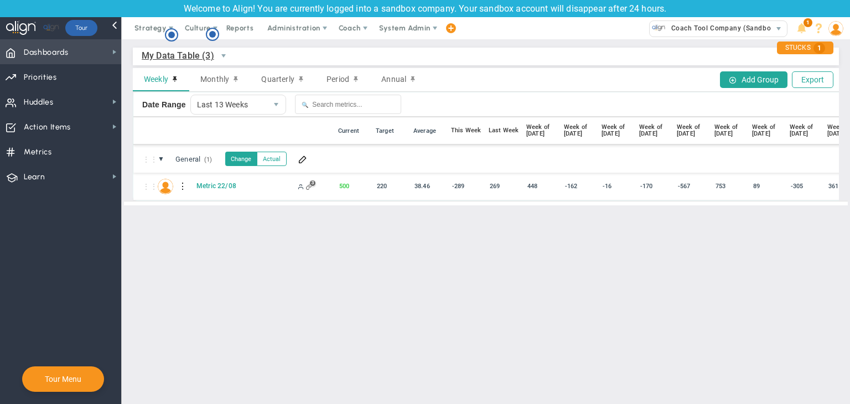
click at [33, 53] on span "Dashboards" at bounding box center [46, 52] width 45 height 23
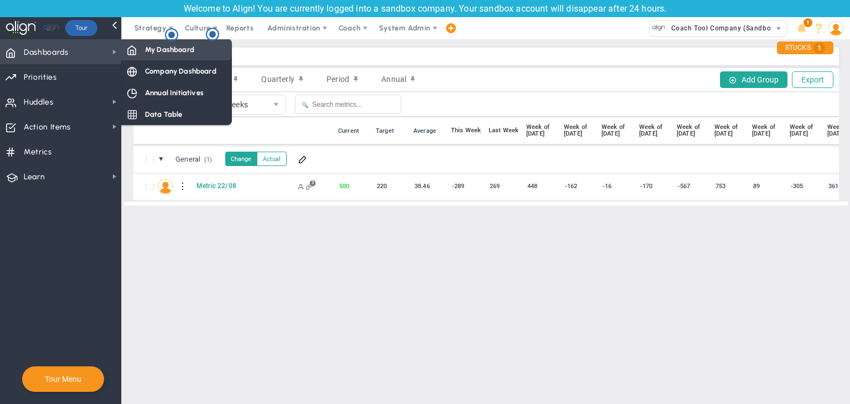
click at [122, 53] on div "My Dashboard" at bounding box center [176, 50] width 111 height 22
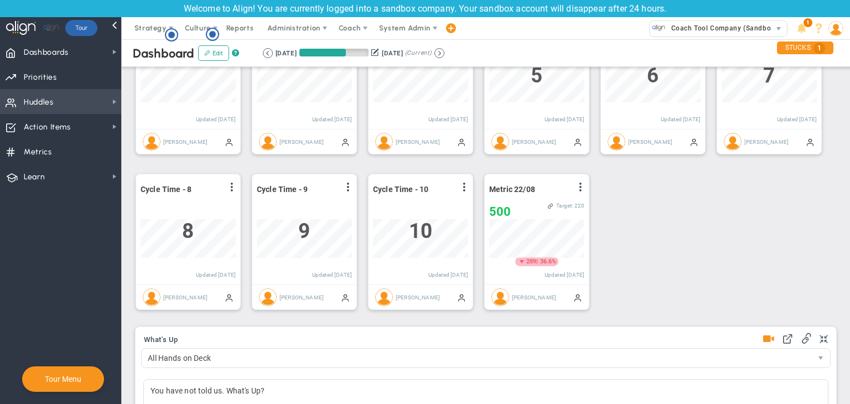
click at [106, 111] on span "Huddles Huddles" at bounding box center [60, 101] width 121 height 25
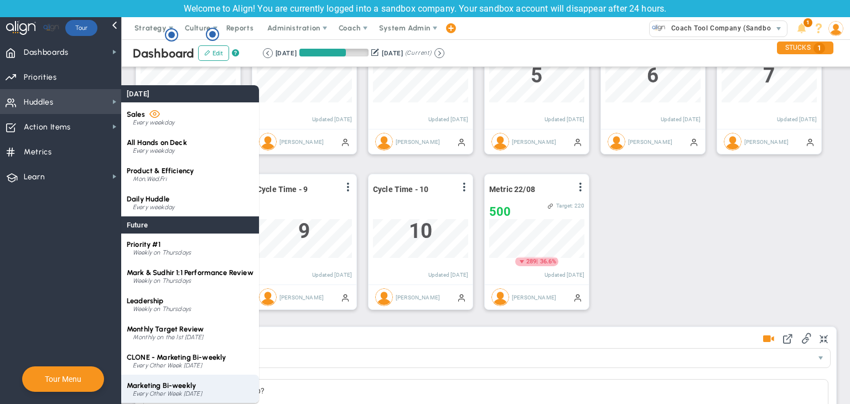
click at [197, 387] on div "Marketing Bi-weekly Every Other Week [DATE]" at bounding box center [190, 389] width 138 height 28
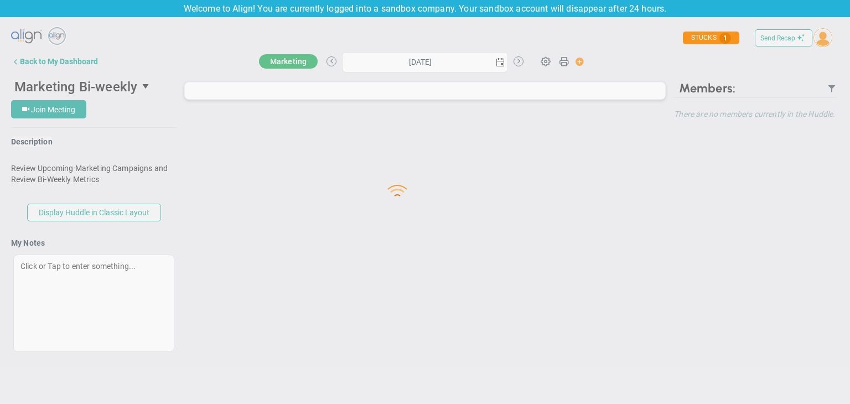
type input "[DATE]"
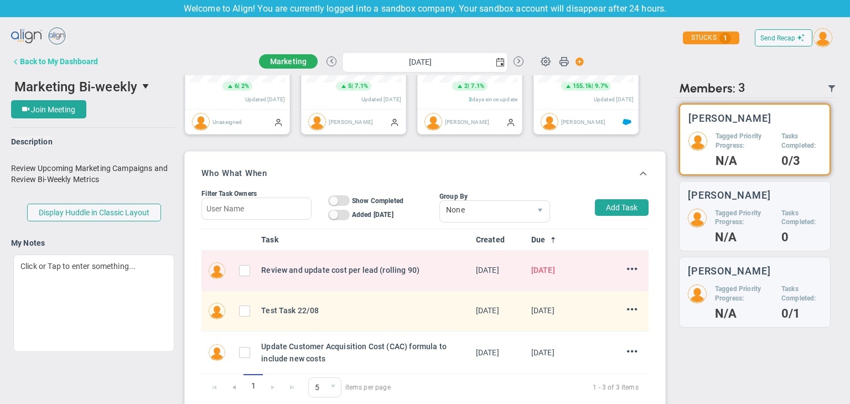
click at [43, 61] on div "Back to My Dashboard" at bounding box center [59, 61] width 78 height 9
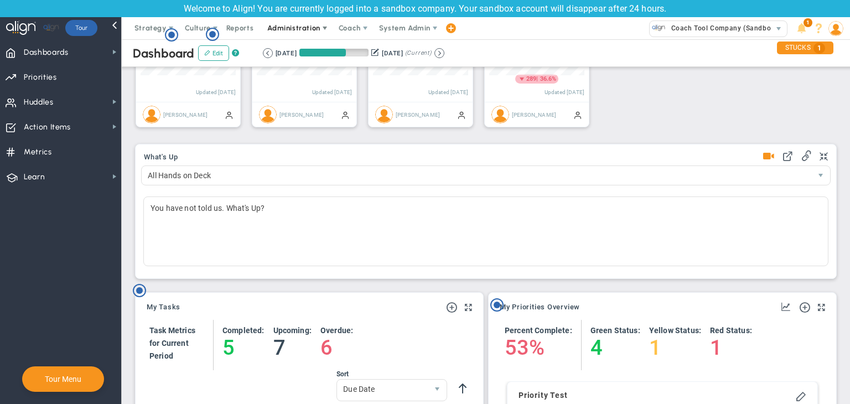
click at [314, 29] on span "Administration" at bounding box center [293, 28] width 53 height 8
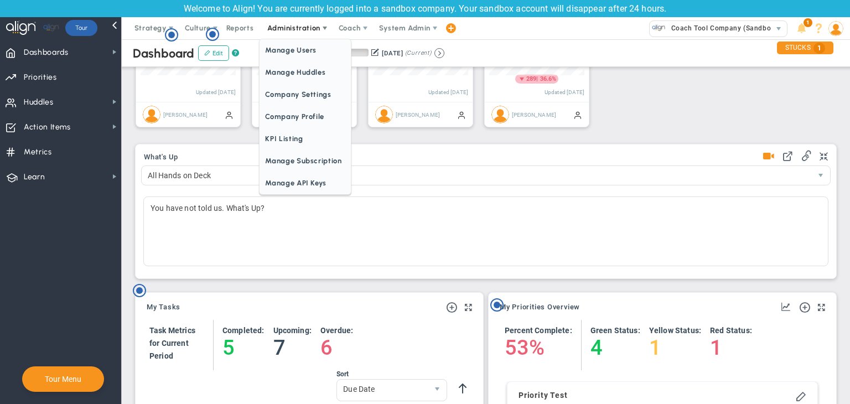
click at [312, 53] on span "Manage Users" at bounding box center [305, 50] width 91 height 22
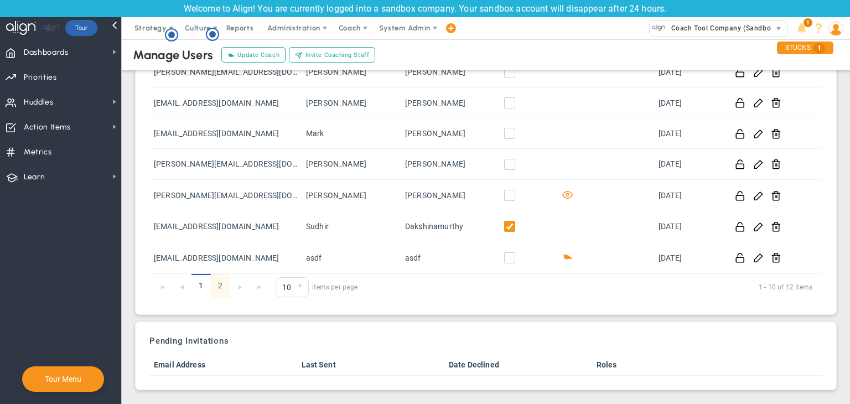
click at [217, 291] on link "2" at bounding box center [220, 286] width 19 height 24
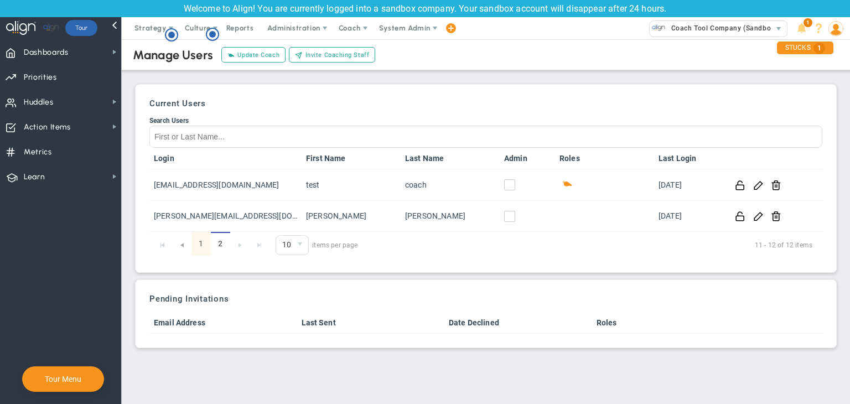
click at [200, 240] on link "1" at bounding box center [200, 244] width 19 height 24
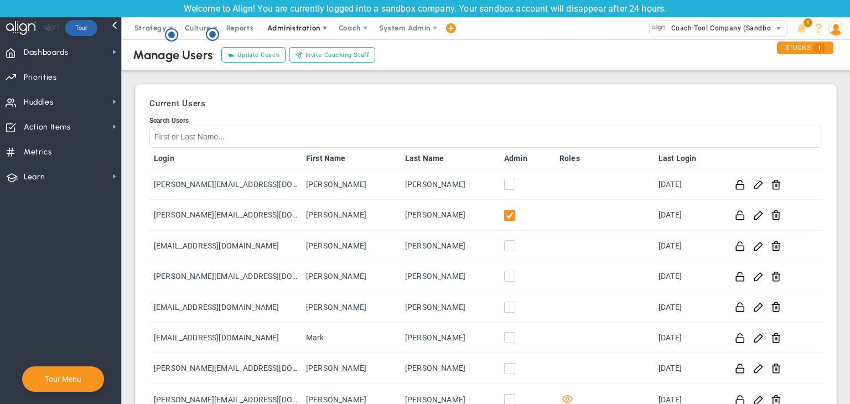
click at [310, 22] on span "Administration" at bounding box center [294, 28] width 71 height 22
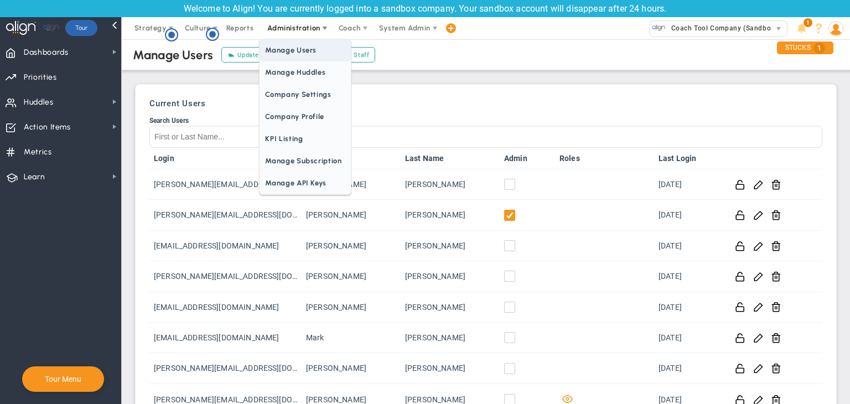
click at [306, 48] on span "Manage Users" at bounding box center [305, 50] width 91 height 22
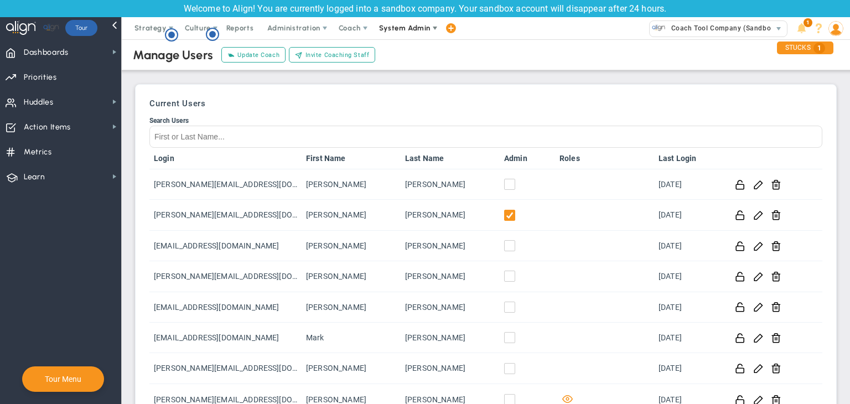
click at [399, 29] on span "System Admin" at bounding box center [404, 28] width 51 height 8
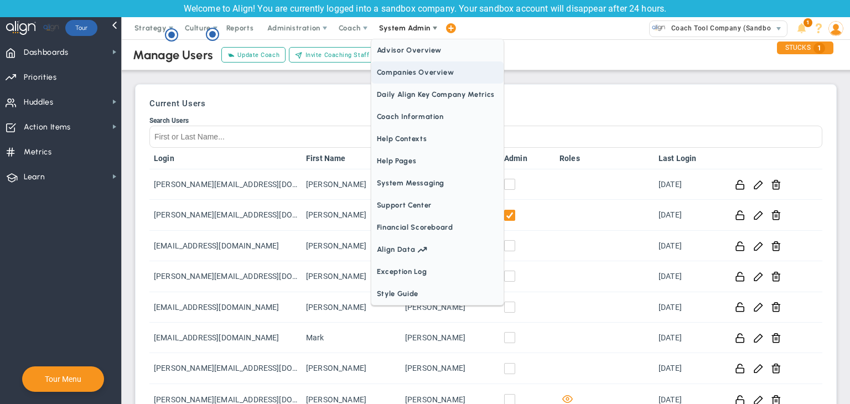
click at [425, 68] on span "Companies Overview" at bounding box center [437, 72] width 132 height 22
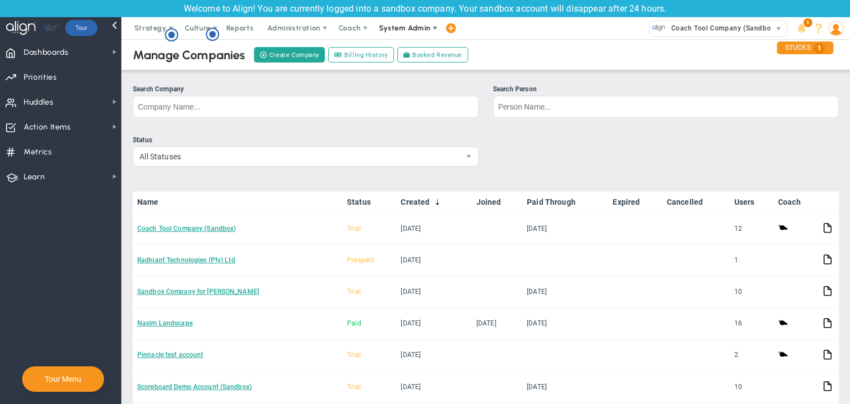
click at [418, 24] on span "System Admin" at bounding box center [404, 28] width 51 height 8
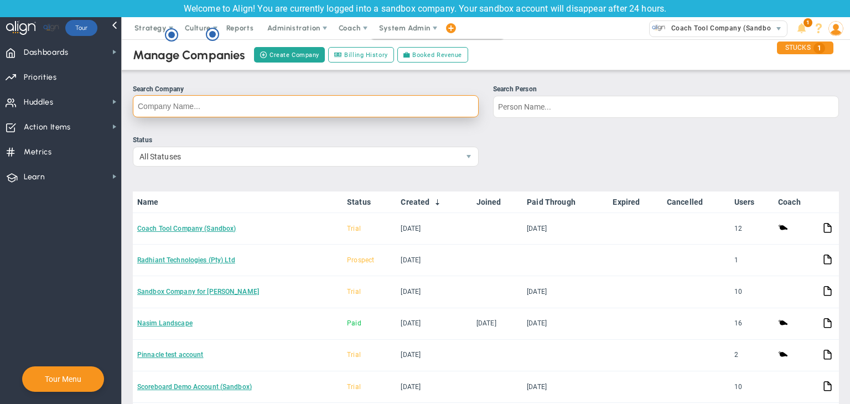
click at [210, 111] on input "Search Company" at bounding box center [306, 106] width 346 height 22
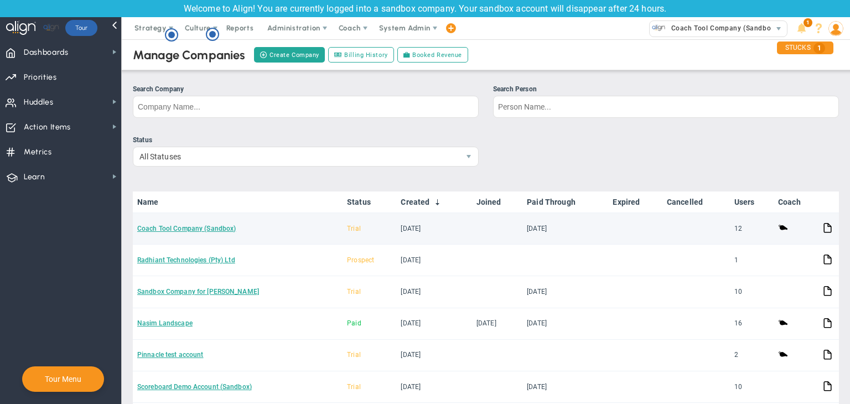
click at [204, 233] on td "Coach Tool Company (Sandbox)" at bounding box center [238, 229] width 210 height 32
click at [208, 228] on link "Coach Tool Company (Sandbox)" at bounding box center [186, 229] width 99 height 8
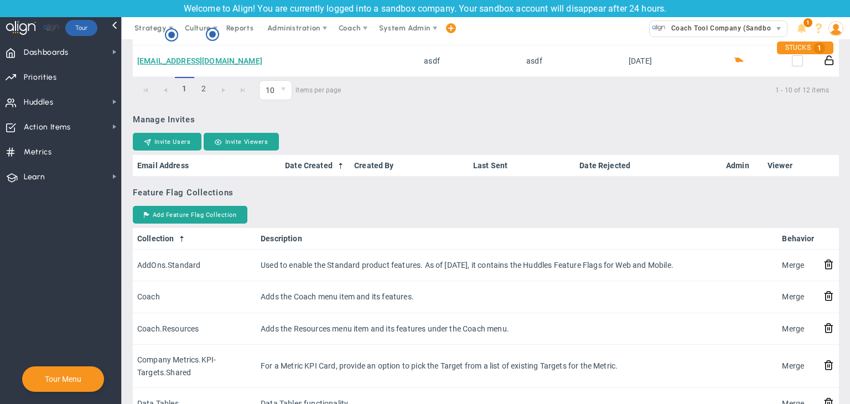
scroll to position [941, 0]
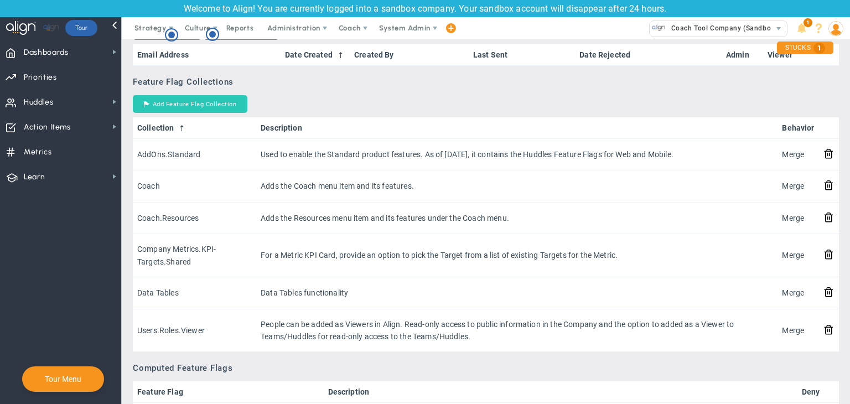
click at [219, 102] on button "Add Feature Flag Collection" at bounding box center [190, 104] width 115 height 18
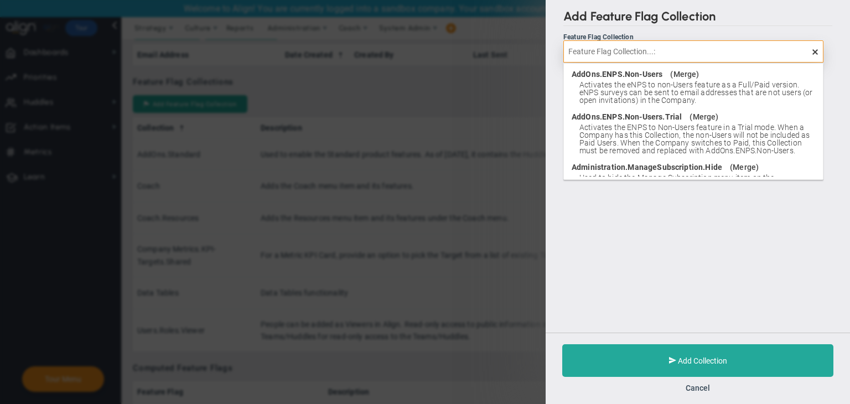
click at [639, 45] on input "text" at bounding box center [693, 51] width 260 height 22
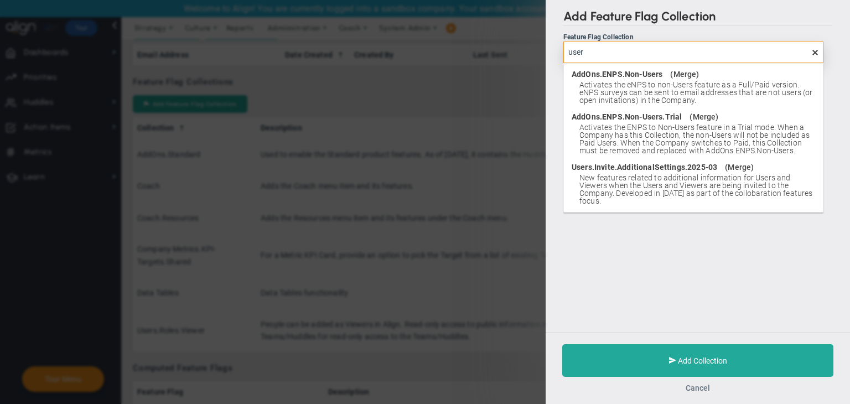
type input "user"
click at [694, 386] on button "Cancel" at bounding box center [698, 388] width 24 height 9
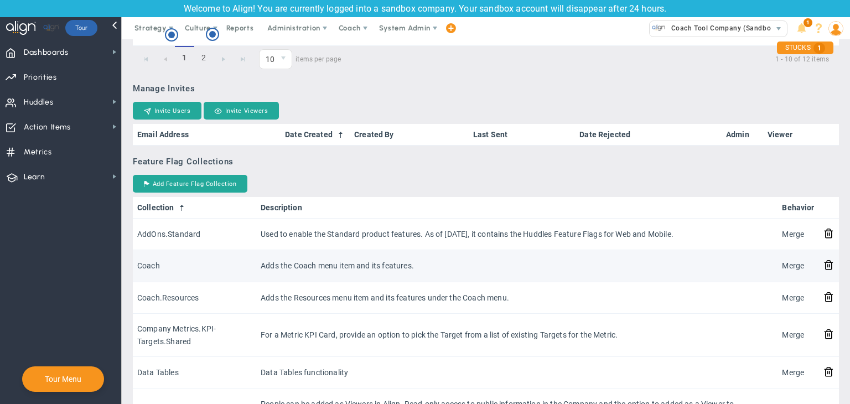
scroll to position [720, 0]
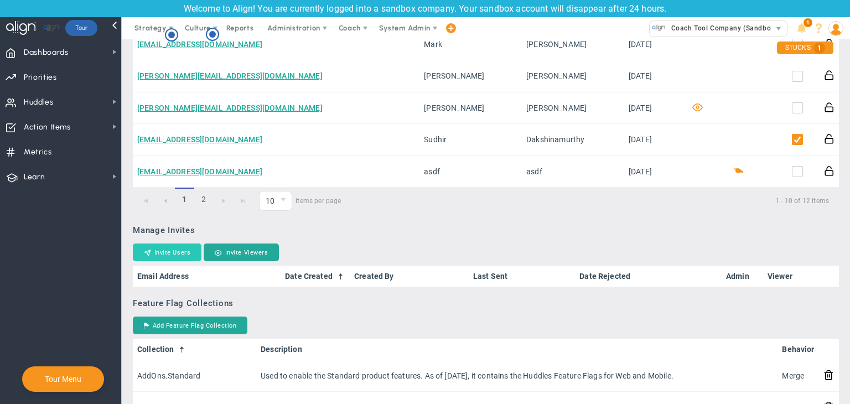
click at [183, 251] on button "Invite Users" at bounding box center [167, 253] width 69 height 18
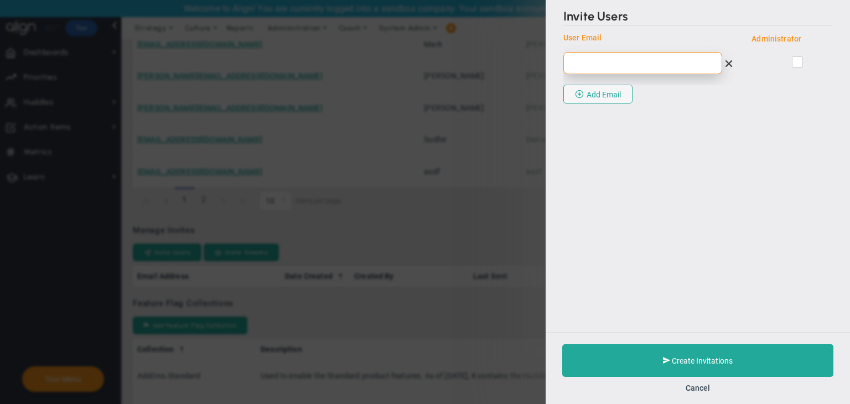
click at [677, 58] on input "email" at bounding box center [642, 63] width 159 height 22
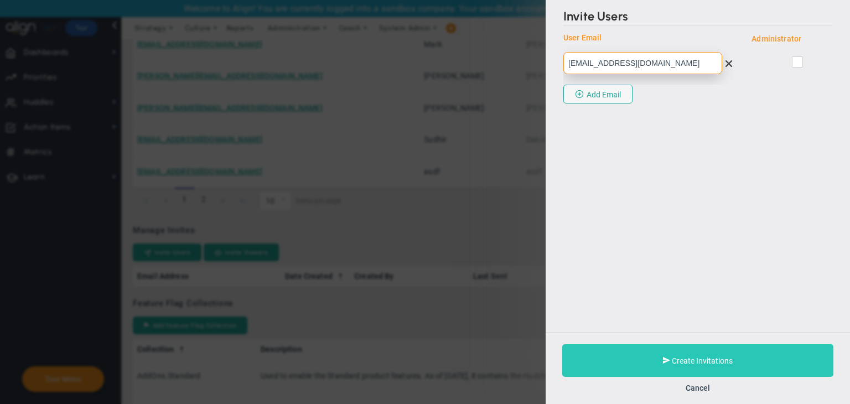
type input "[EMAIL_ADDRESS][DOMAIN_NAME]"
click at [722, 364] on span "Create Invitations" at bounding box center [702, 360] width 61 height 9
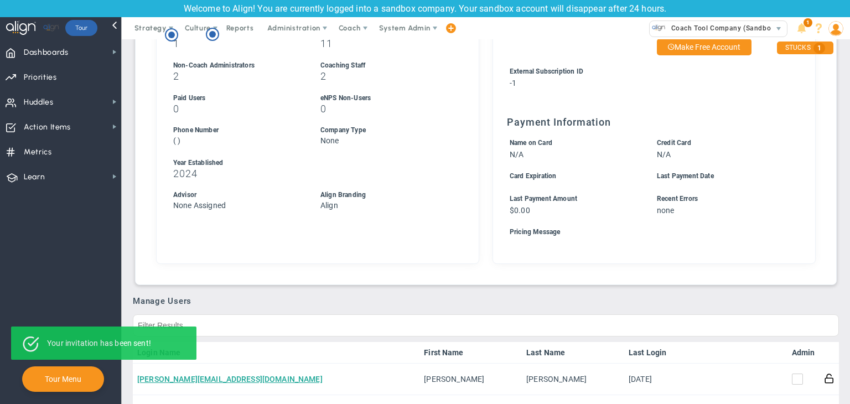
scroll to position [166, 0]
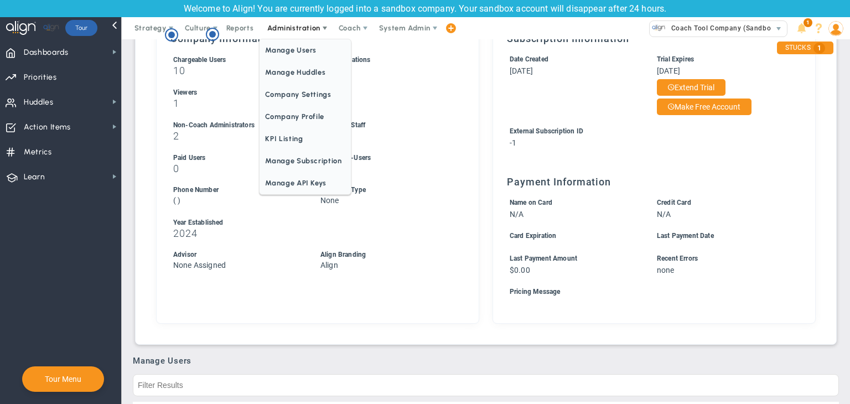
click at [310, 28] on span "Administration" at bounding box center [293, 28] width 53 height 8
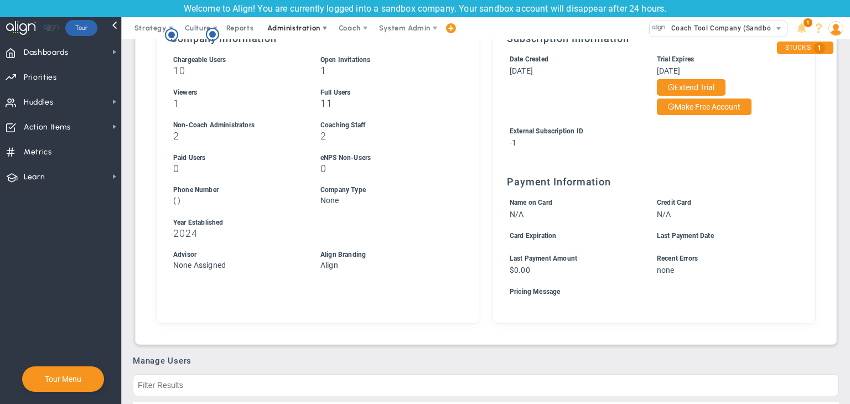
click at [310, 28] on span "Administration" at bounding box center [293, 28] width 53 height 8
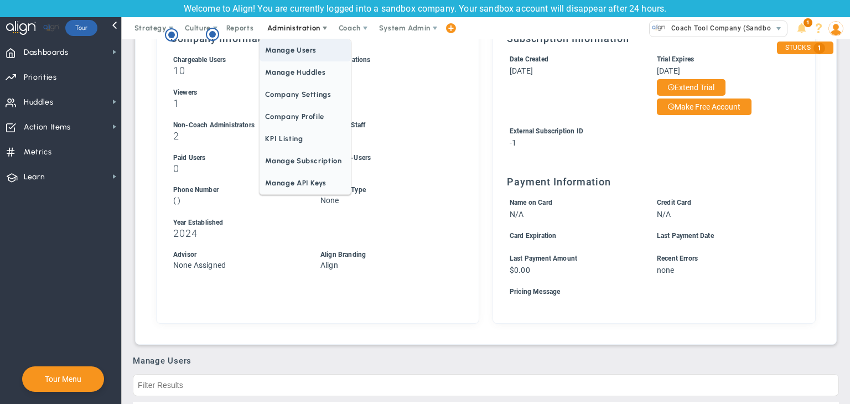
click at [299, 45] on span "Manage Users" at bounding box center [305, 50] width 91 height 22
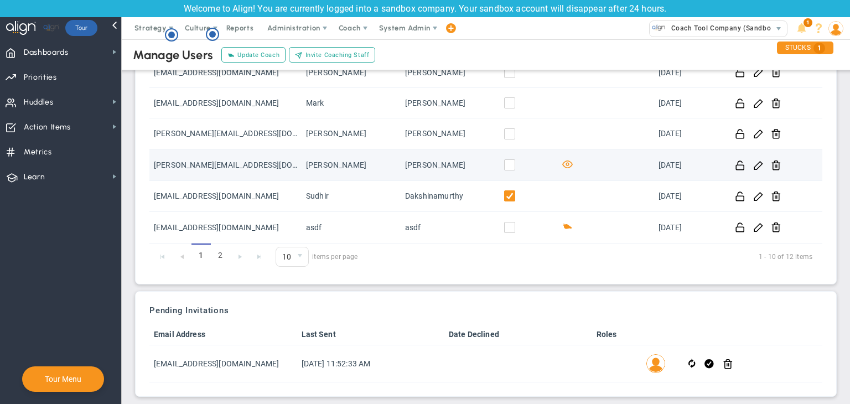
scroll to position [241, 0]
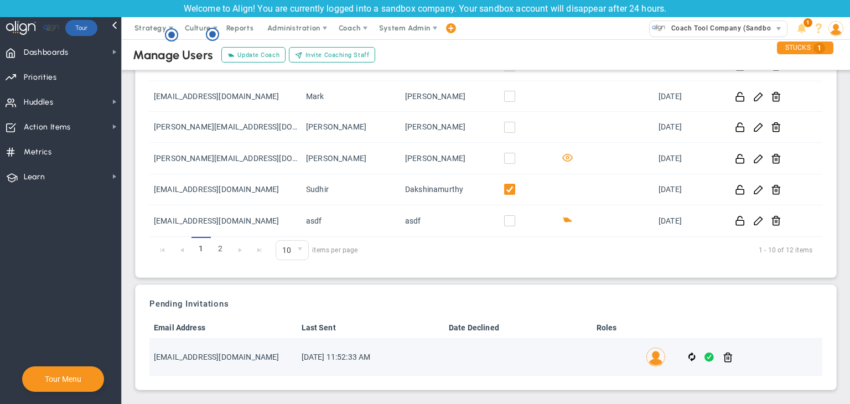
click at [706, 356] on span at bounding box center [709, 357] width 9 height 13
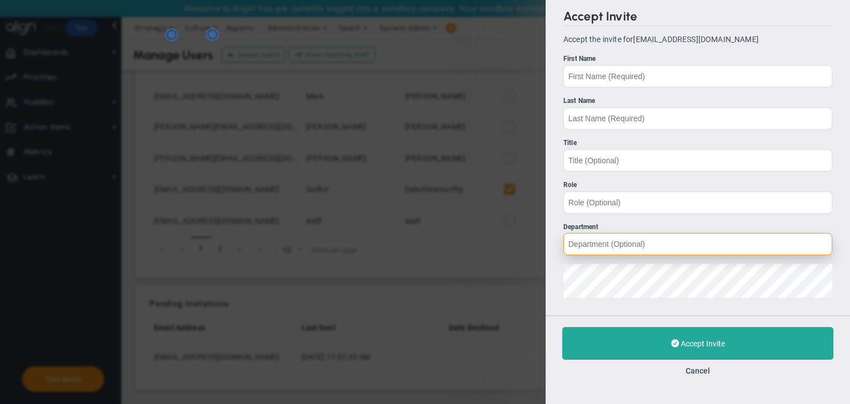
type input "[EMAIL_ADDRESS][DOMAIN_NAME]"
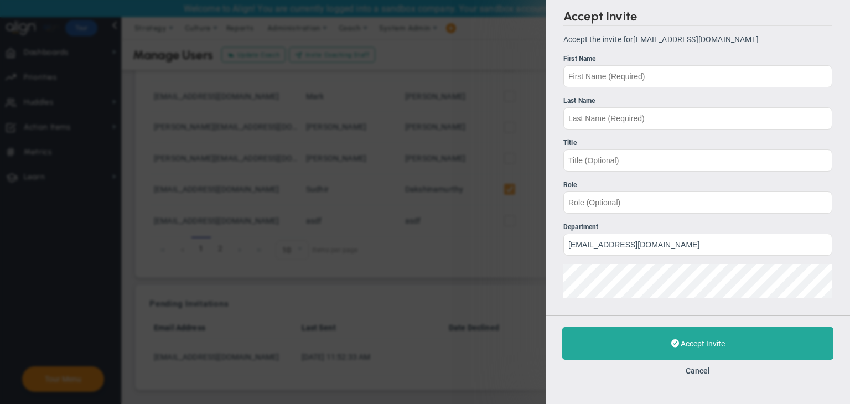
click at [562, 297] on div "Accept Invite Accept the invite for [EMAIL_ADDRESS][DOMAIN_NAME] First Name Las…" at bounding box center [698, 157] width 304 height 315
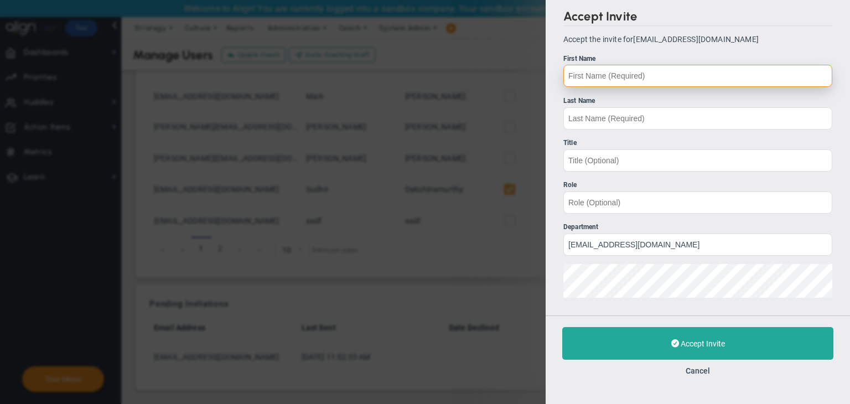
click at [607, 84] on input "First Name" at bounding box center [697, 76] width 269 height 22
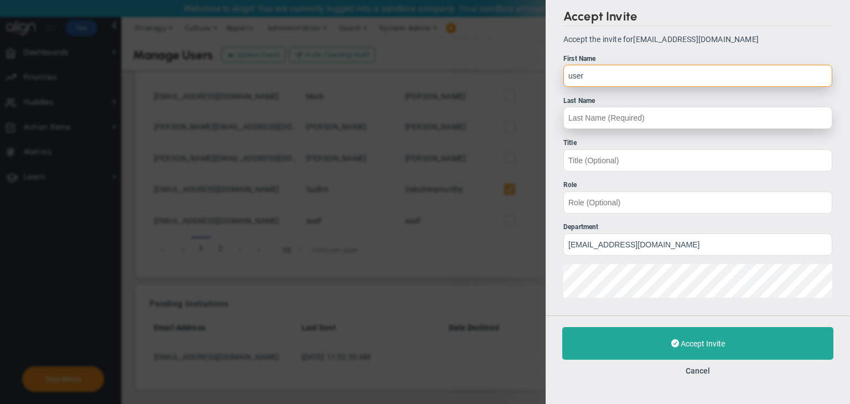
type input "user"
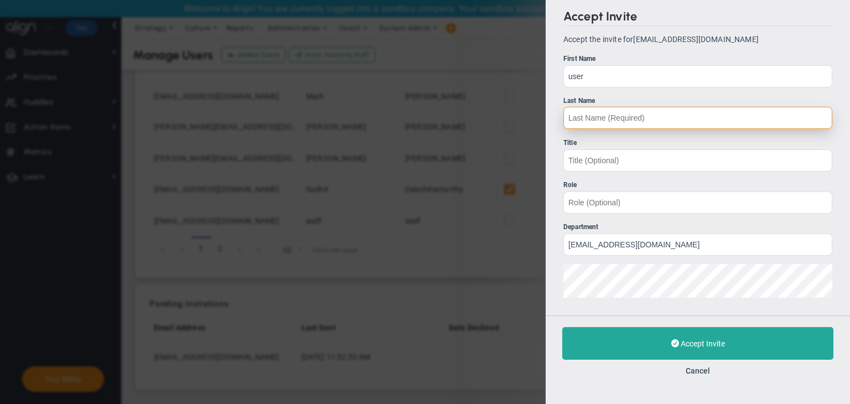
click at [634, 122] on input "Last Name" at bounding box center [697, 118] width 269 height 22
type input "u"
type input "U"
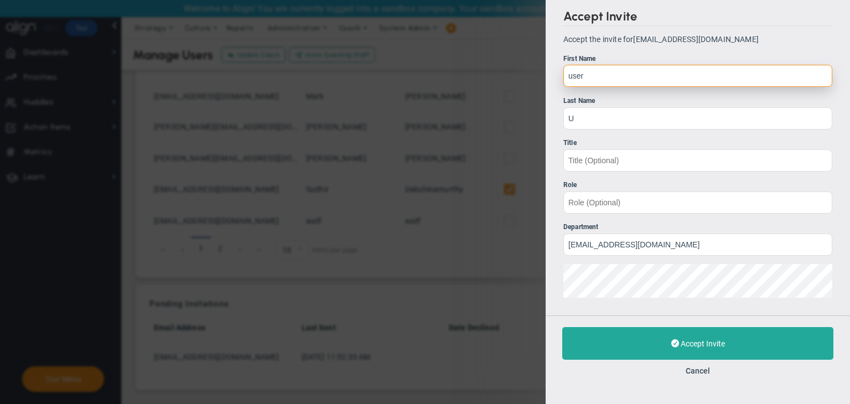
click at [574, 74] on input "user" at bounding box center [697, 76] width 269 height 22
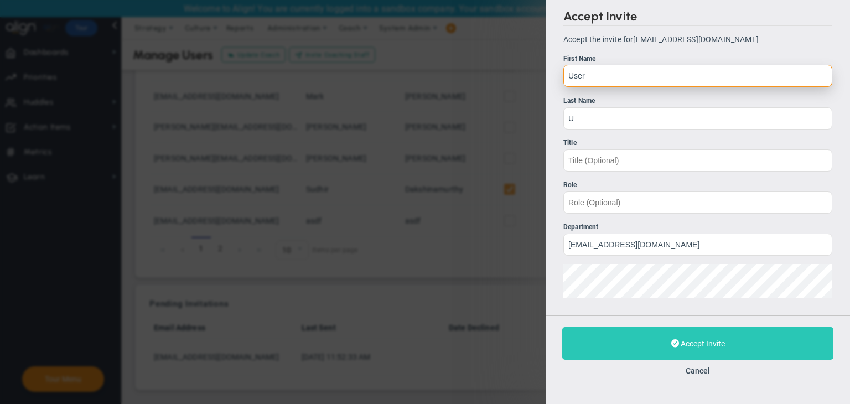
type input "User"
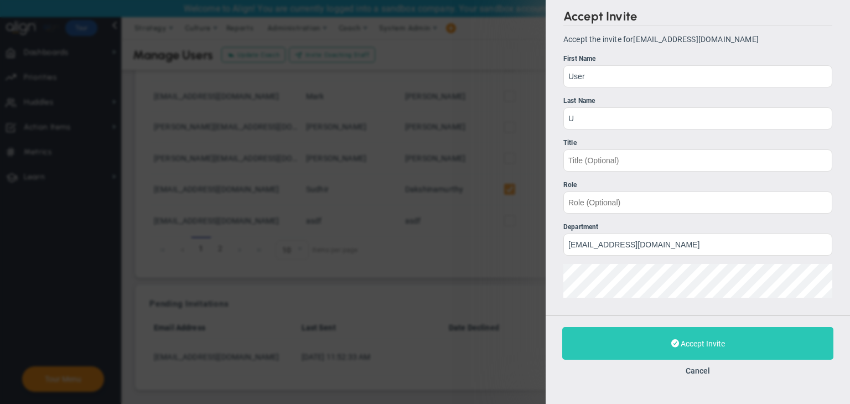
click at [676, 336] on button "Accept Invite" at bounding box center [697, 343] width 271 height 33
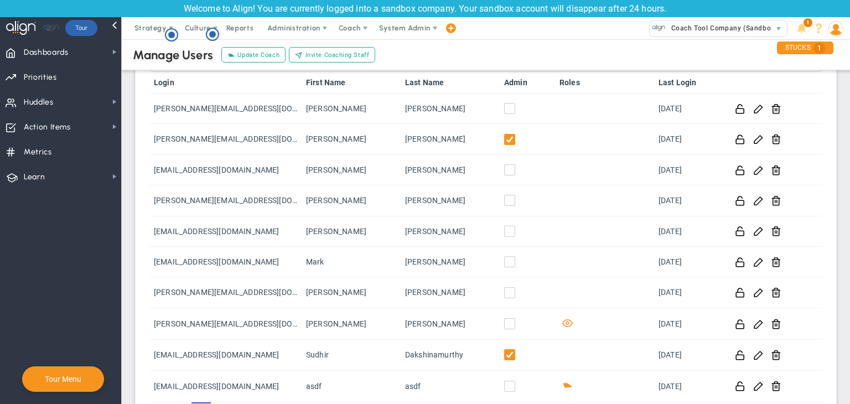
scroll to position [204, 0]
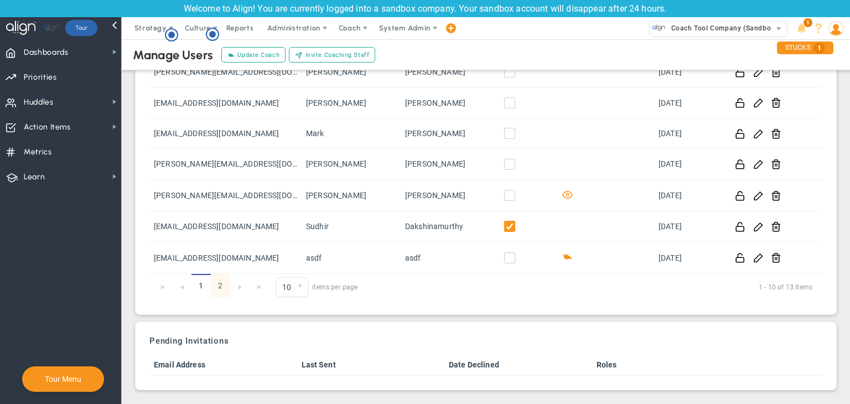
click at [216, 290] on link "2" at bounding box center [220, 286] width 19 height 24
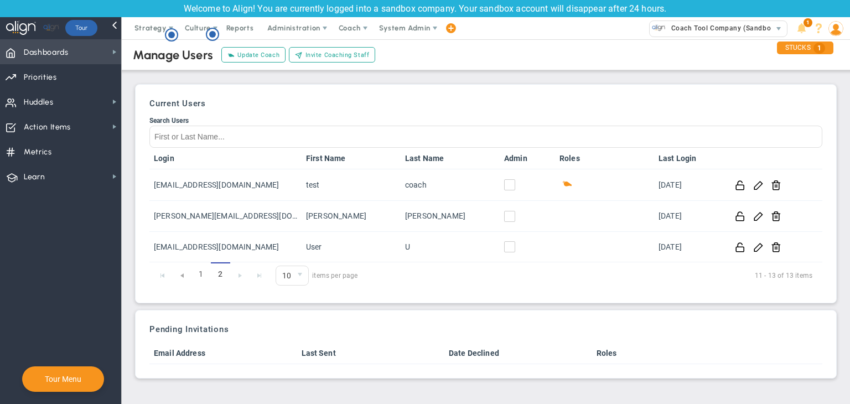
click at [46, 45] on span "Dashboards Dashboards" at bounding box center [60, 51] width 121 height 25
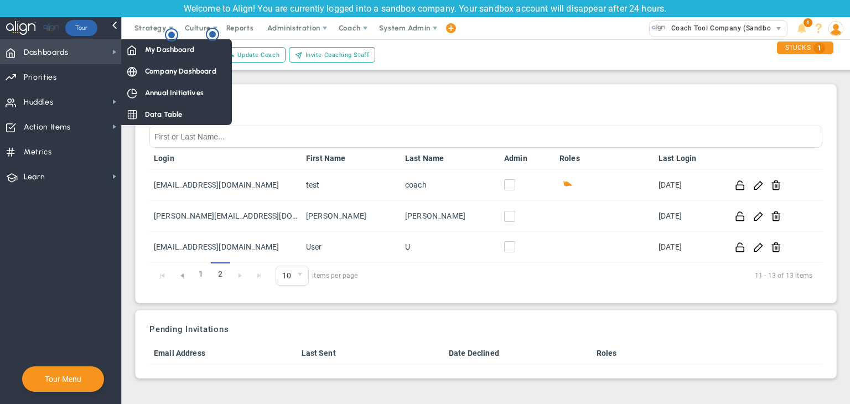
click at [74, 55] on span "Dashboards Dashboards" at bounding box center [60, 51] width 121 height 25
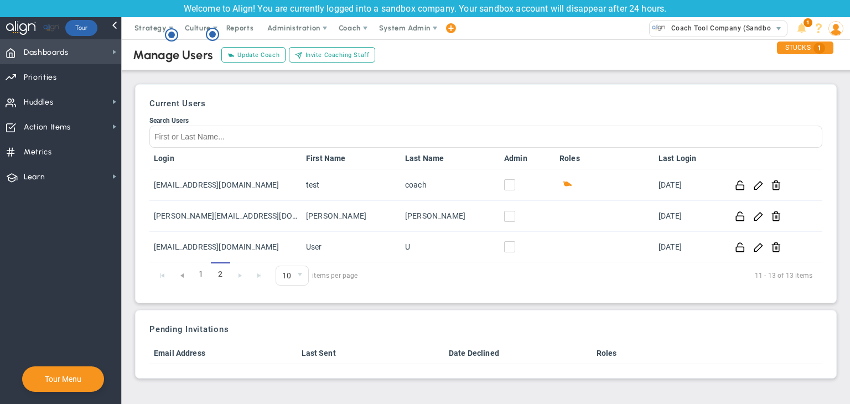
drag, startPoint x: 81, startPoint y: 55, endPoint x: 101, endPoint y: 52, distance: 19.6
click at [82, 55] on span "Dashboards Dashboards" at bounding box center [60, 51] width 121 height 25
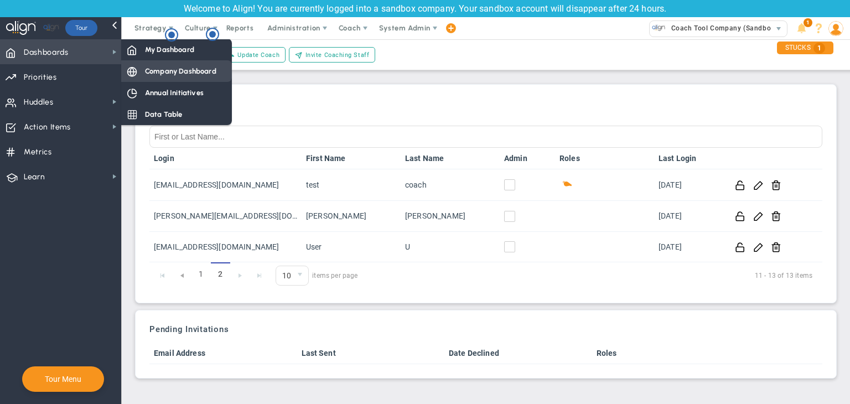
click at [163, 79] on div "Company Dashboard" at bounding box center [176, 71] width 111 height 22
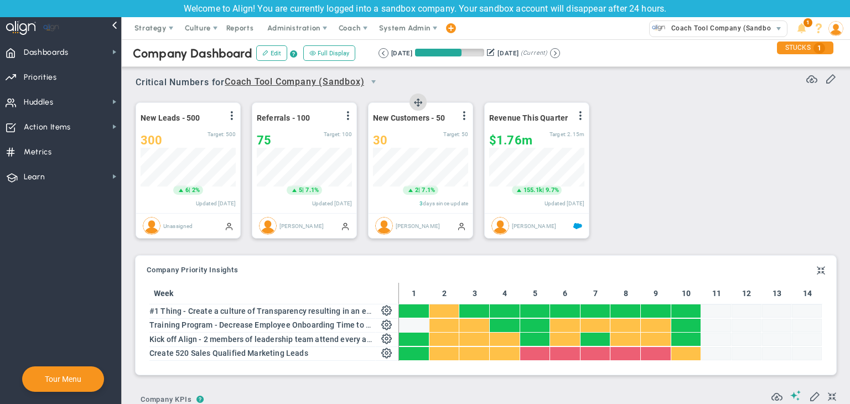
scroll to position [38, 95]
click at [825, 78] on span at bounding box center [830, 78] width 11 height 11
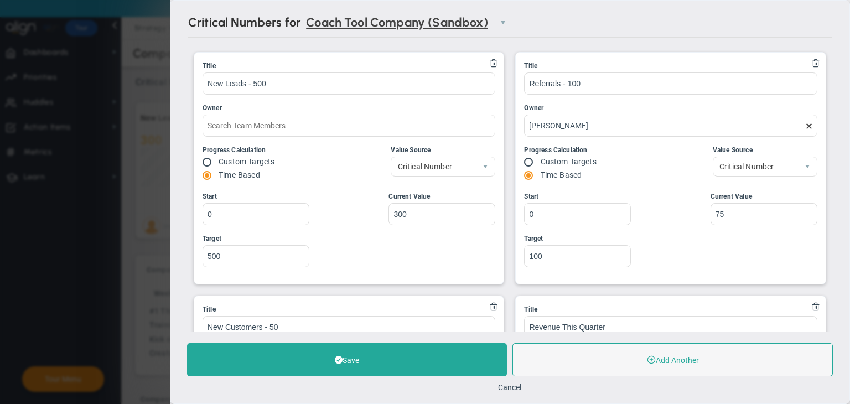
type input "Quarterly Revenue : Salesforce"
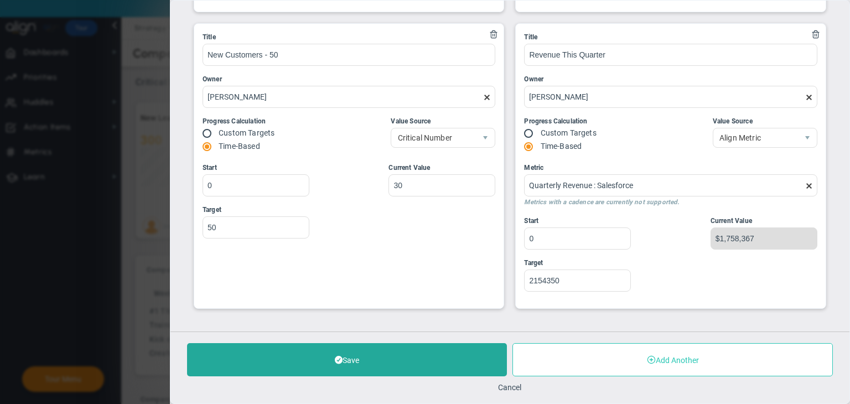
click at [685, 353] on button "Add Another" at bounding box center [673, 359] width 320 height 33
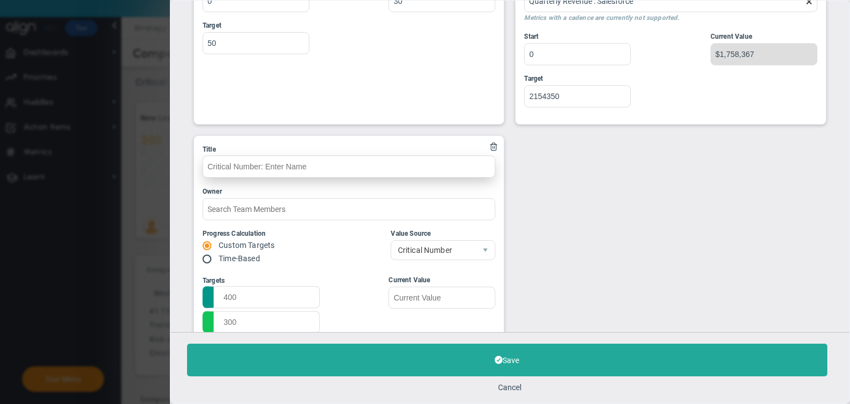
click at [362, 159] on input "text" at bounding box center [349, 167] width 293 height 22
type input "New Leads - 500"
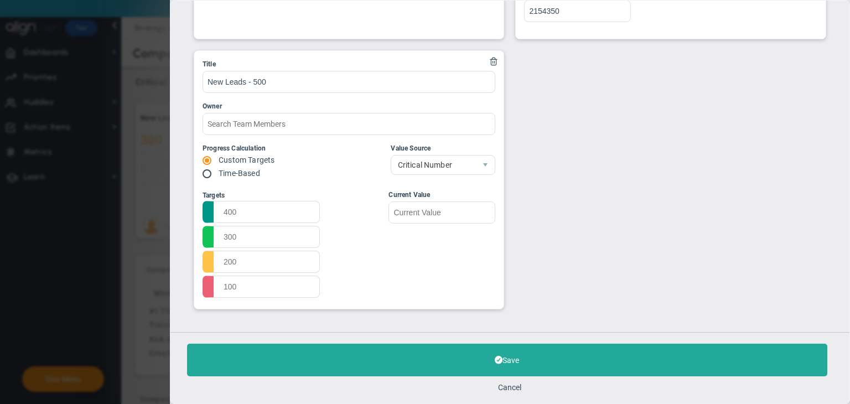
click at [210, 170] on input "radio" at bounding box center [210, 174] width 11 height 9
radio input "true"
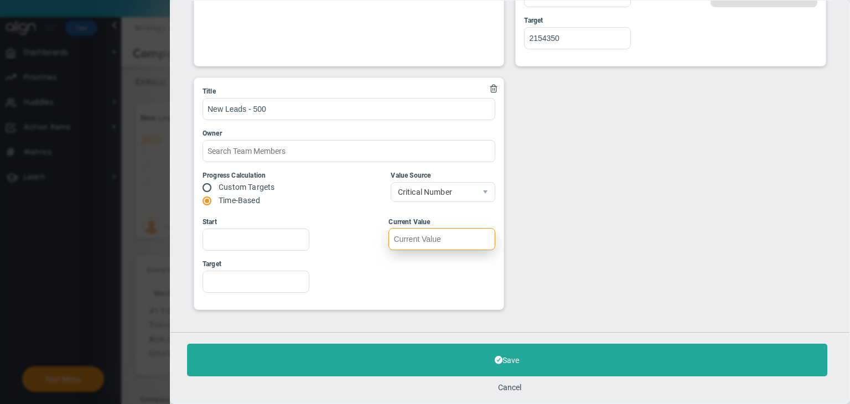
type input "4"
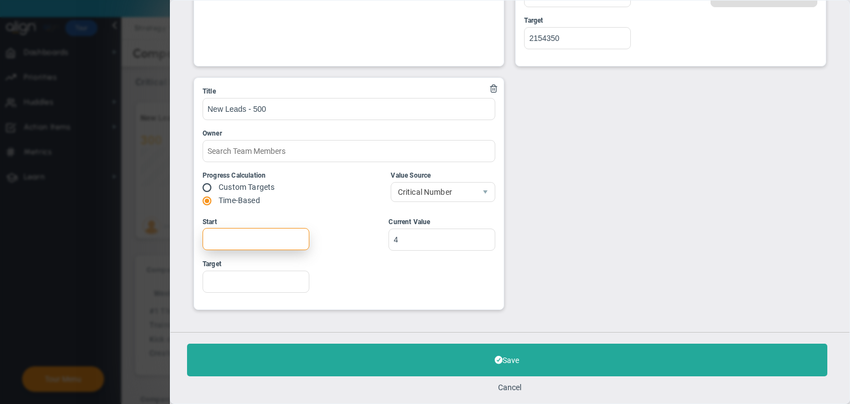
click at [285, 234] on input "Start" at bounding box center [256, 239] width 107 height 22
type input "1"
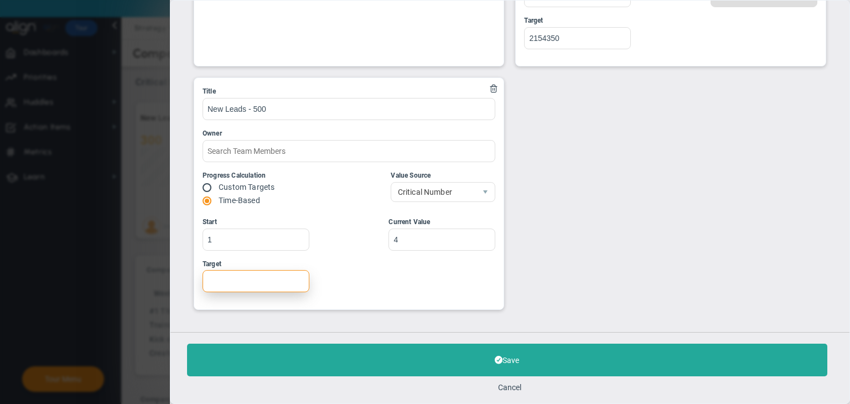
click at [224, 279] on input "Target" at bounding box center [256, 281] width 107 height 22
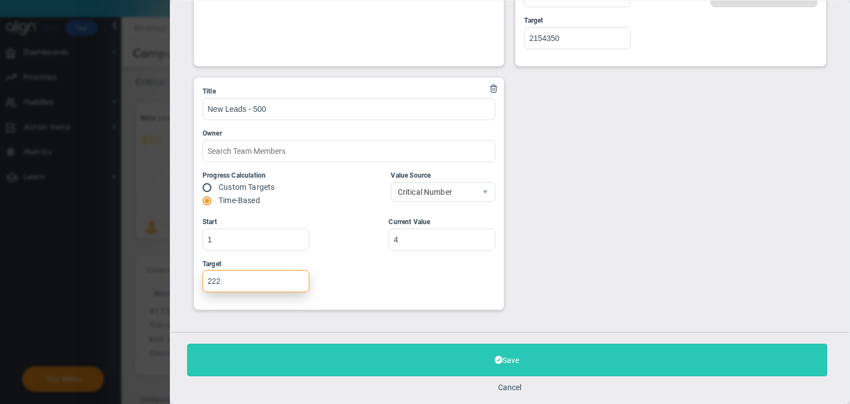
type input "222"
click at [584, 359] on button "Save" at bounding box center [507, 360] width 640 height 33
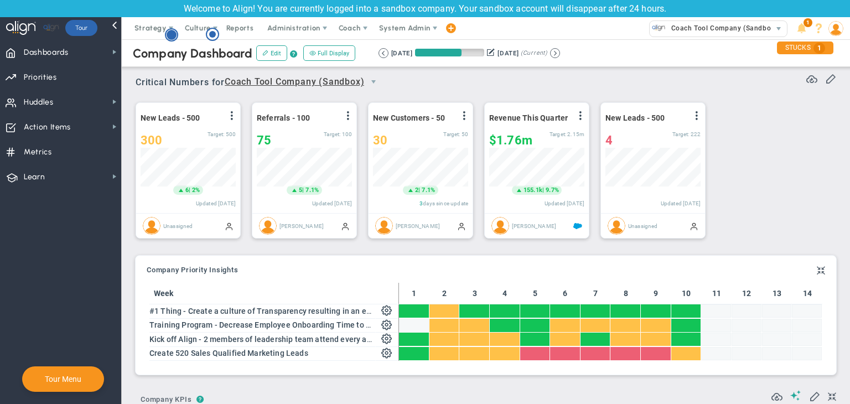
click at [168, 32] on circle "Hotspot (open by clicking or pressing space/enter)" at bounding box center [172, 35] width 10 height 10
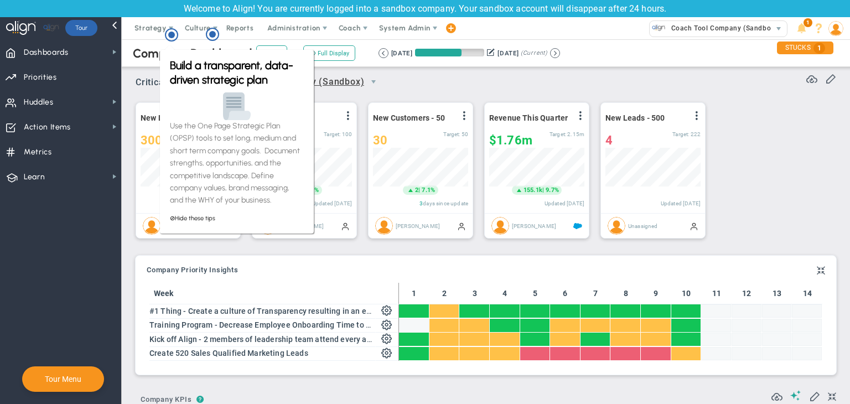
click at [402, 99] on div "New Leads - 500 View Historical Graph Edit Make "No Change" Update Add Past Upd…" at bounding box center [482, 171] width 715 height 156
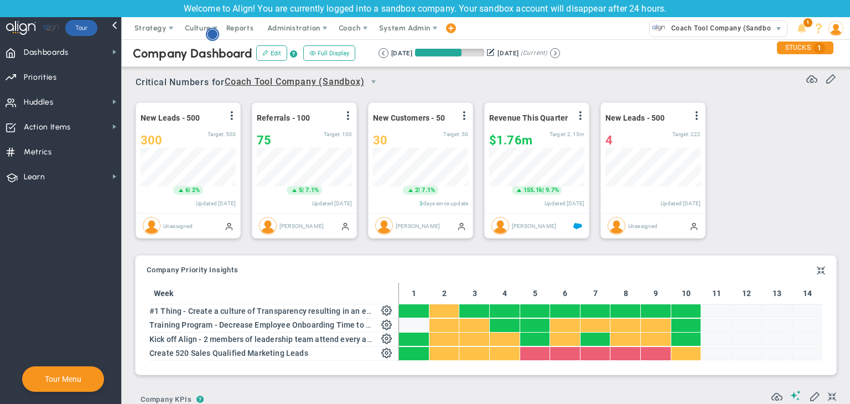
click at [214, 38] on circle "Hotspot (open by clicking or pressing space/enter)" at bounding box center [213, 34] width 10 height 10
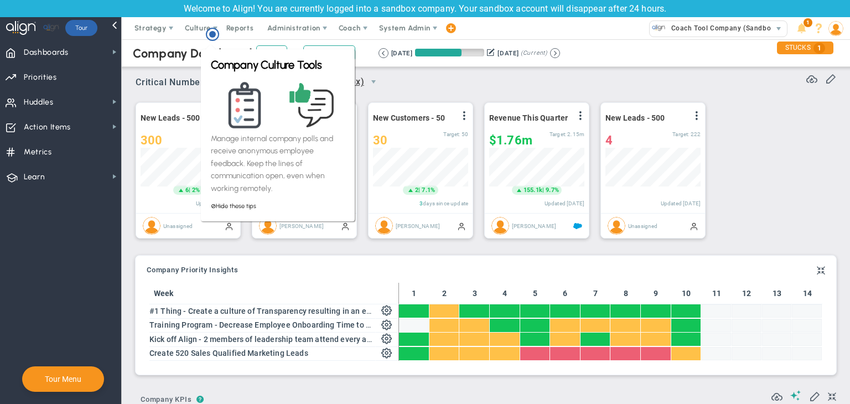
click at [392, 101] on div "New Customers - 50 View Historical Graph Edit Make "No Change" Update Add Past …" at bounding box center [418, 172] width 111 height 142
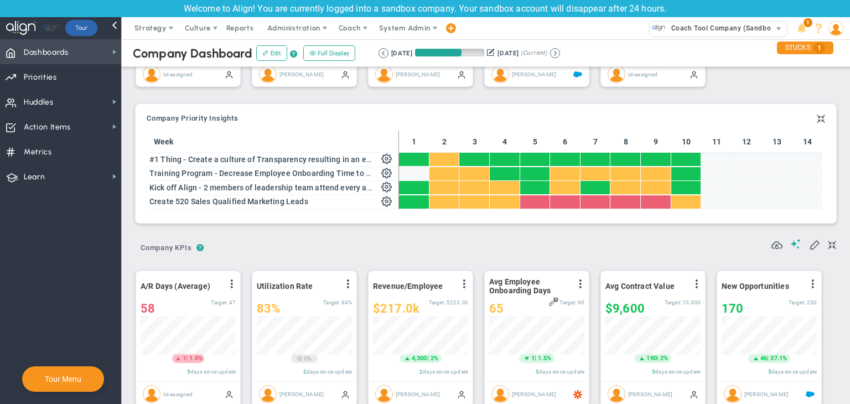
click at [86, 51] on span "Dashboards Dashboards" at bounding box center [60, 51] width 121 height 25
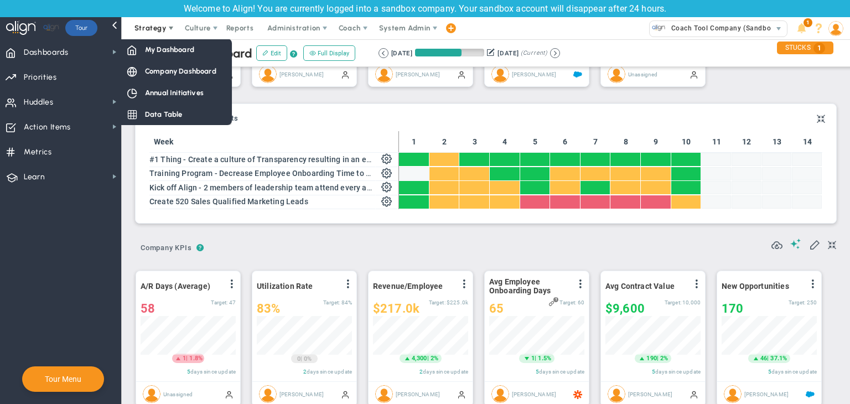
click at [156, 38] on span "Strategy" at bounding box center [151, 28] width 50 height 22
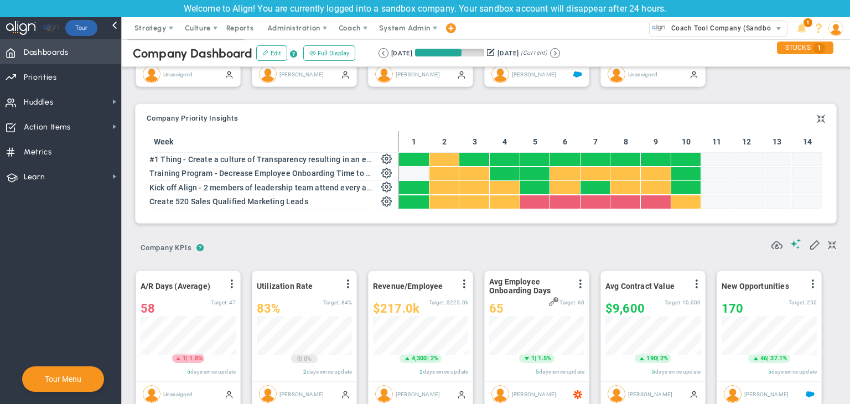
click at [115, 51] on span at bounding box center [114, 52] width 9 height 9
click at [105, 54] on span "Dashboards Dashboards" at bounding box center [60, 51] width 121 height 25
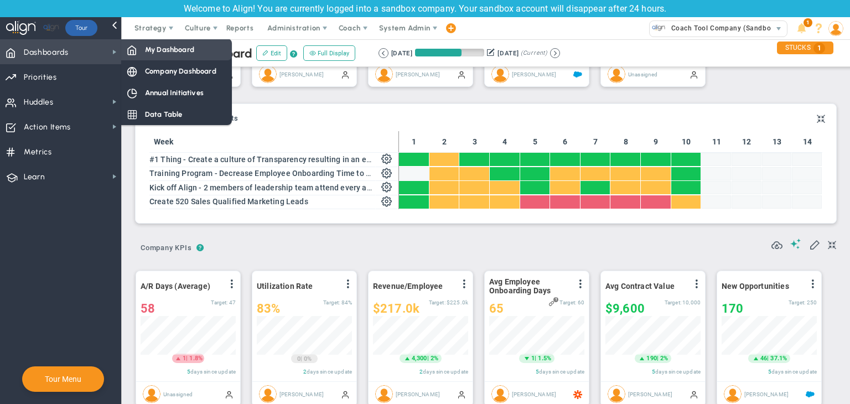
drag, startPoint x: 144, startPoint y: 52, endPoint x: 155, endPoint y: 57, distance: 12.1
click at [145, 52] on div "My Dashboard" at bounding box center [176, 50] width 111 height 22
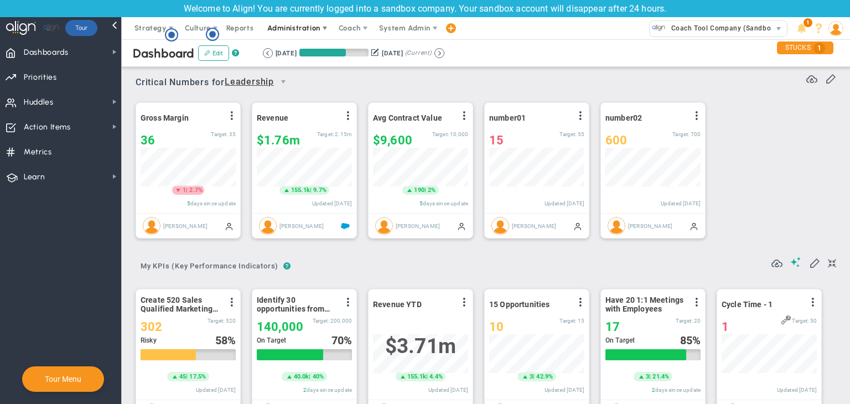
click at [284, 29] on span "Administration" at bounding box center [293, 28] width 53 height 8
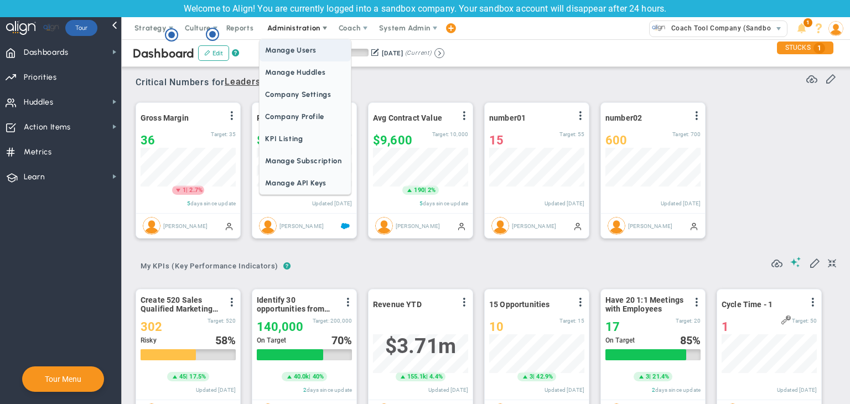
click at [289, 59] on span "Manage Users" at bounding box center [305, 50] width 91 height 22
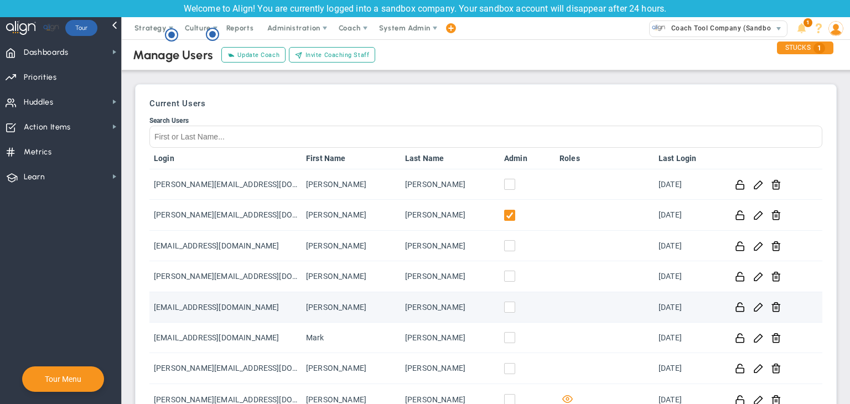
scroll to position [204, 0]
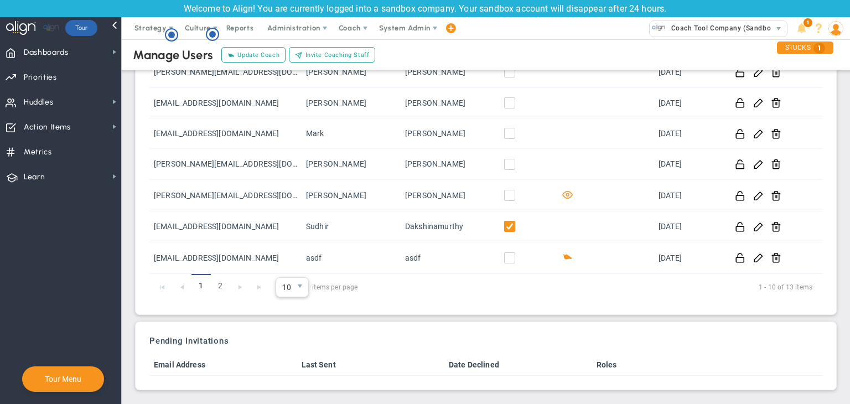
click at [277, 283] on span "10" at bounding box center [284, 287] width 16 height 19
click at [298, 383] on li "50" at bounding box center [292, 378] width 32 height 23
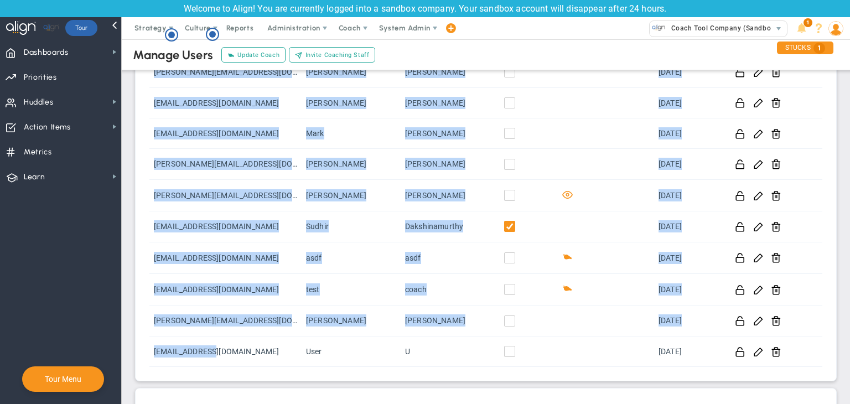
drag, startPoint x: 235, startPoint y: 350, endPoint x: 135, endPoint y: 350, distance: 99.6
click at [135, 350] on div "Current Users Search Users Login First Name Last Name Admin Roles Last Login [P…" at bounding box center [486, 130] width 702 height 501
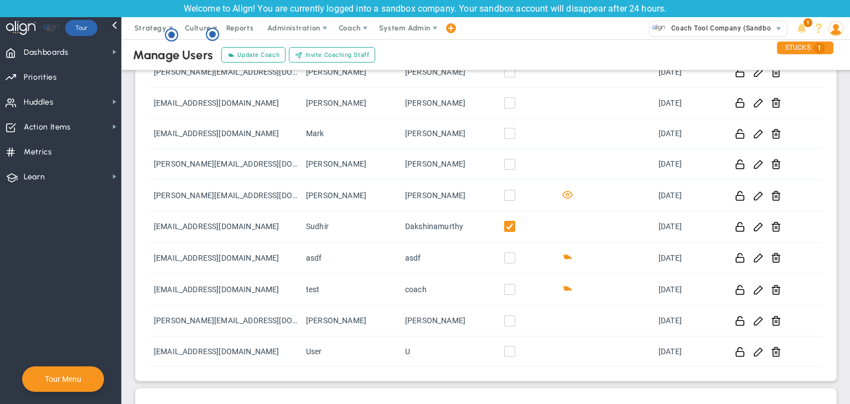
drag, startPoint x: 354, startPoint y: 360, endPoint x: 358, endPoint y: 382, distance: 22.5
click at [354, 371] on div "Current Users Search Users Login First Name Last Name Admin Roles Last Login [P…" at bounding box center [486, 130] width 690 height 489
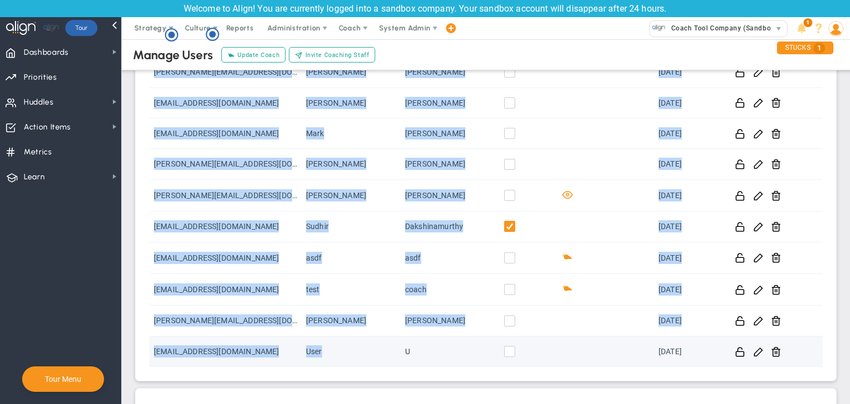
click at [204, 361] on td "[EMAIL_ADDRESS][DOMAIN_NAME]" at bounding box center [225, 352] width 152 height 30
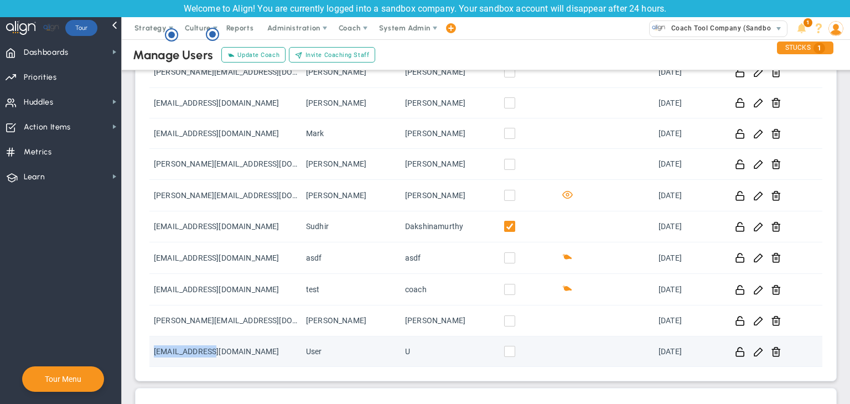
drag, startPoint x: 217, startPoint y: 353, endPoint x: 153, endPoint y: 361, distance: 64.3
click at [153, 361] on td "[EMAIL_ADDRESS][DOMAIN_NAME]" at bounding box center [225, 352] width 152 height 30
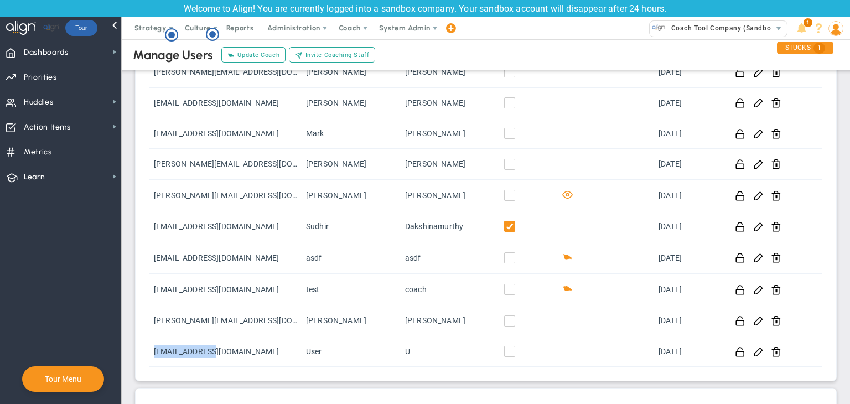
copy td "[EMAIL_ADDRESS][DOMAIN_NAME]"
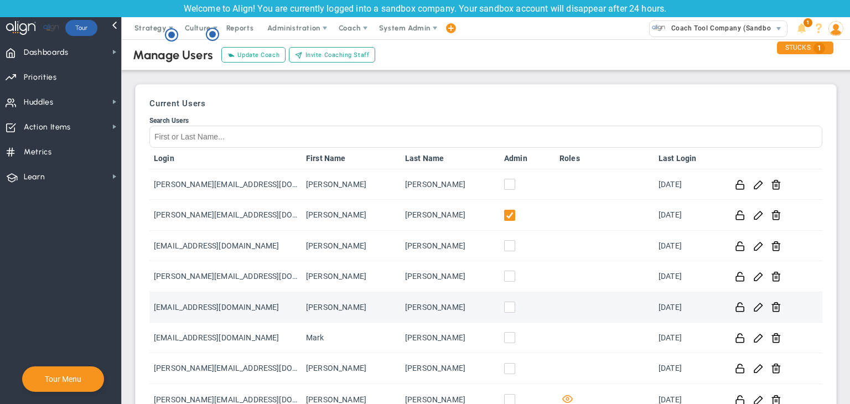
scroll to position [271, 0]
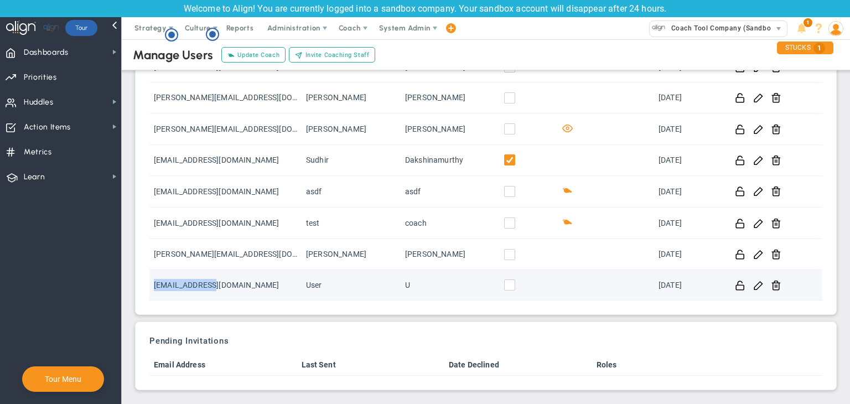
click at [227, 293] on td "[EMAIL_ADDRESS][DOMAIN_NAME]" at bounding box center [225, 285] width 152 height 30
drag, startPoint x: 225, startPoint y: 284, endPoint x: 155, endPoint y: 287, distance: 69.8
click at [155, 287] on td "[EMAIL_ADDRESS][DOMAIN_NAME]" at bounding box center [225, 285] width 152 height 30
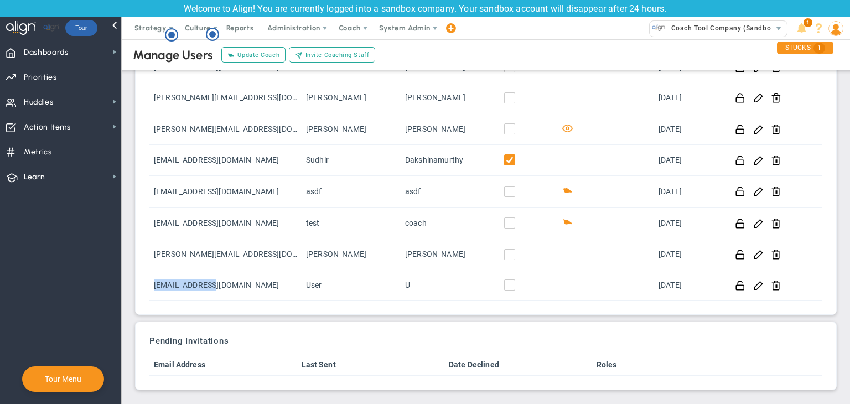
copy td "[EMAIL_ADDRESS][DOMAIN_NAME]"
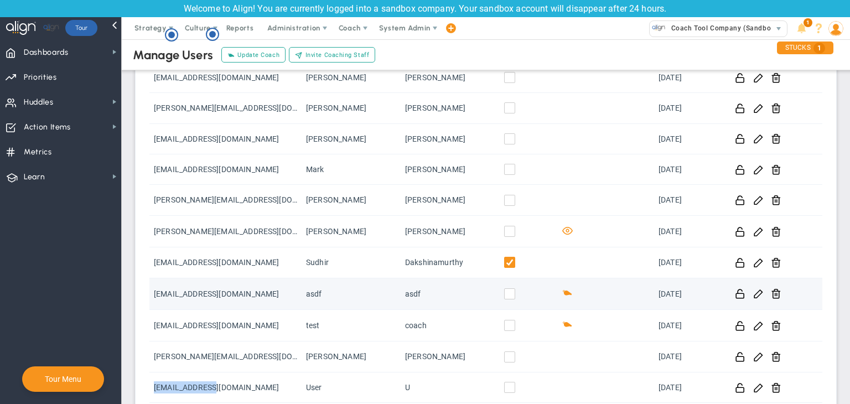
scroll to position [160, 0]
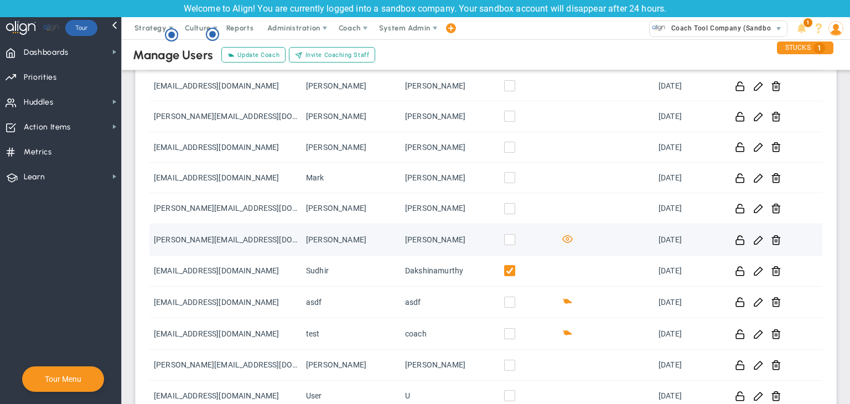
click at [562, 235] on span at bounding box center [567, 238] width 11 height 11
drag, startPoint x: 559, startPoint y: 236, endPoint x: 506, endPoint y: 240, distance: 53.3
click at [555, 239] on td at bounding box center [604, 240] width 99 height 32
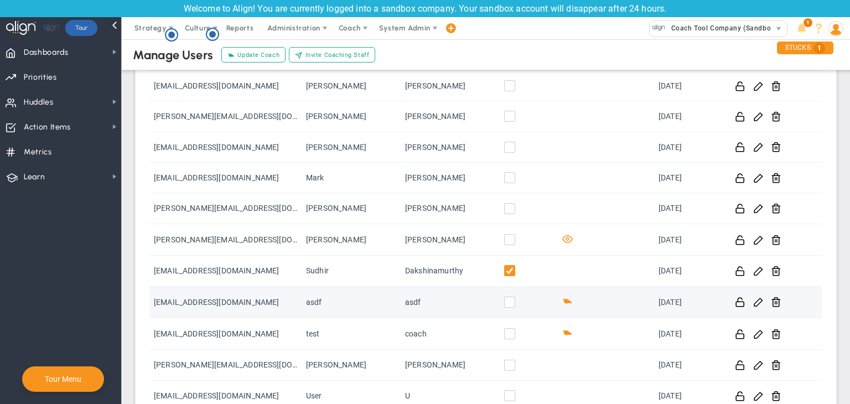
click at [507, 302] on input "checkbox" at bounding box center [512, 304] width 11 height 11
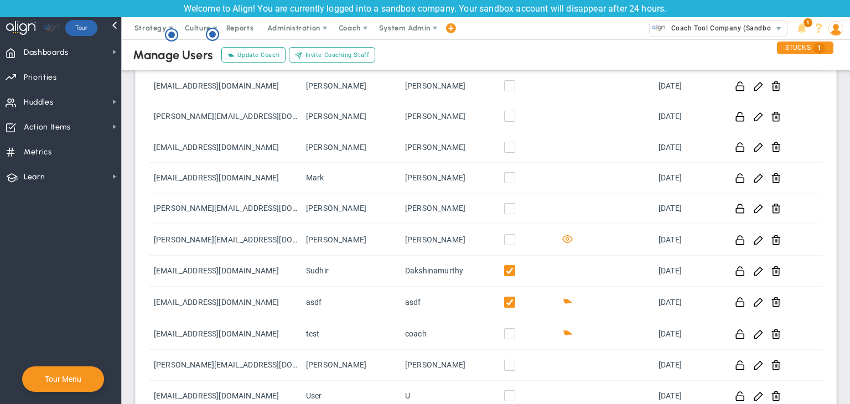
click at [507, 302] on input "checkbox" at bounding box center [512, 304] width 11 height 11
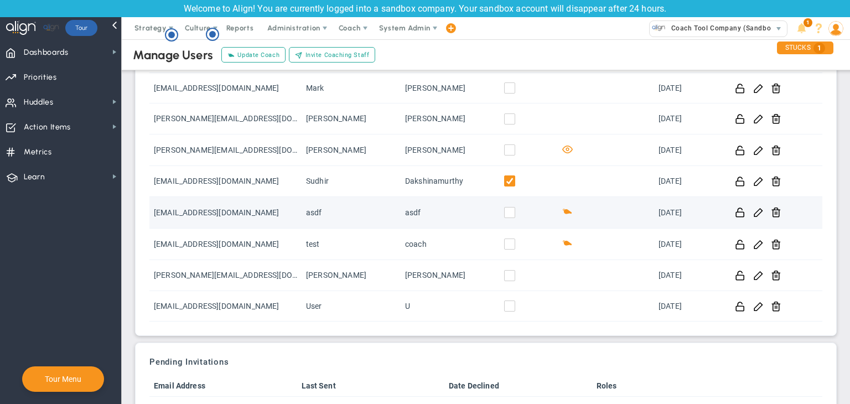
scroll to position [271, 0]
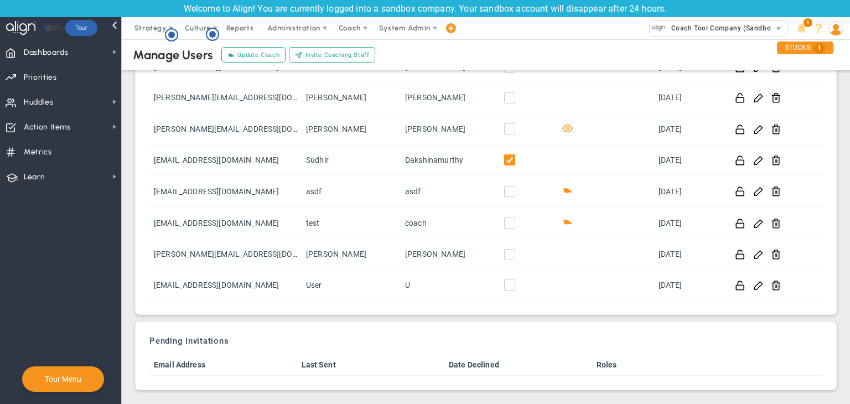
click at [836, 34] on img at bounding box center [836, 28] width 15 height 15
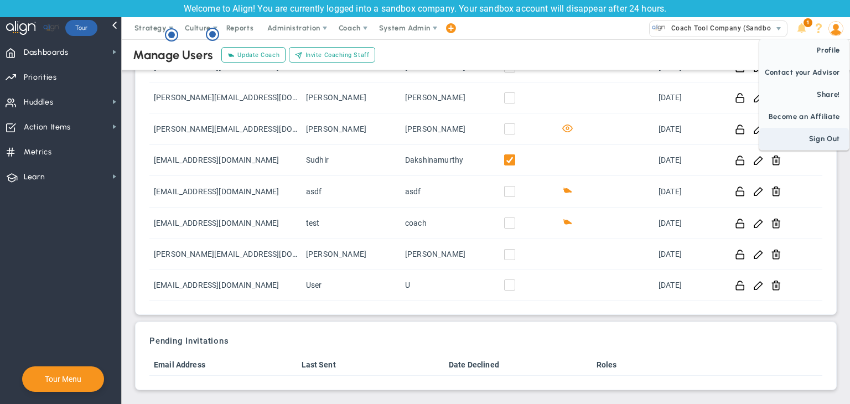
click at [830, 133] on span "Sign Out" at bounding box center [804, 139] width 90 height 22
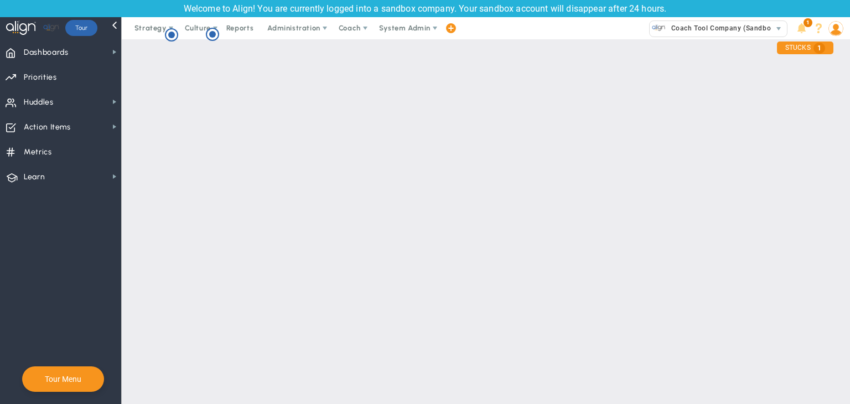
scroll to position [0, 0]
